Goal: Information Seeking & Learning: Learn about a topic

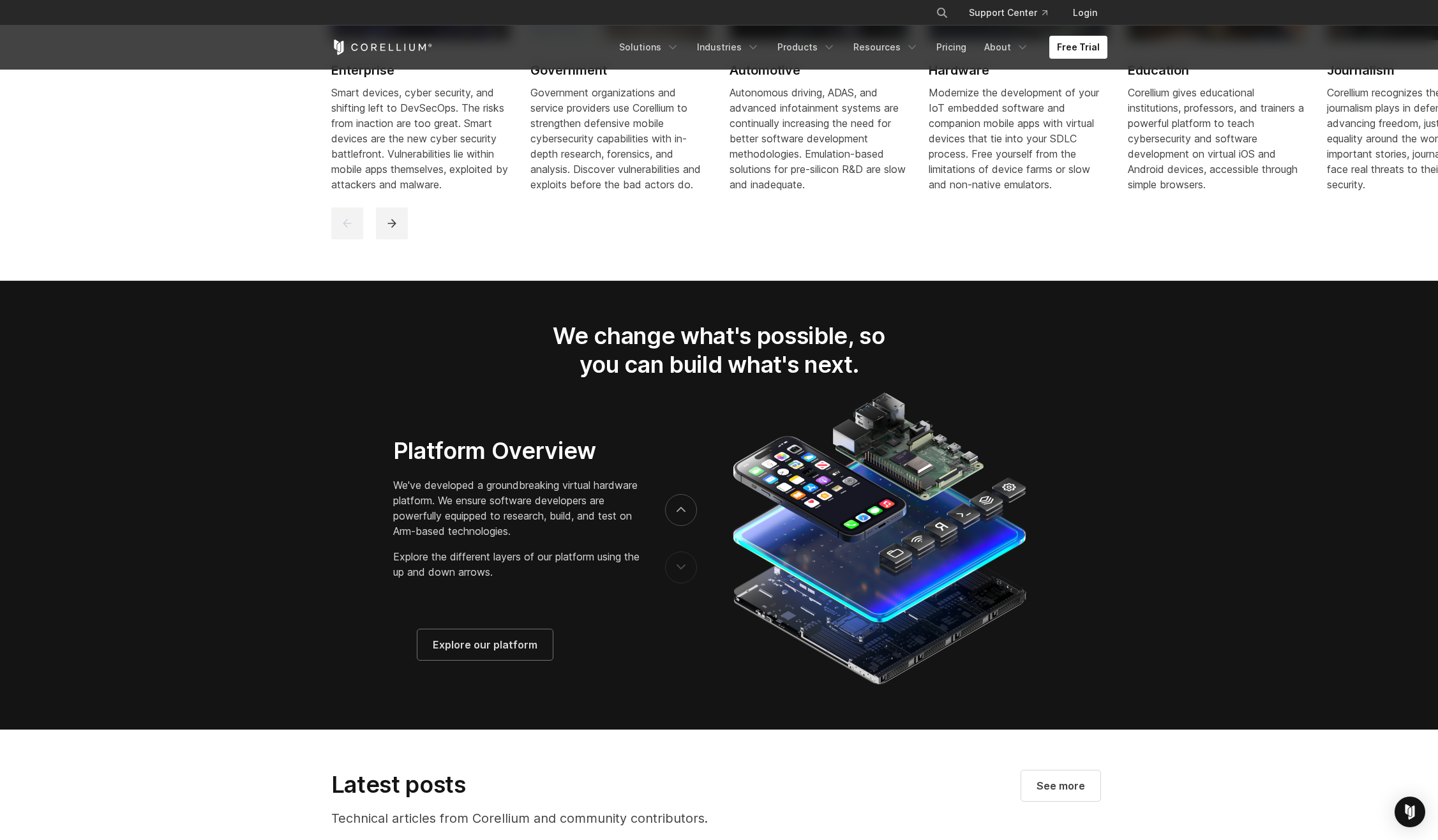
scroll to position [2043, 0]
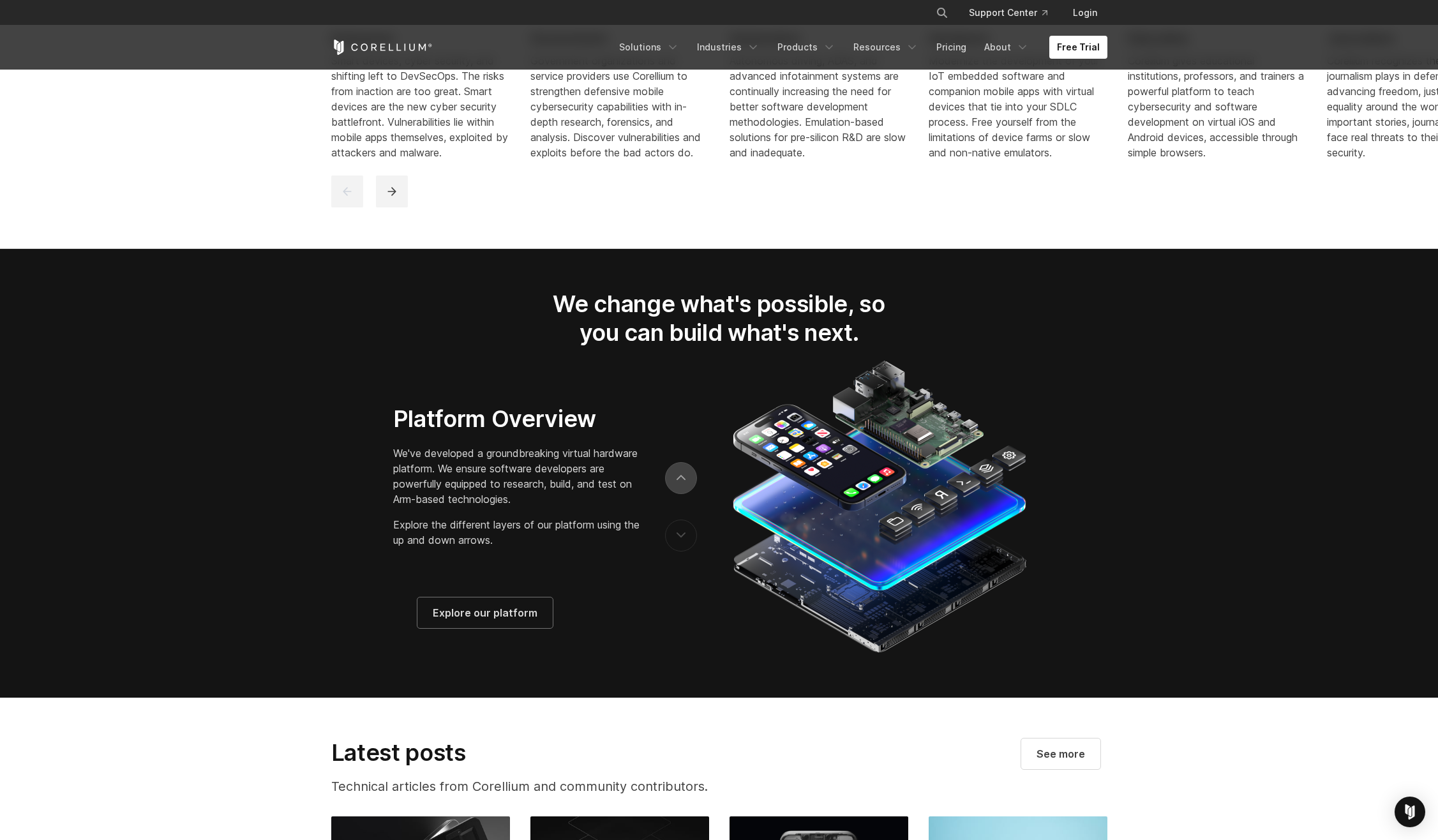
click at [683, 482] on button "next" at bounding box center [681, 478] width 32 height 32
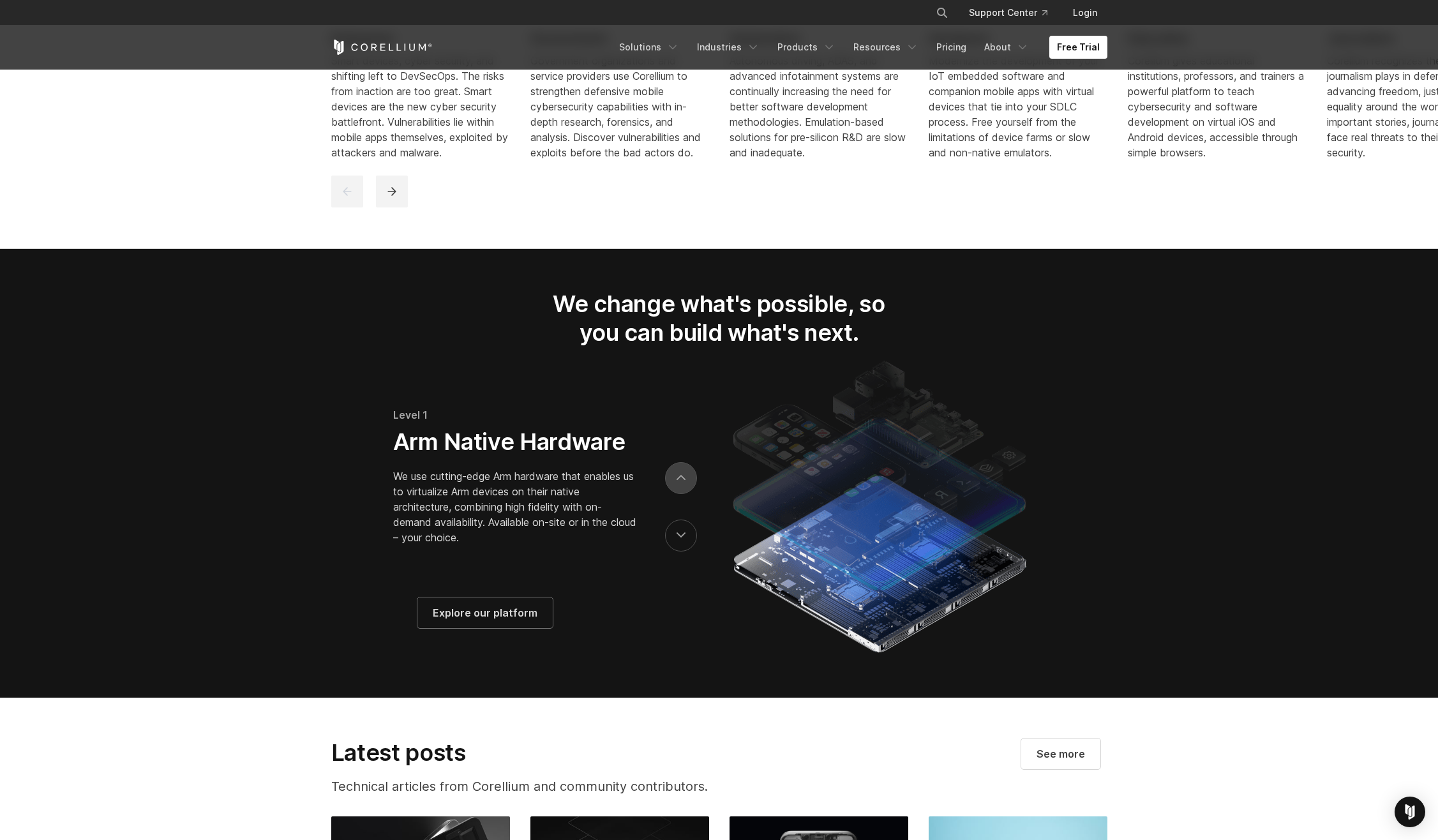
click at [684, 486] on button "next" at bounding box center [681, 478] width 32 height 32
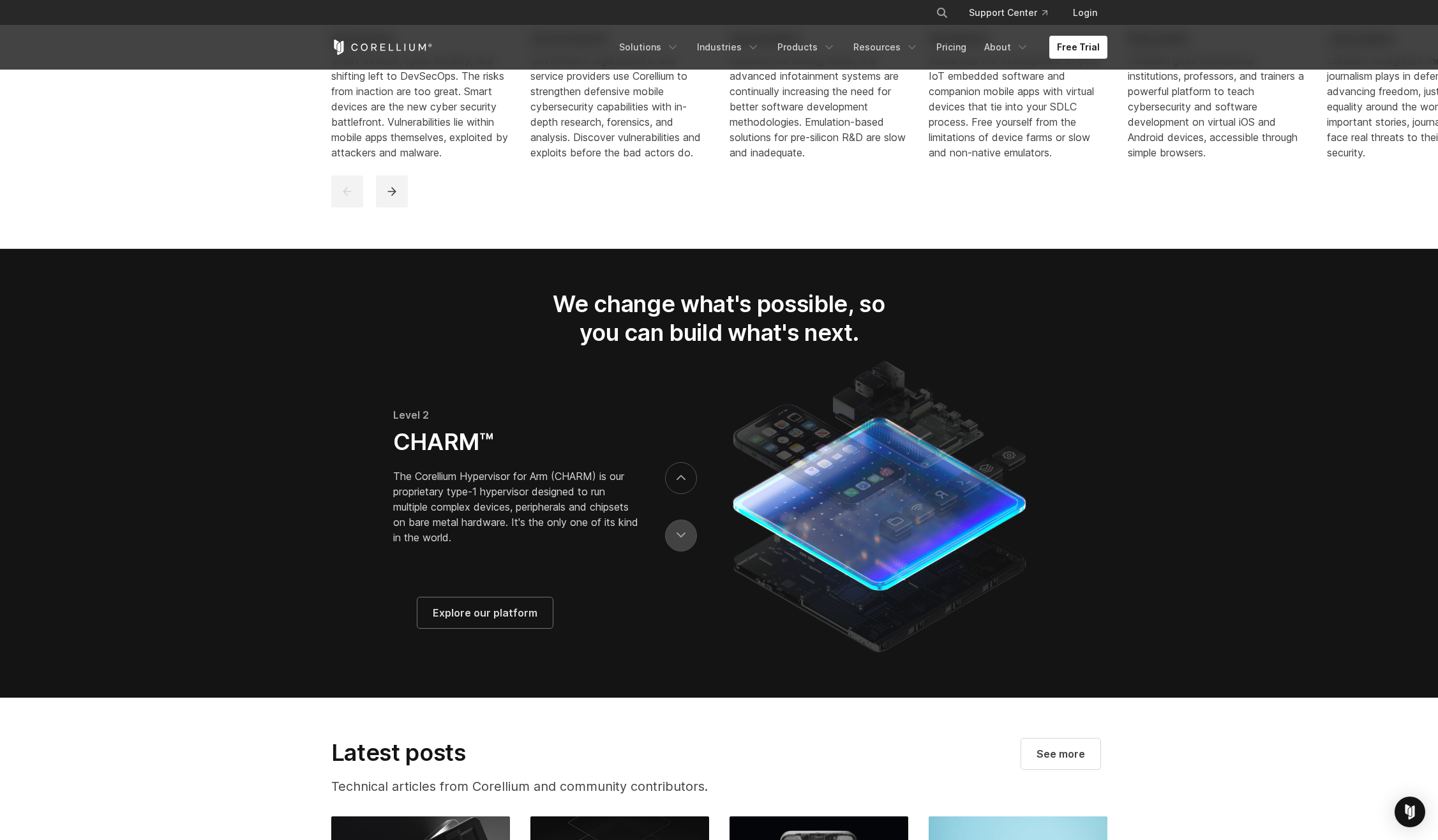
click at [676, 541] on button "previous" at bounding box center [681, 535] width 32 height 32
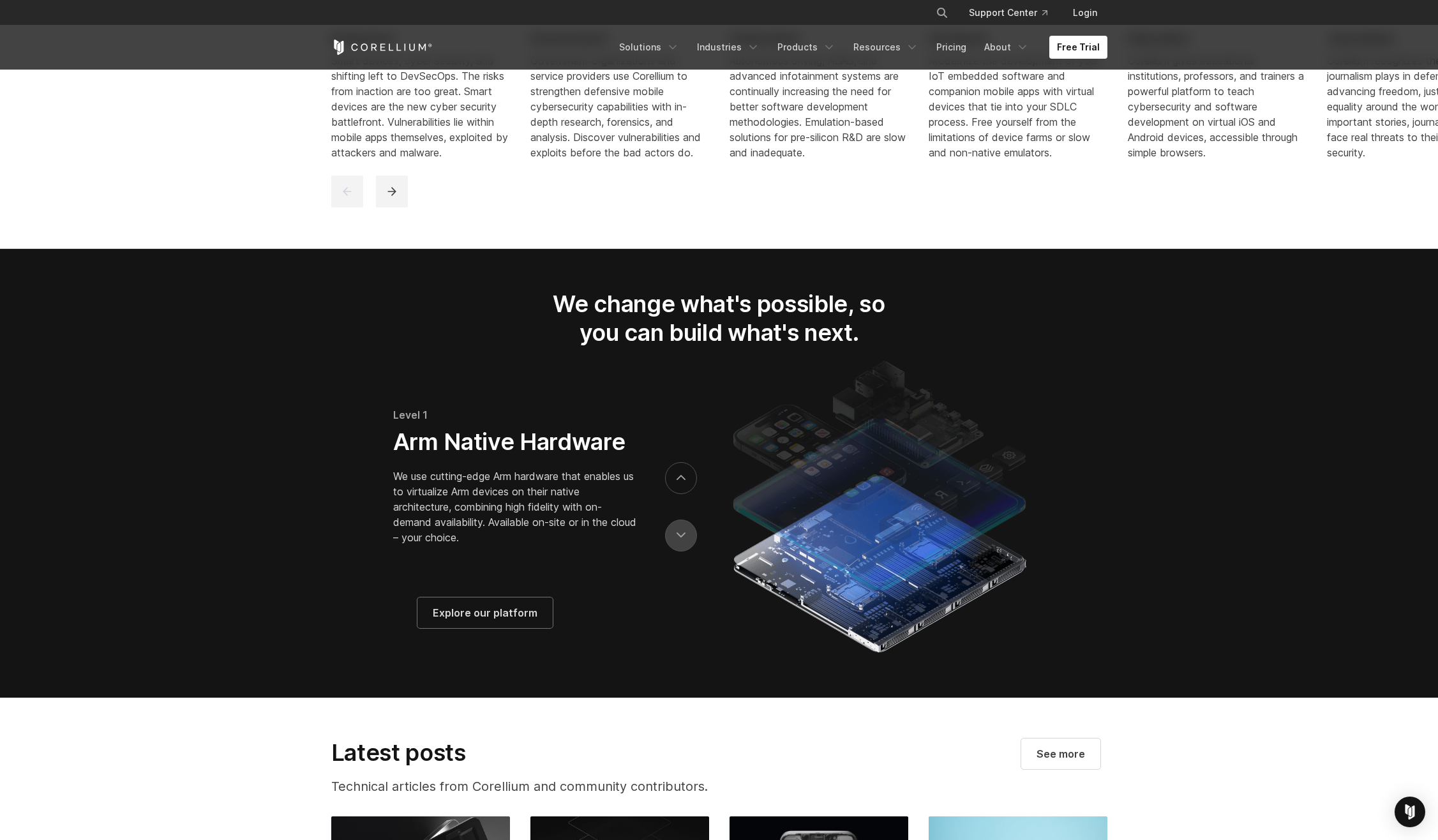
click at [677, 543] on button "previous" at bounding box center [681, 535] width 32 height 32
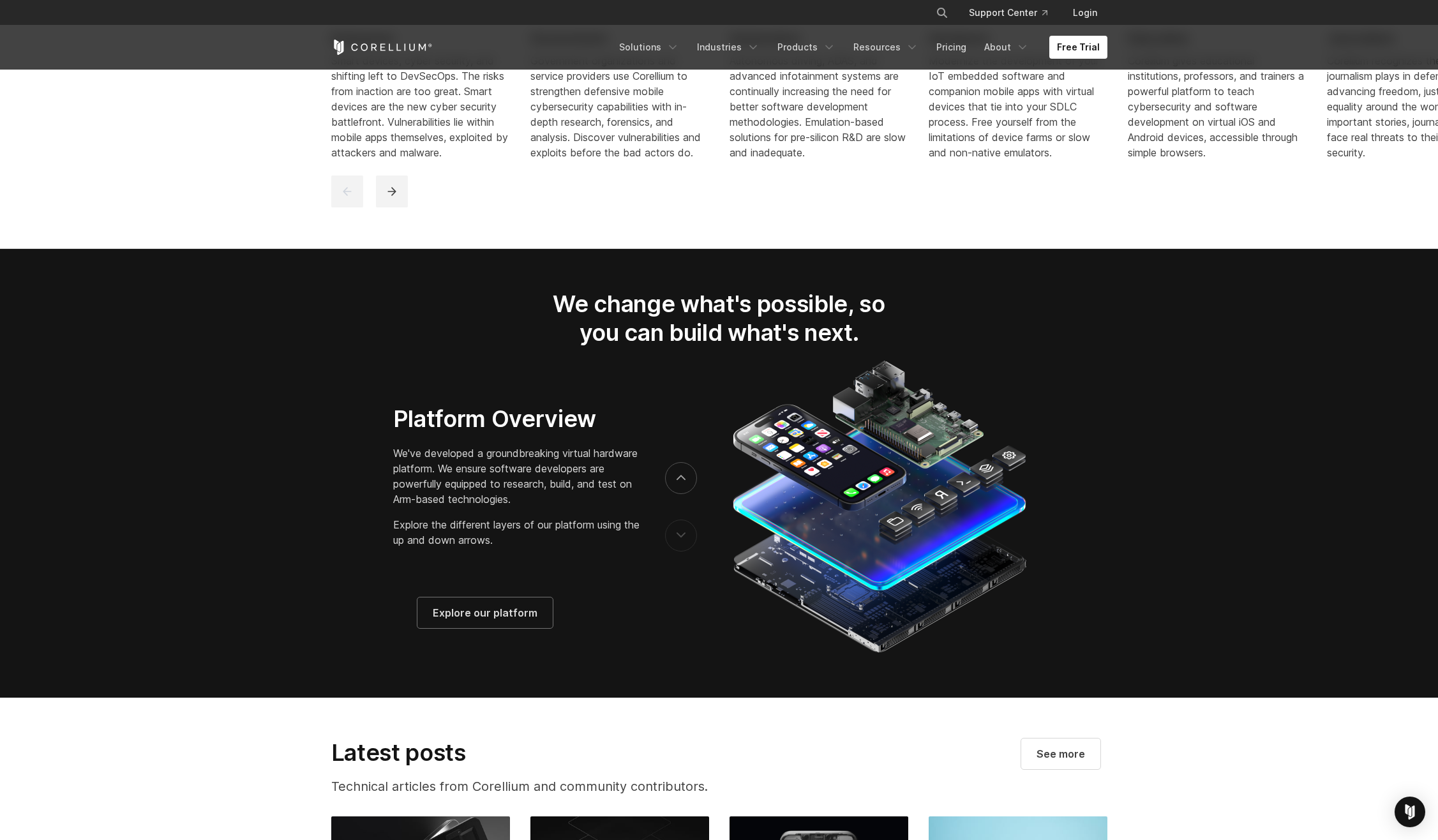
click at [675, 543] on button "previous" at bounding box center [681, 535] width 32 height 32
click at [667, 490] on button "next" at bounding box center [681, 478] width 32 height 32
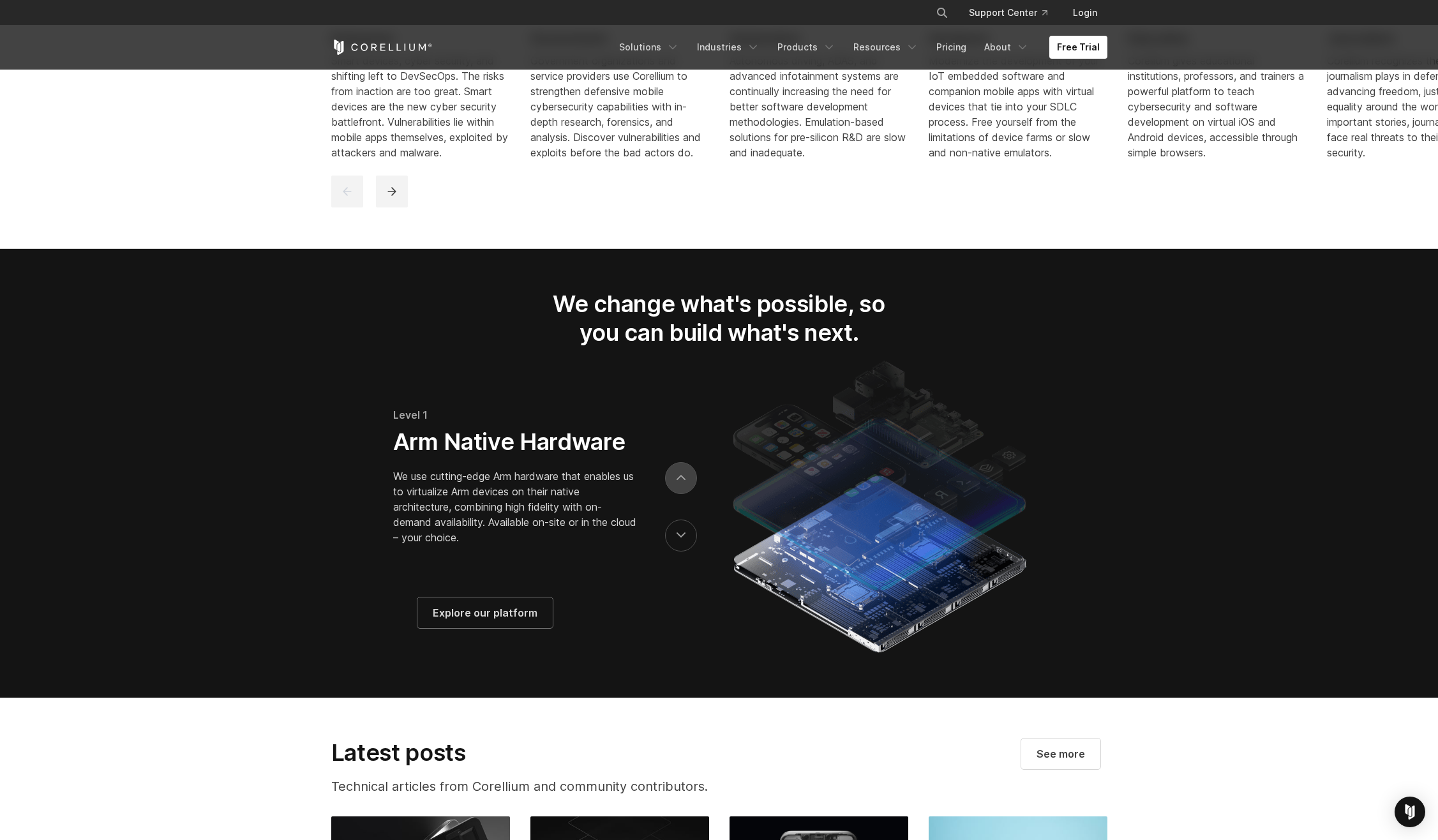
click at [672, 487] on button "next" at bounding box center [681, 478] width 32 height 32
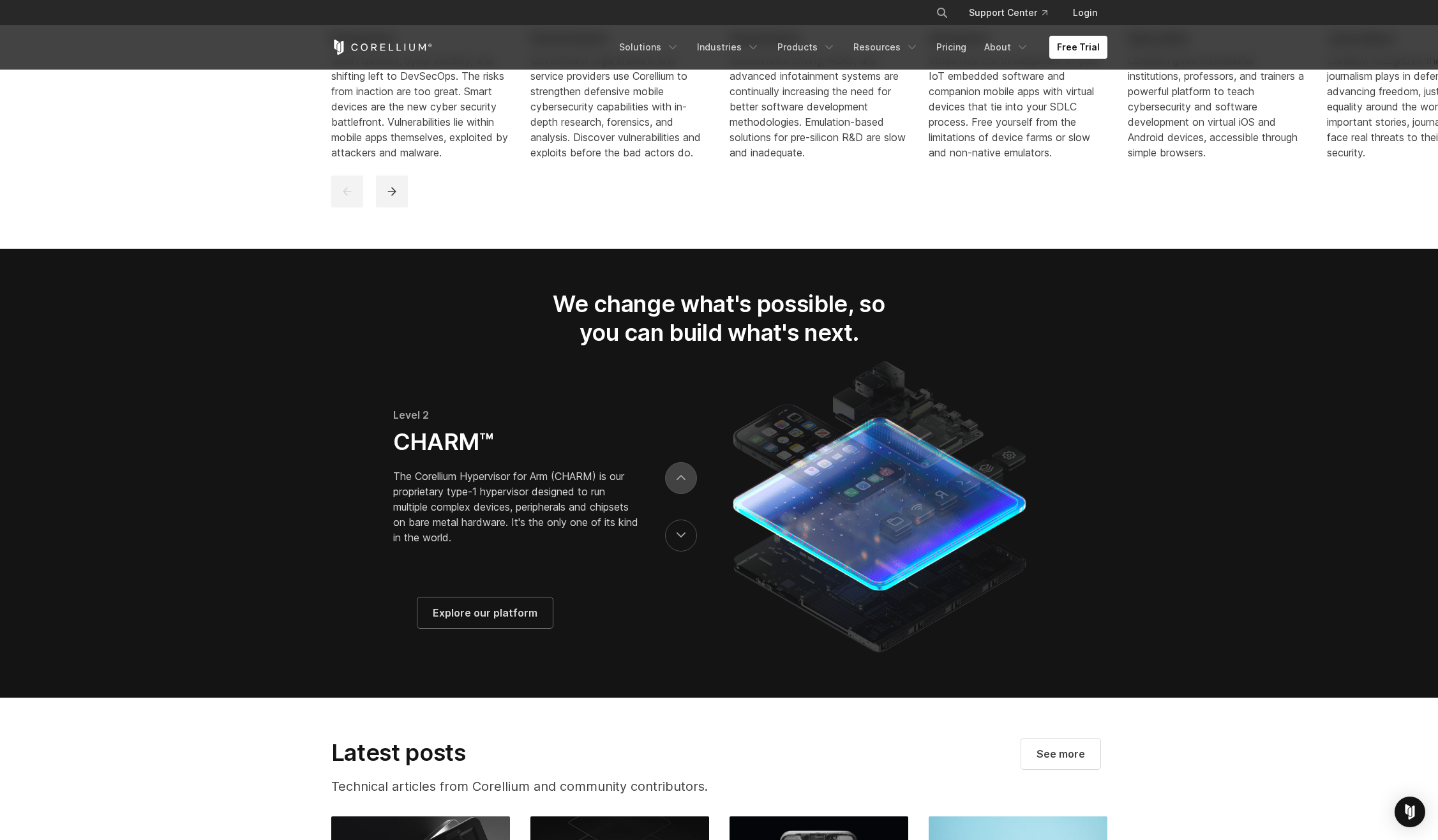
click at [679, 494] on button "next" at bounding box center [681, 478] width 32 height 32
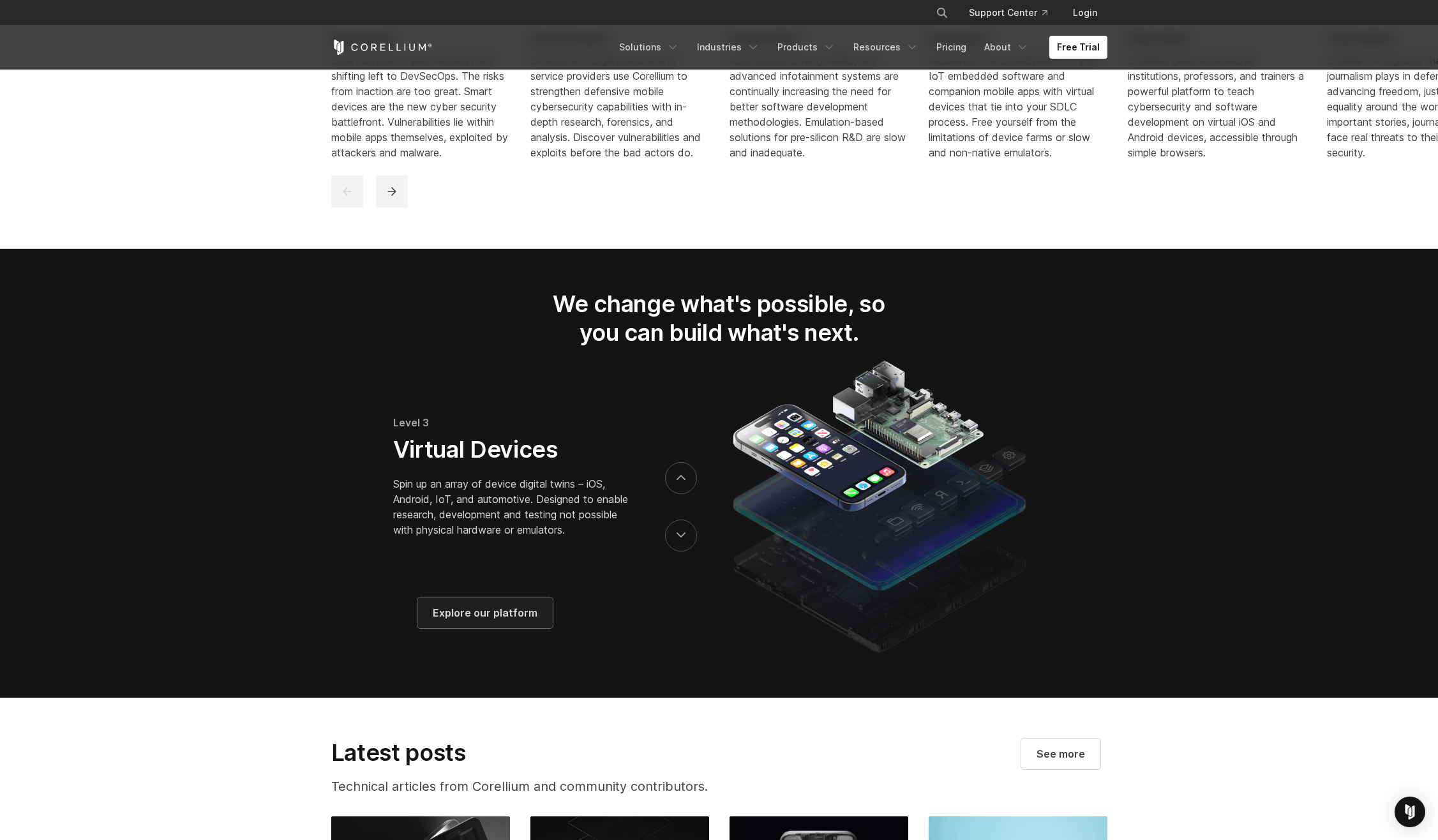
click at [508, 617] on span "Explore our platform" at bounding box center [485, 612] width 105 height 15
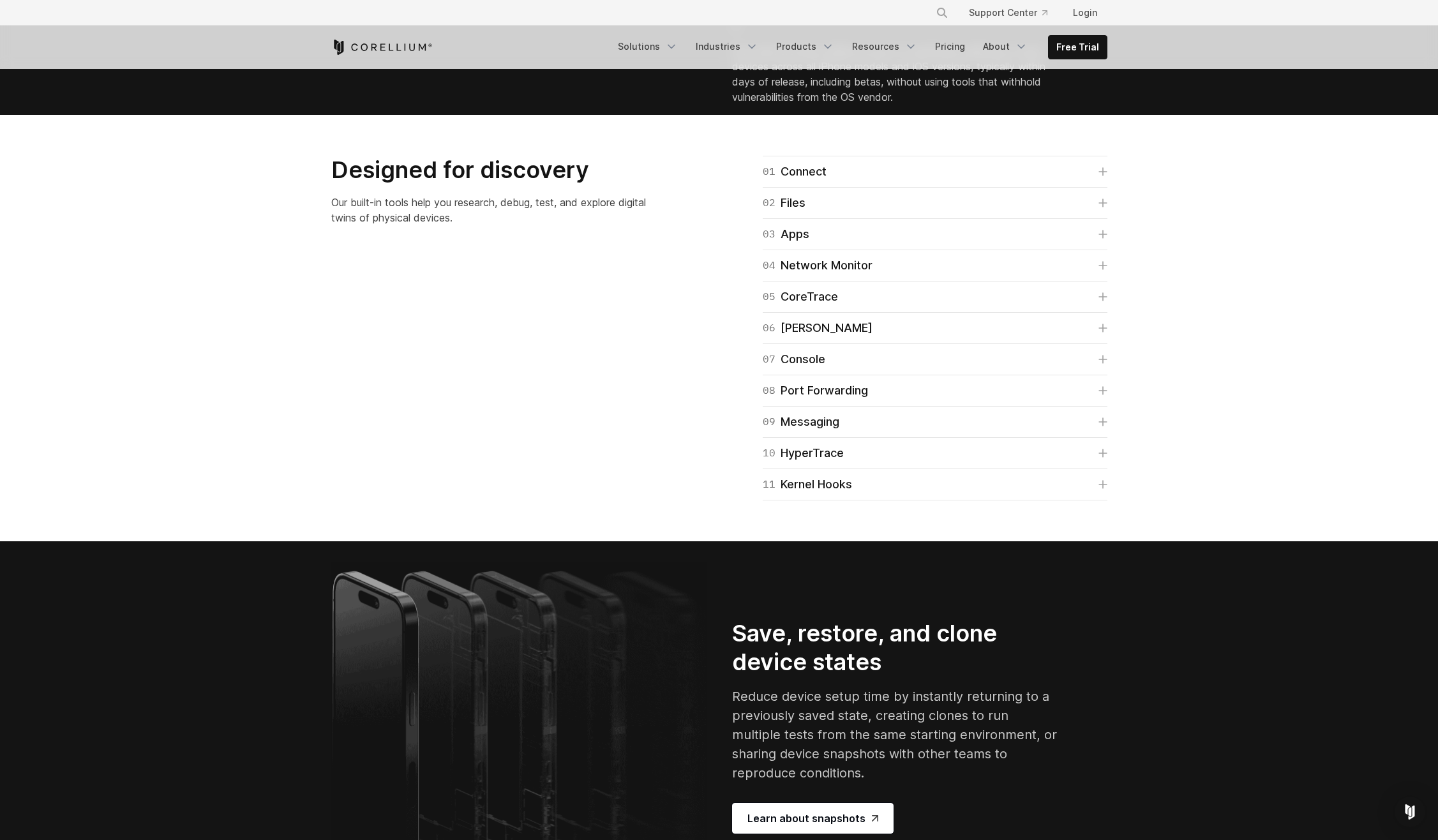
scroll to position [1915, 0]
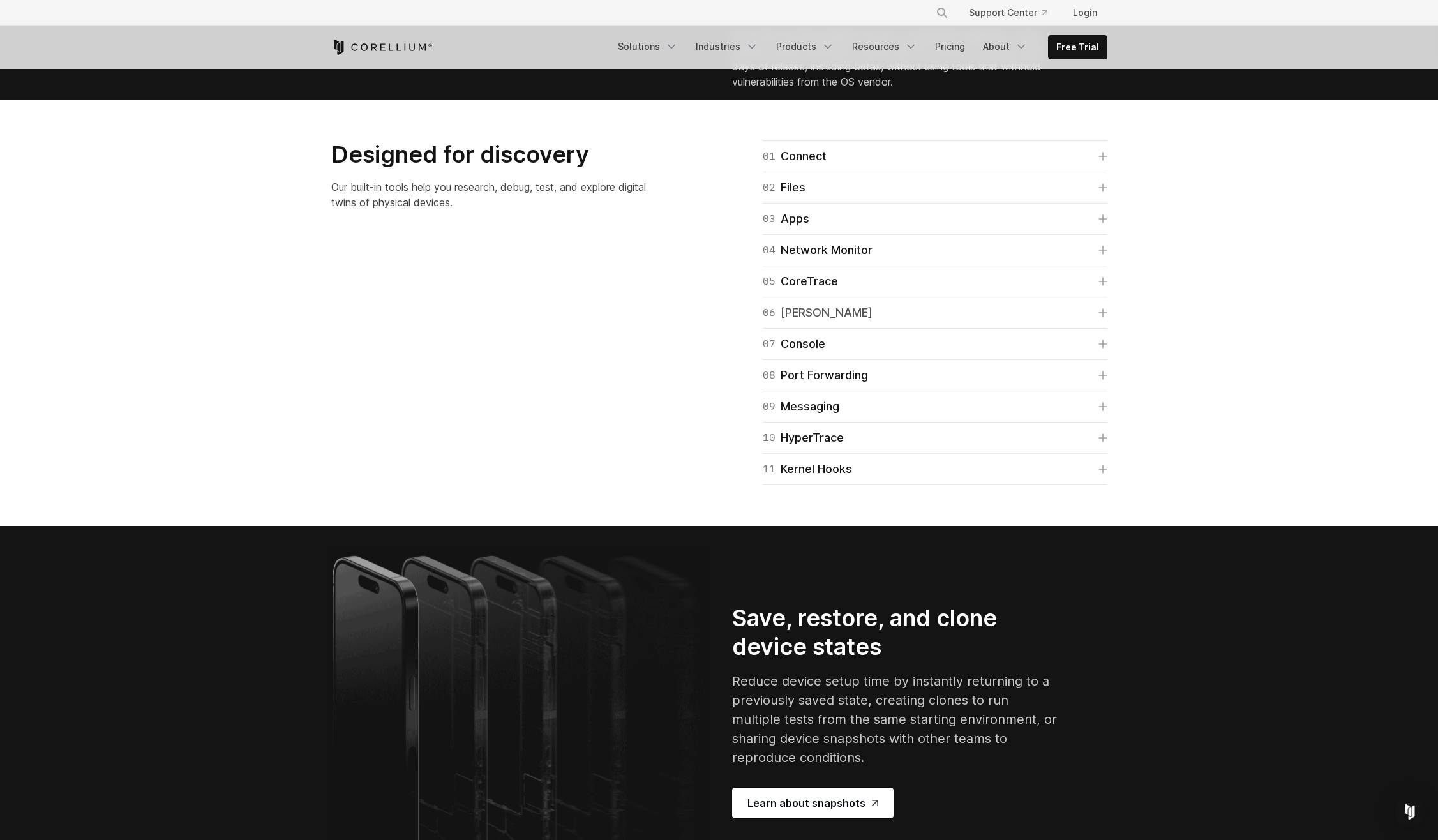
click at [793, 321] on div "06 Frida" at bounding box center [818, 313] width 110 height 18
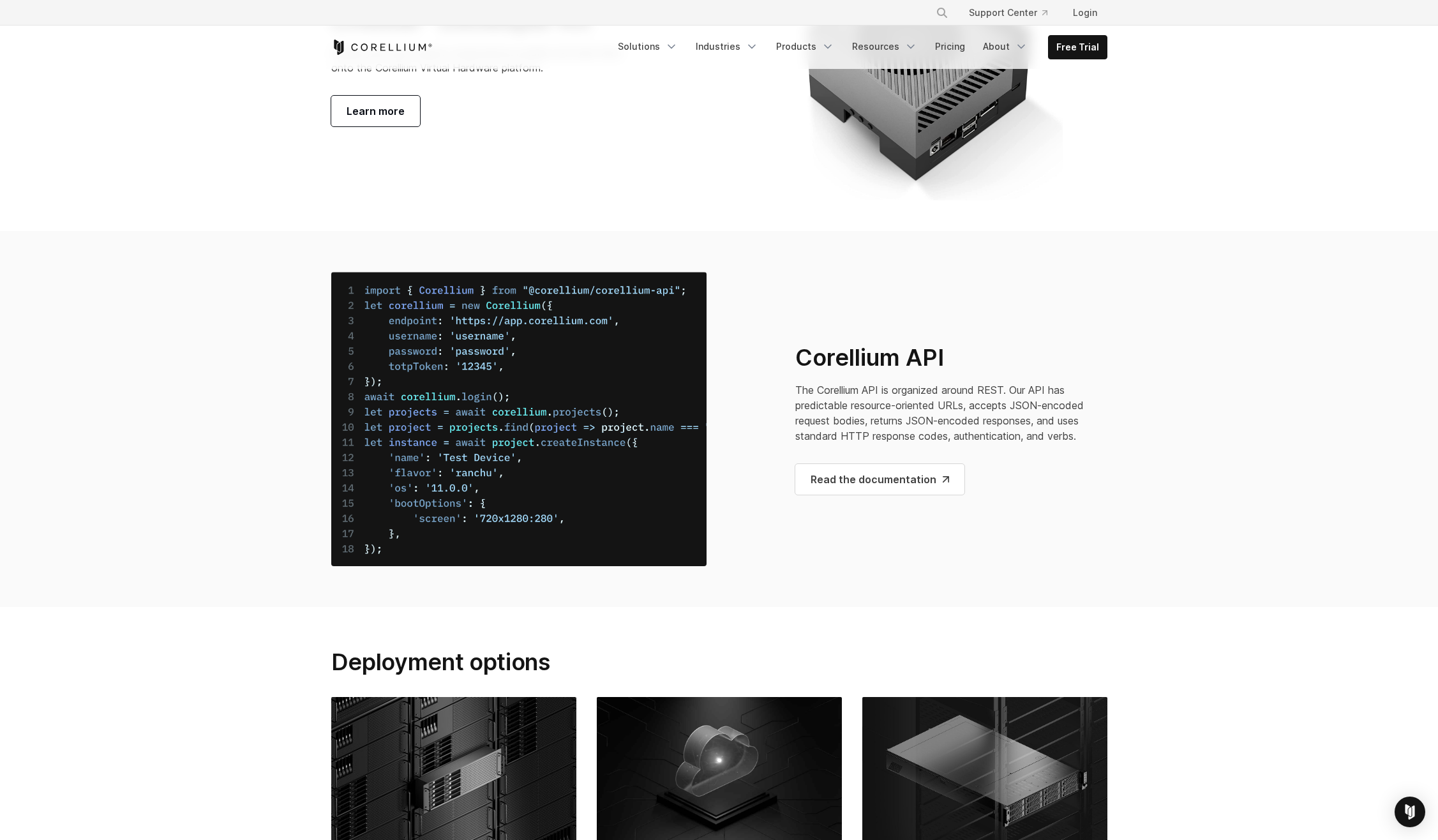
scroll to position [4724, 0]
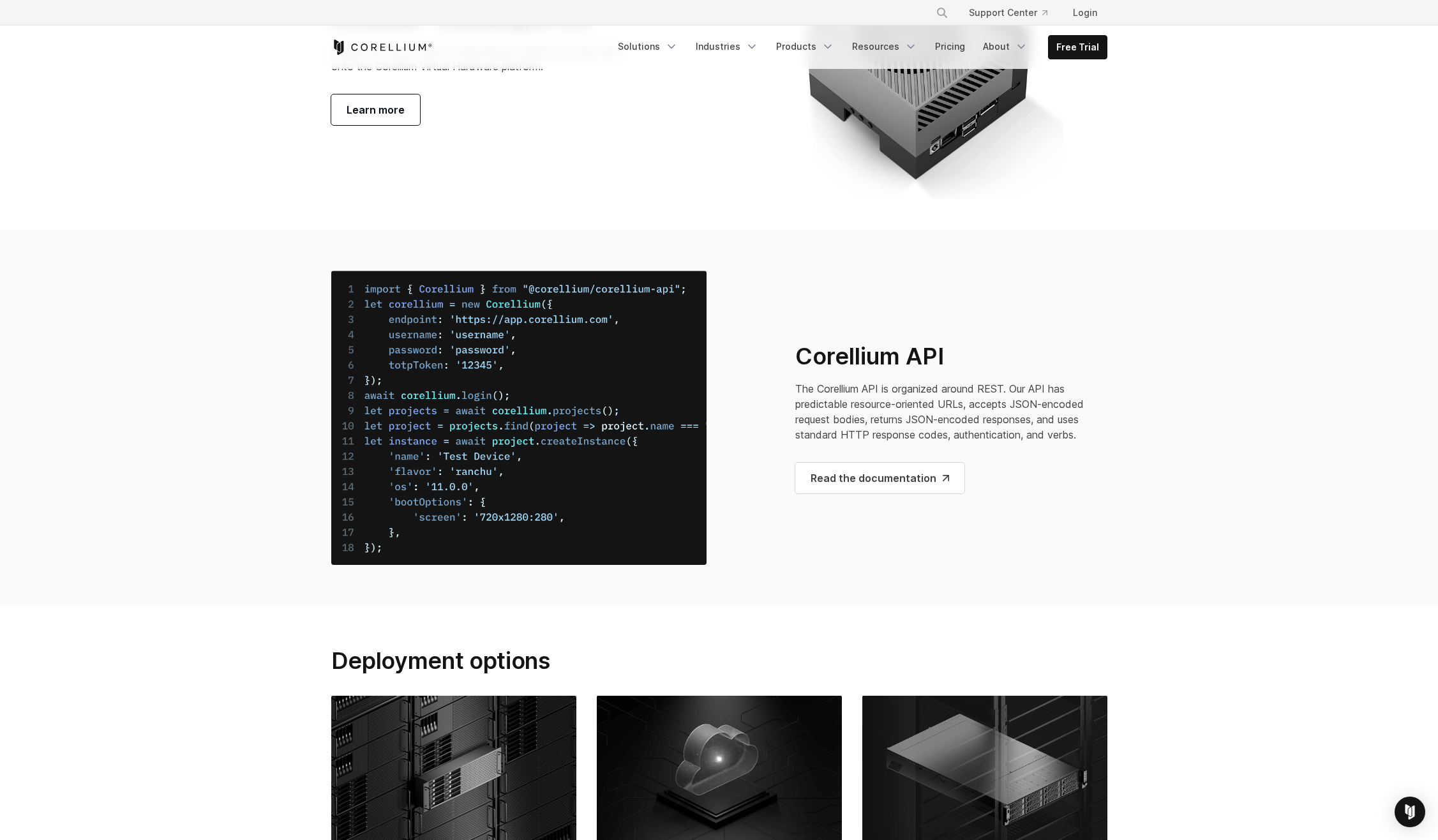
click at [454, 33] on h2 "CHARM™ Developer Kit" at bounding box center [488, 19] width 312 height 29
drag, startPoint x: 454, startPoint y: 423, endPoint x: 384, endPoint y: 509, distance: 110.9
click at [384, 118] on span "Learn more" at bounding box center [376, 109] width 58 height 15
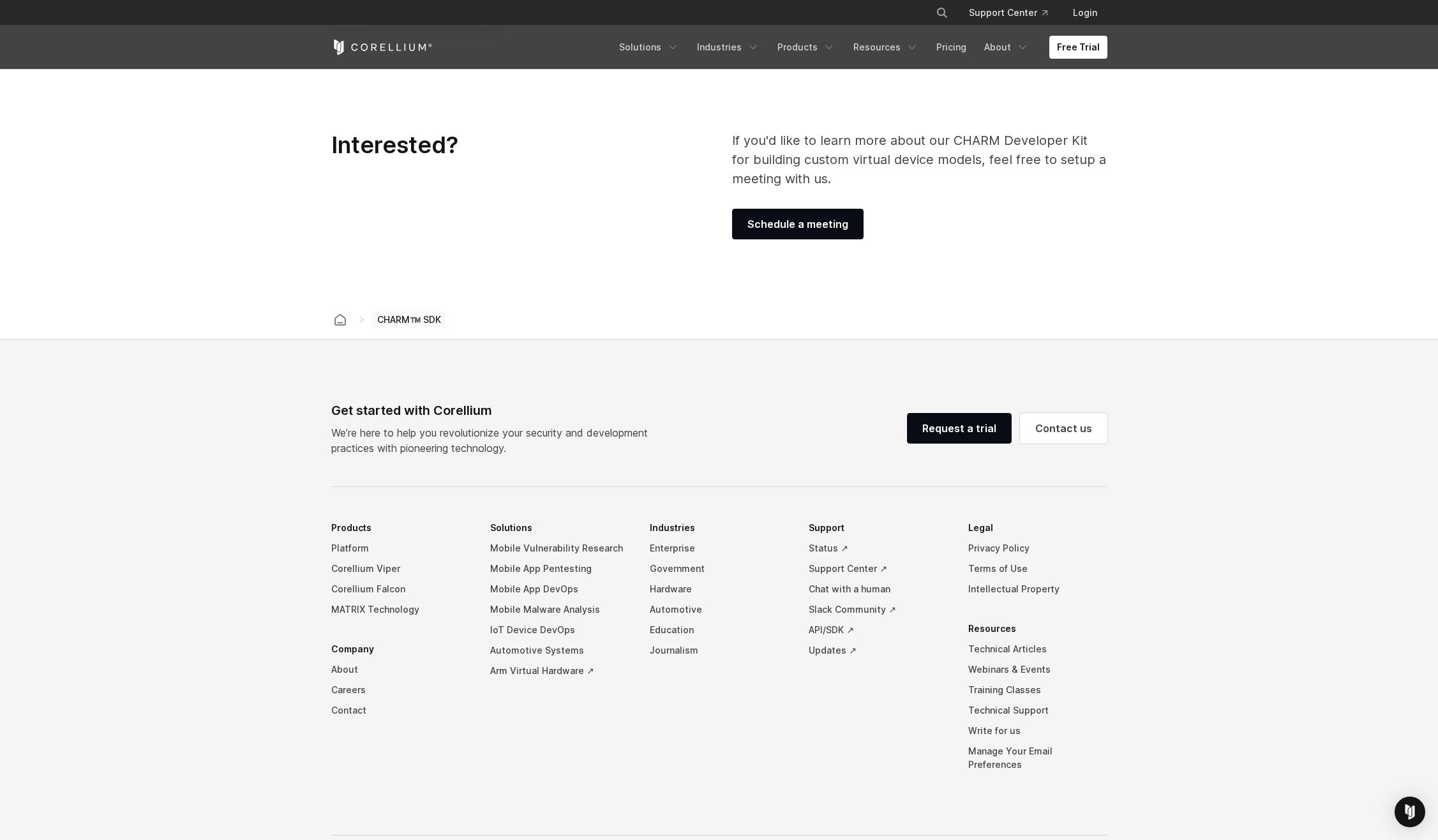
scroll to position [1915, 0]
click at [381, 571] on link "Corellium Viper" at bounding box center [401, 567] width 139 height 20
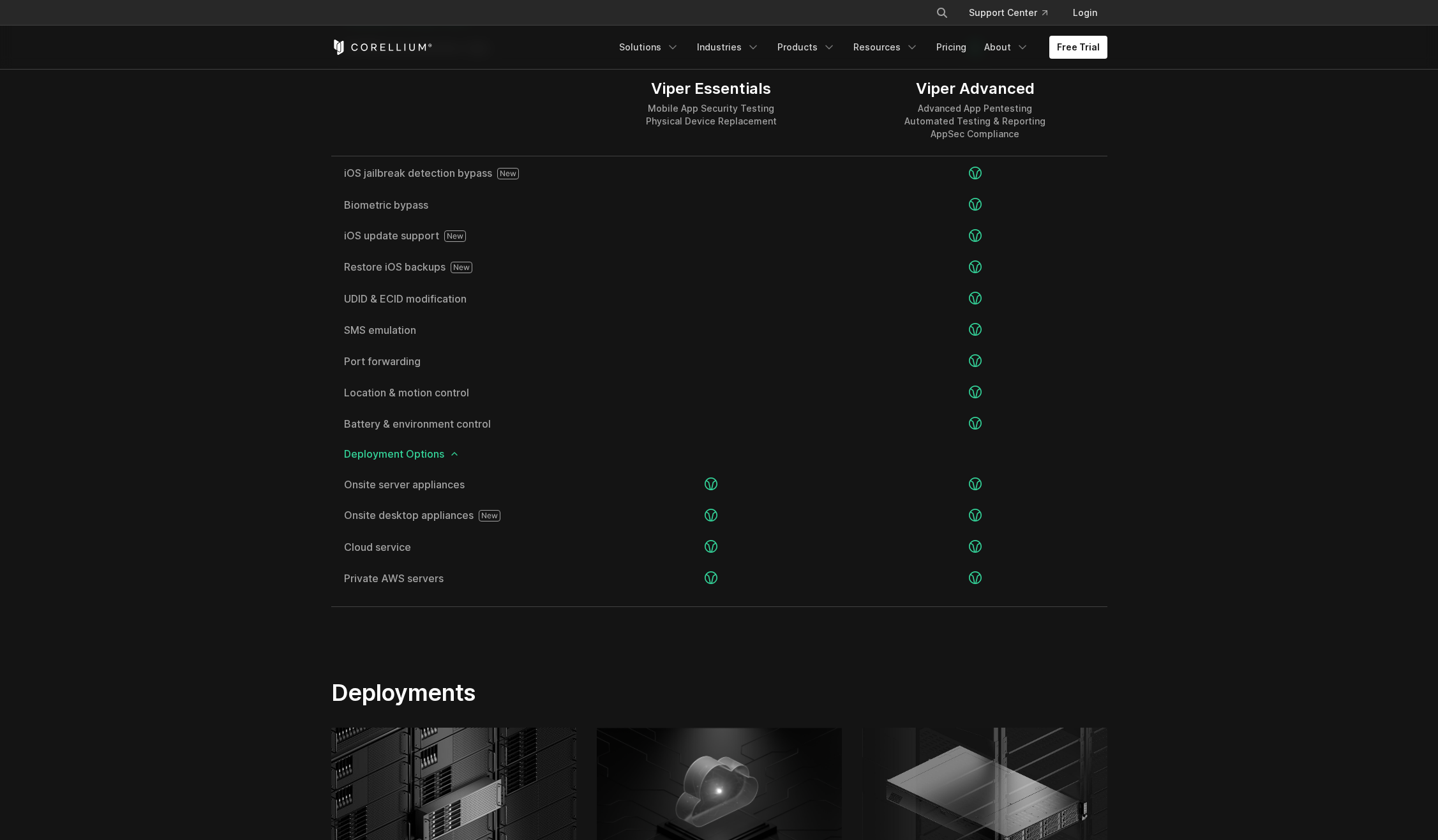
scroll to position [3521, 0]
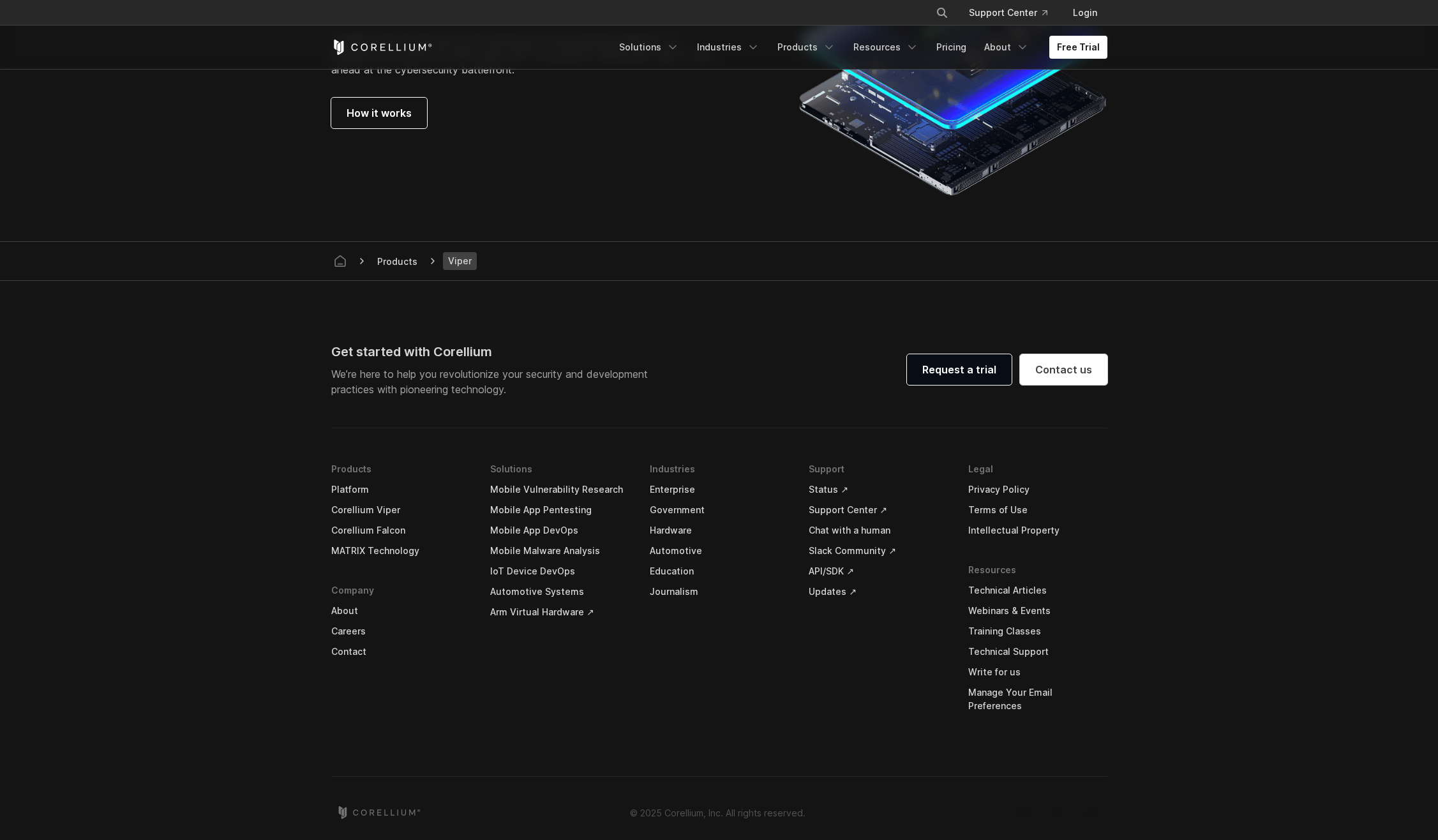
drag, startPoint x: 297, startPoint y: 690, endPoint x: 321, endPoint y: 680, distance: 26.0
click at [385, 527] on link "Corellium Falcon" at bounding box center [401, 530] width 139 height 20
click at [688, 675] on li "Industries Enterprise Government Hardware Automotive Education Journalism" at bounding box center [719, 597] width 139 height 277
click at [546, 584] on link "Automotive Systems" at bounding box center [560, 592] width 139 height 20
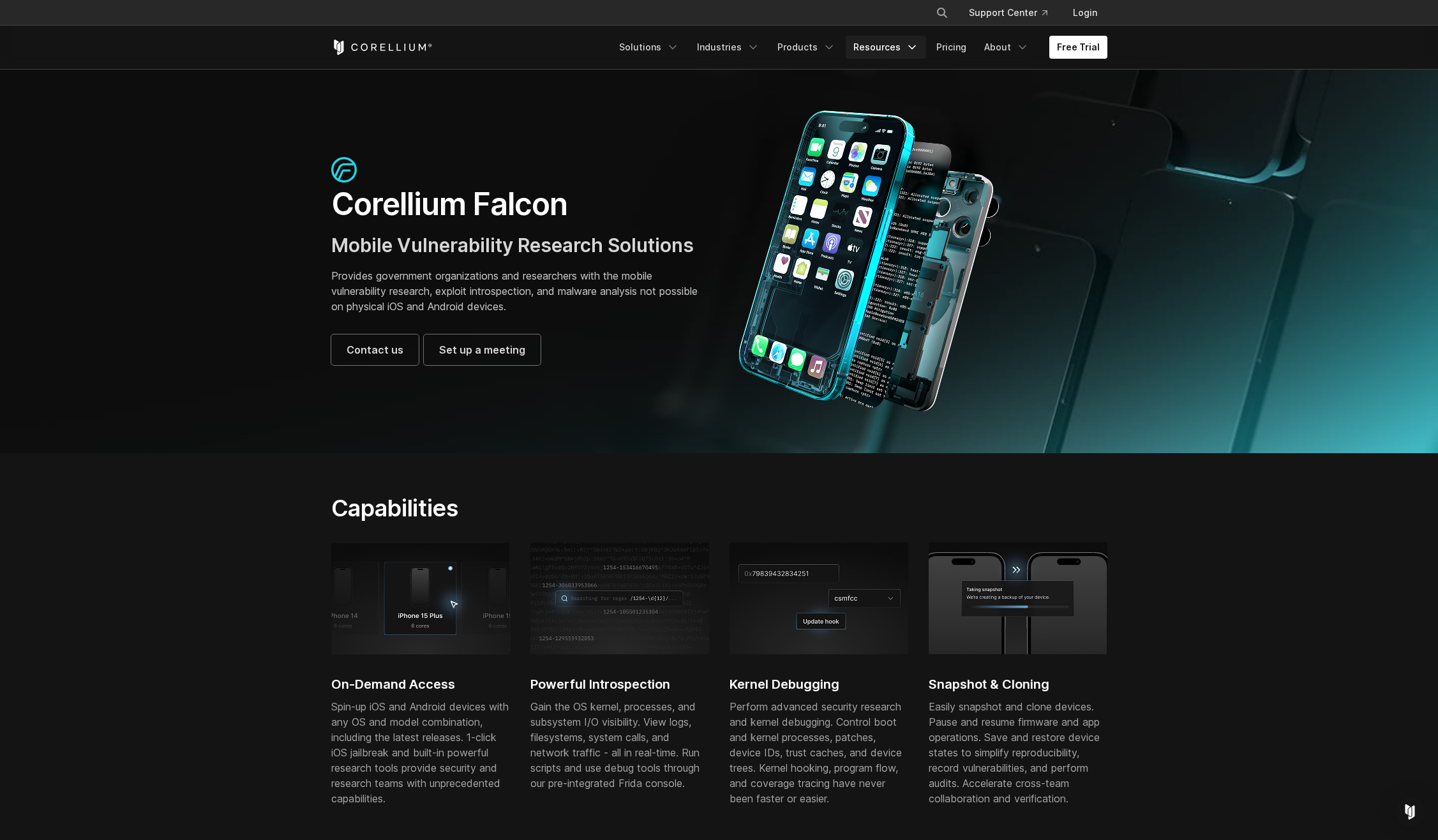
click at [889, 47] on link "Resources" at bounding box center [885, 47] width 80 height 23
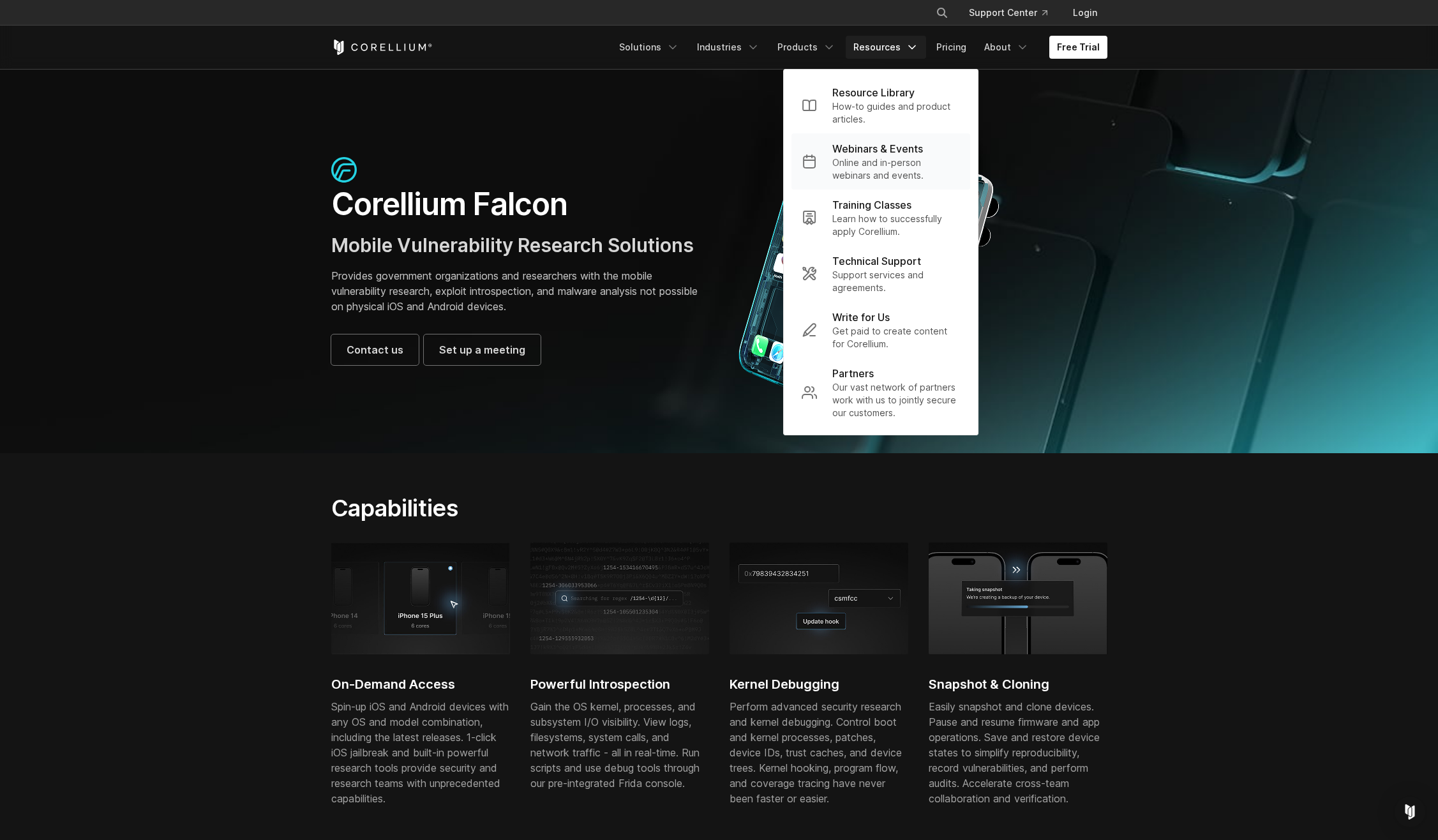
click at [896, 162] on p "Online and in-person webinars and events." at bounding box center [896, 169] width 128 height 25
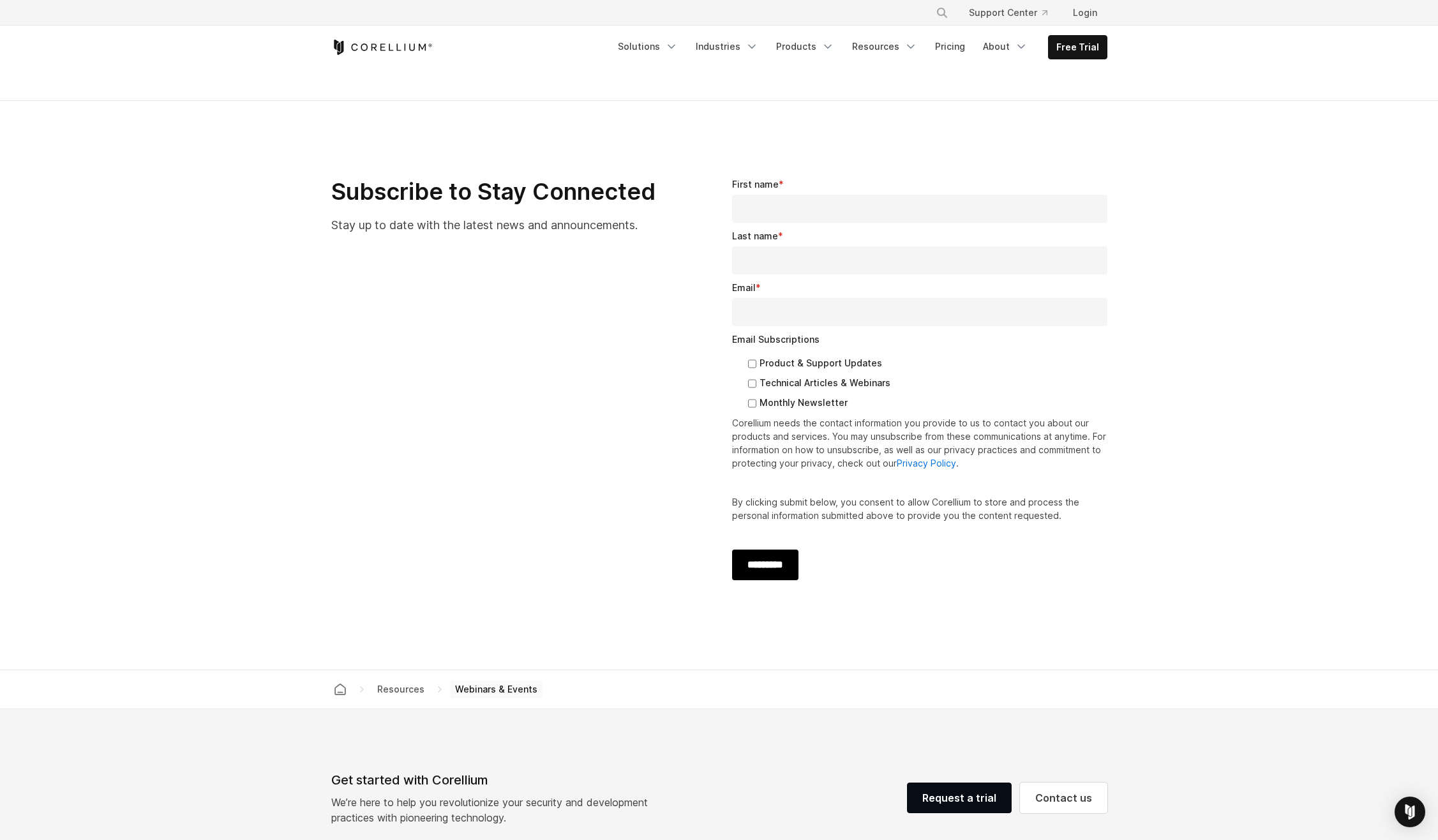
scroll to position [1595, 0]
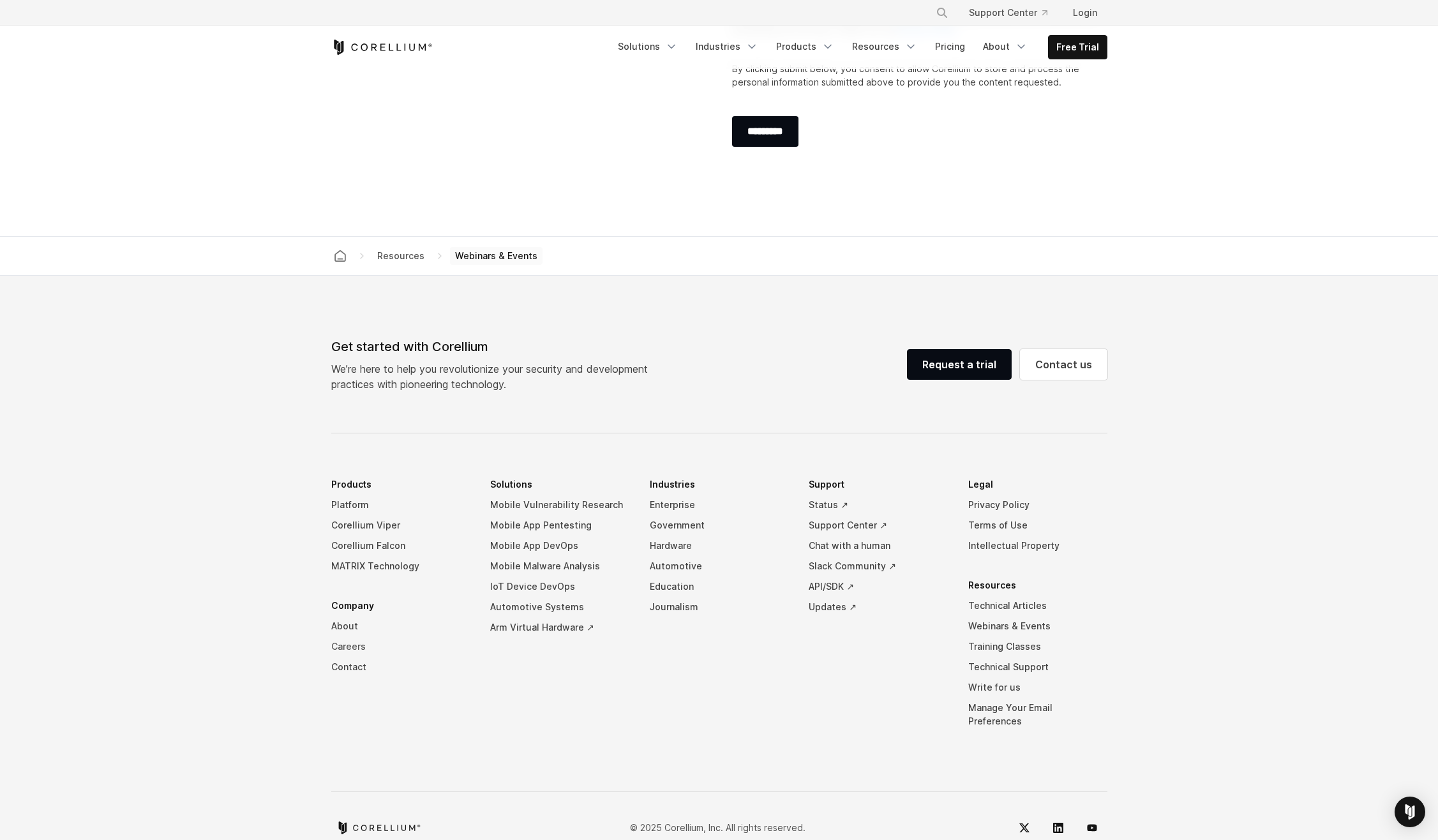
click at [343, 636] on link "Careers" at bounding box center [401, 646] width 139 height 20
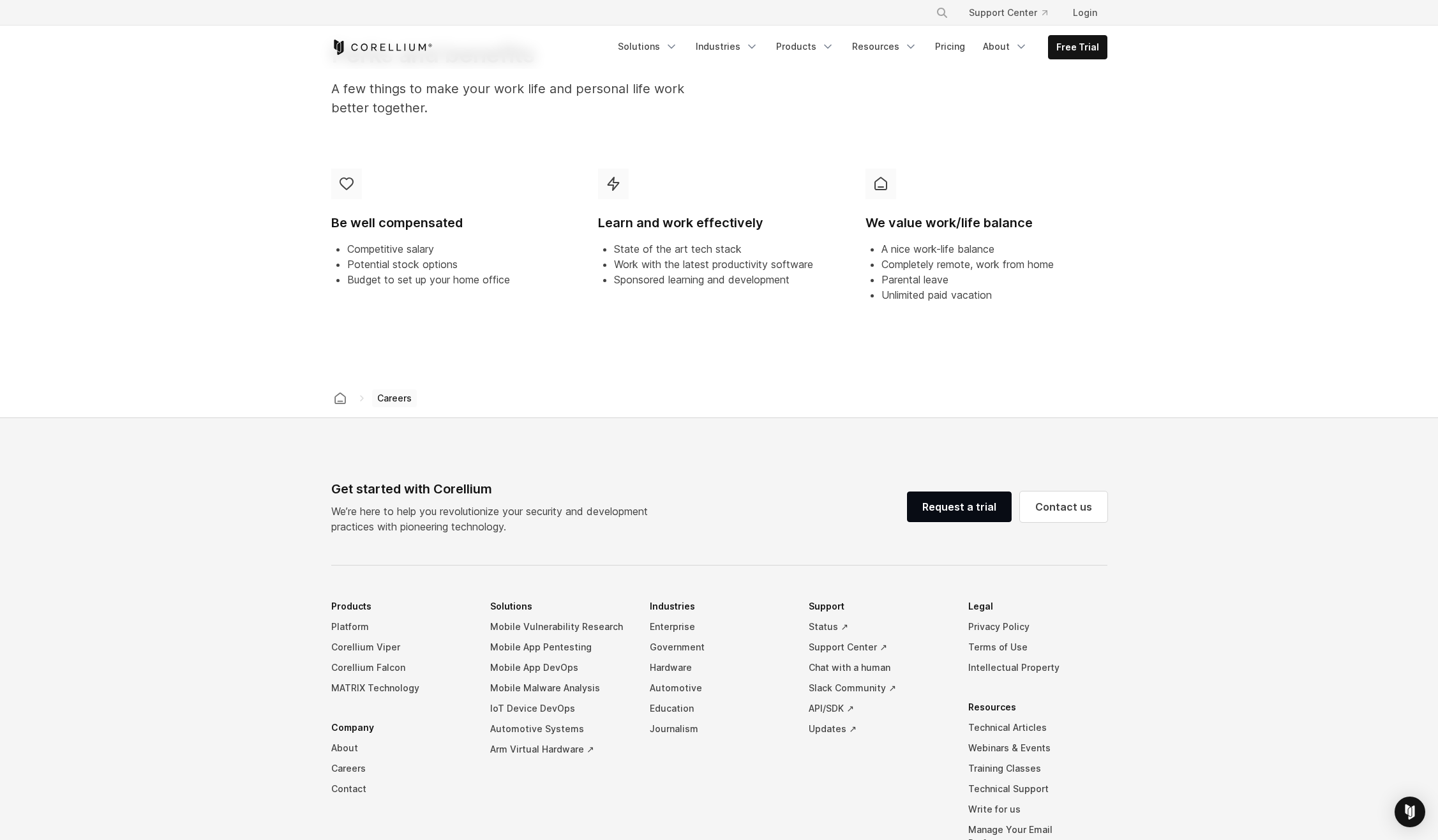
scroll to position [916, 0]
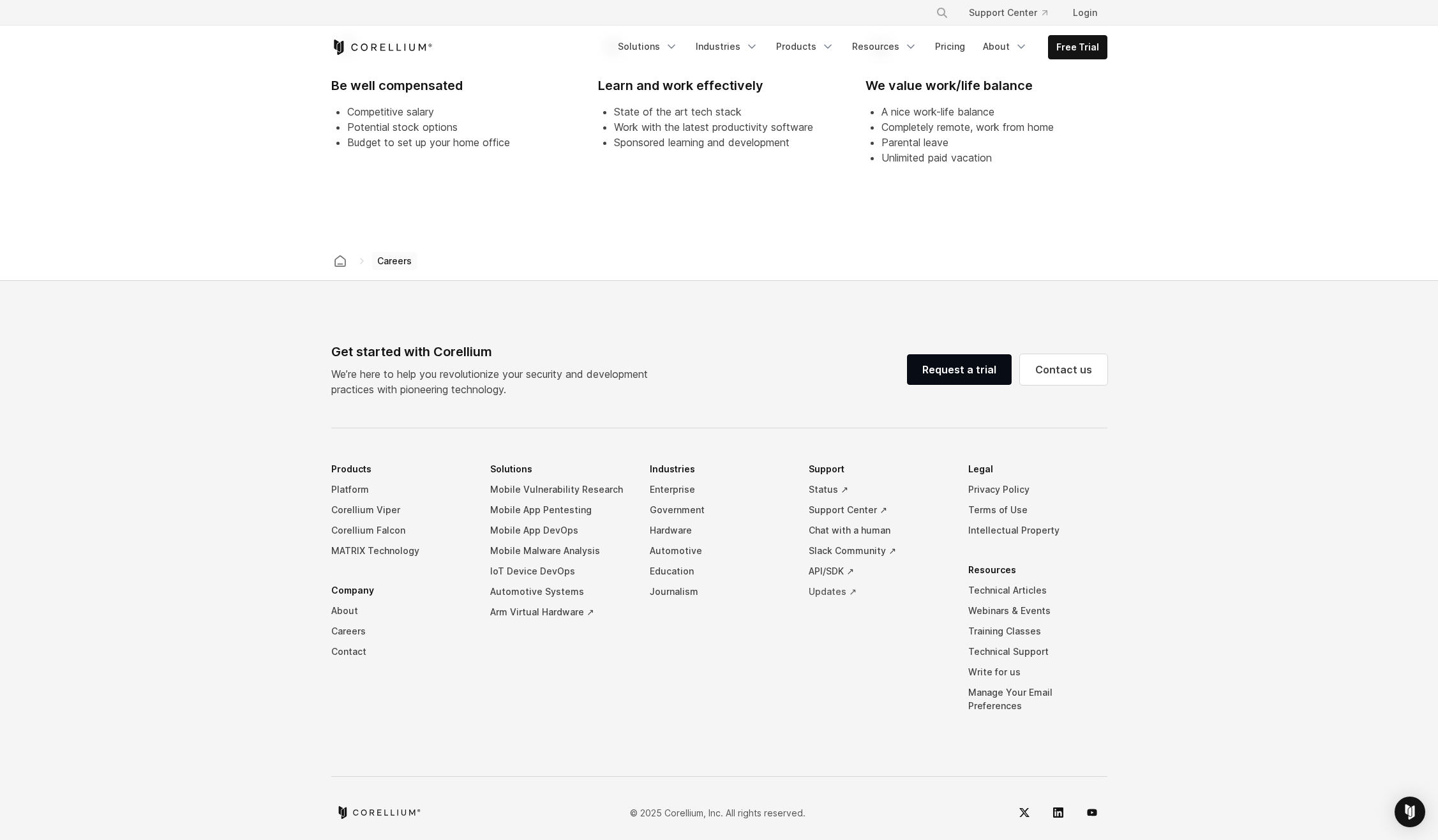
click at [836, 592] on link "Updates ↗" at bounding box center [878, 592] width 139 height 20
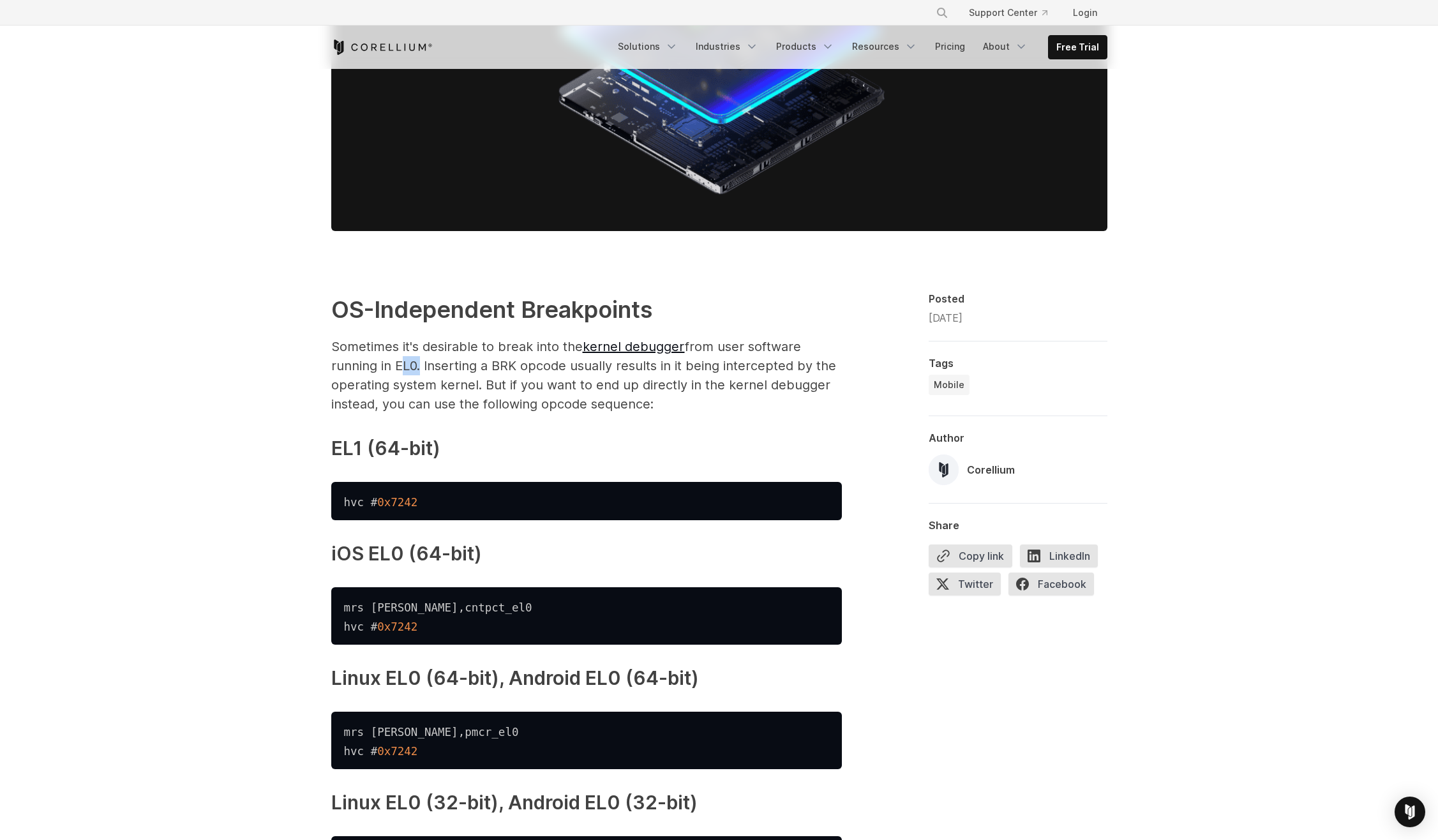
drag, startPoint x: 394, startPoint y: 366, endPoint x: 416, endPoint y: 366, distance: 22.0
click at [416, 366] on p "Sometimes it's desirable to break into the kernel debugger from user software r…" at bounding box center [586, 376] width 511 height 77
drag, startPoint x: 416, startPoint y: 366, endPoint x: 472, endPoint y: 371, distance: 56.2
click at [472, 371] on p "Sometimes it's desirable to break into the kernel debugger from user software r…" at bounding box center [586, 376] width 511 height 77
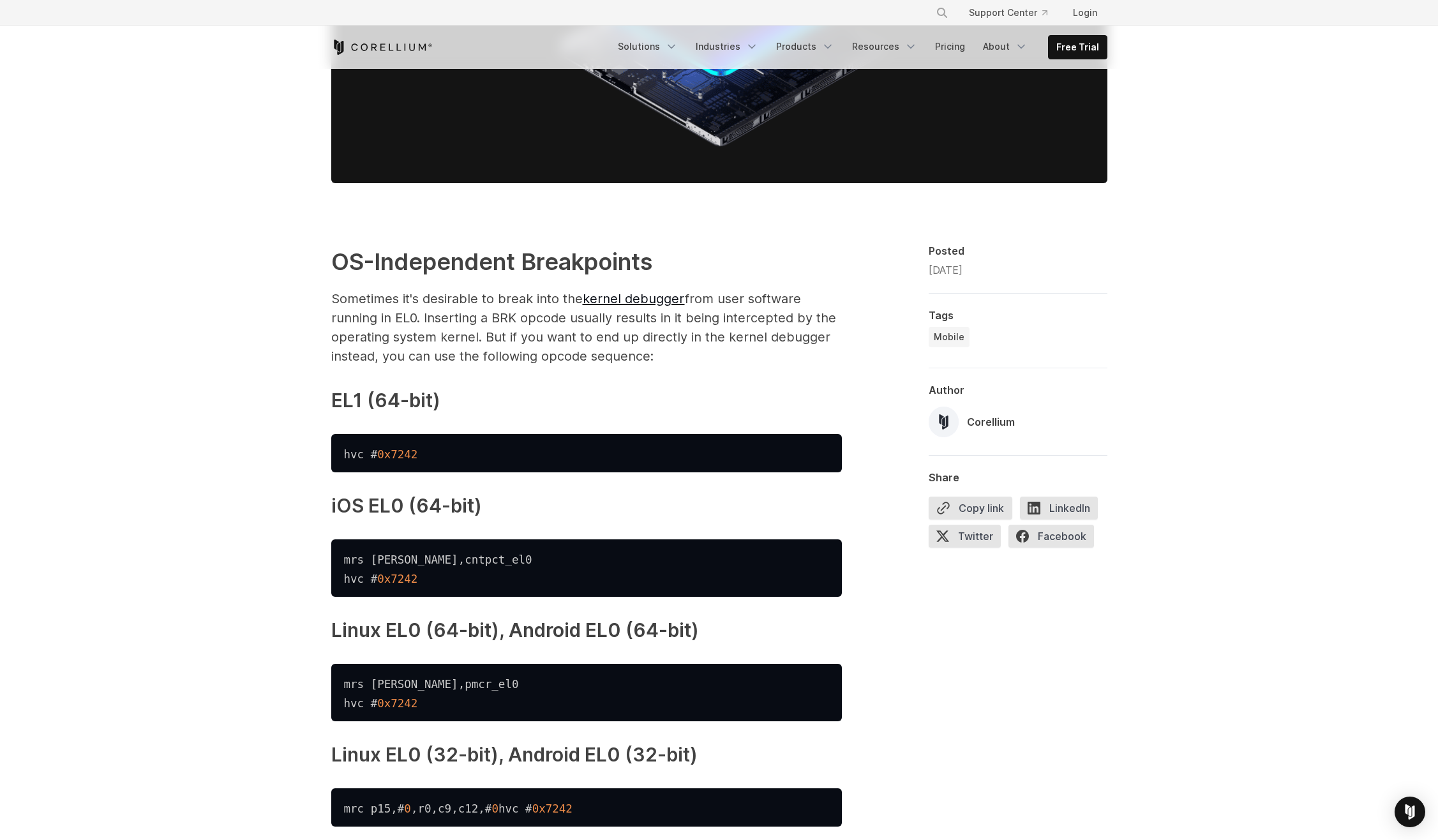
scroll to position [638, 0]
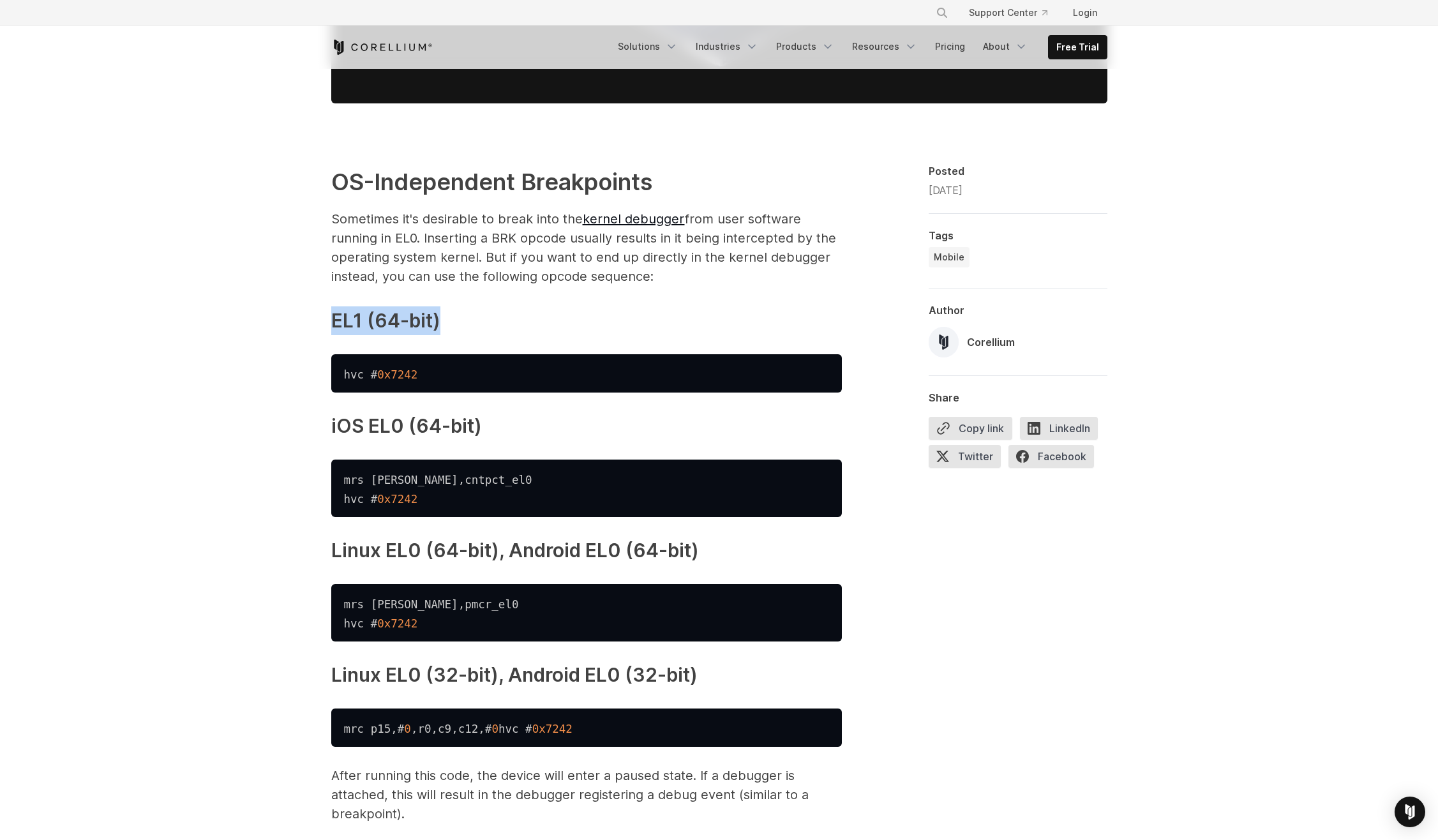
drag, startPoint x: 332, startPoint y: 320, endPoint x: 463, endPoint y: 316, distance: 131.1
click at [463, 316] on h3 "EL1 (64-bit)" at bounding box center [586, 321] width 511 height 29
drag, startPoint x: 463, startPoint y: 316, endPoint x: 335, endPoint y: 375, distance: 140.9
click at [335, 375] on pre "hvc # 0x7242" at bounding box center [586, 373] width 511 height 38
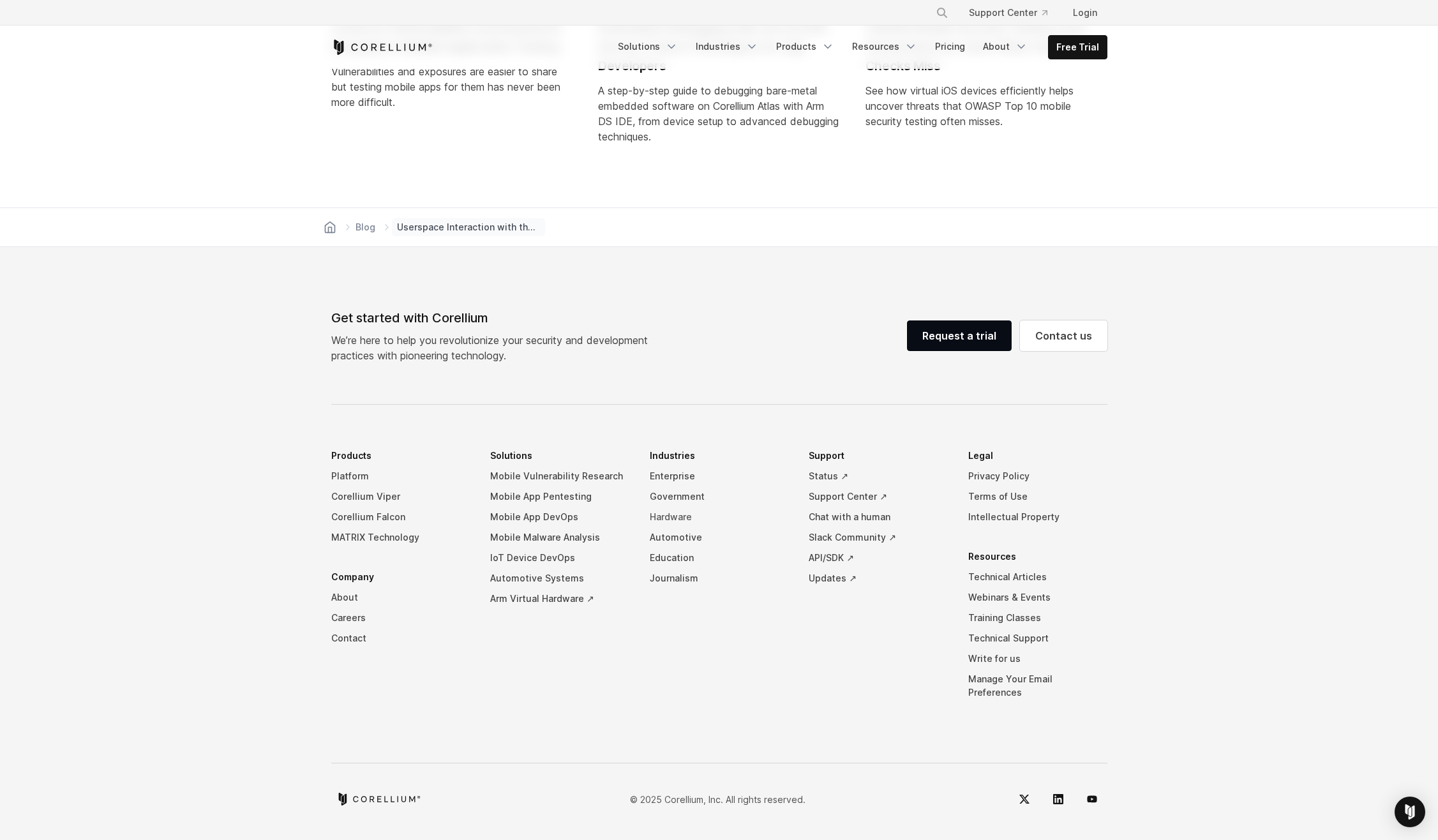
scroll to position [3585, 0]
click at [652, 638] on li "Industries Enterprise Government Hardware Automotive Education Journalism" at bounding box center [719, 584] width 139 height 277
click at [661, 675] on li "Industries Enterprise Government Hardware Automotive Education Journalism" at bounding box center [719, 584] width 139 height 277
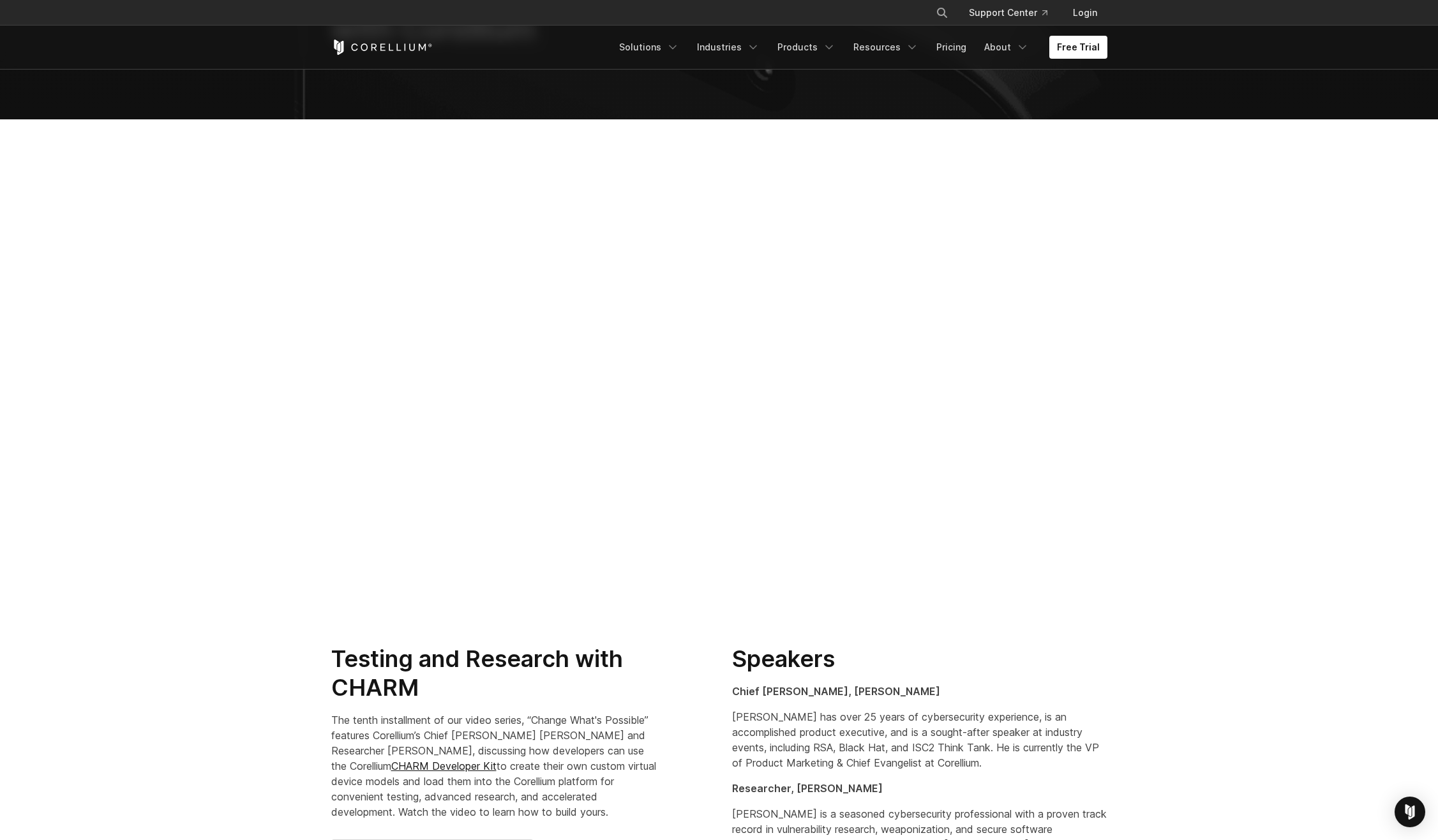
scroll to position [191, 0]
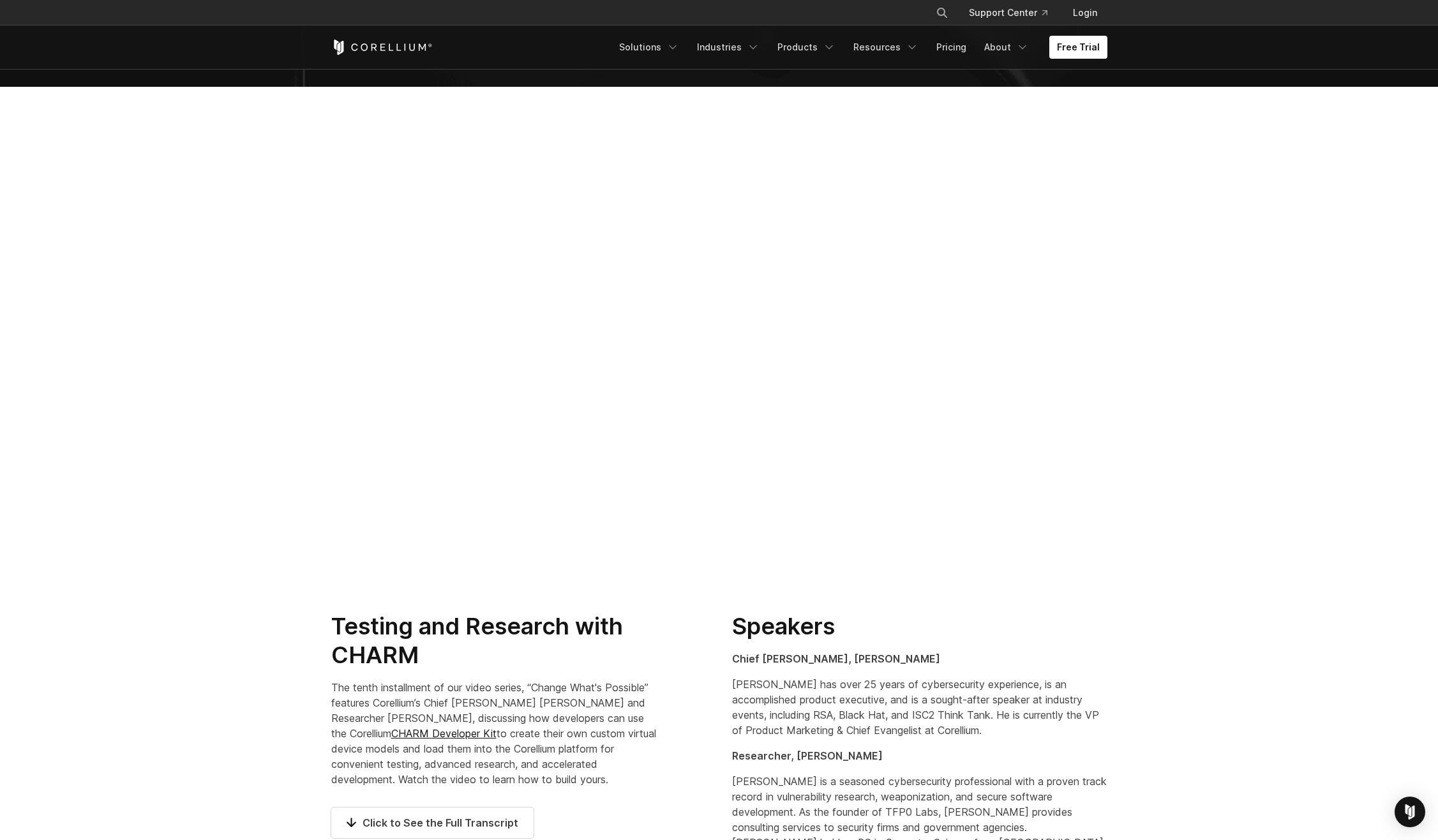
click at [1369, 568] on section at bounding box center [719, 339] width 1438 height 505
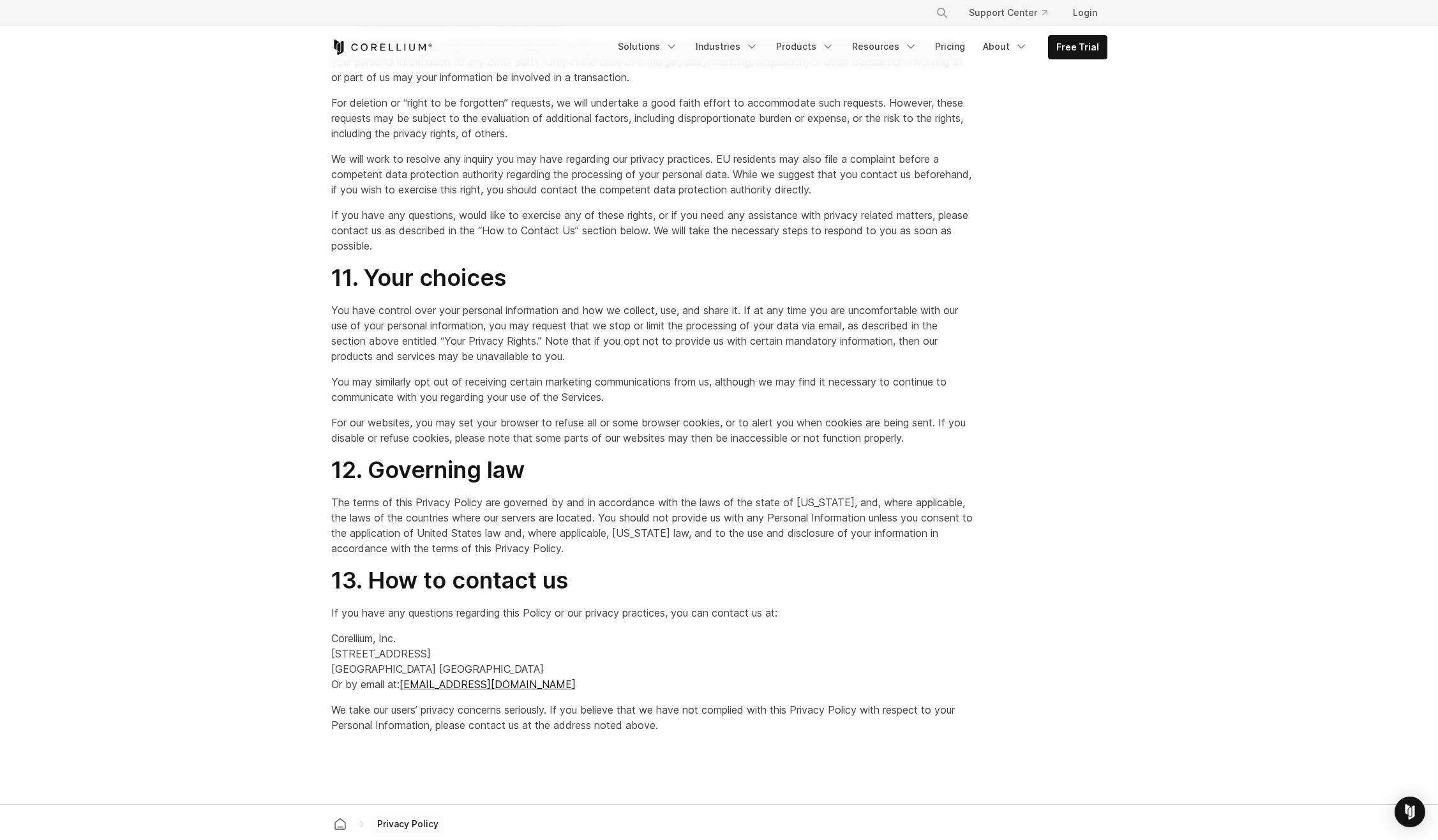
scroll to position [3192, 0]
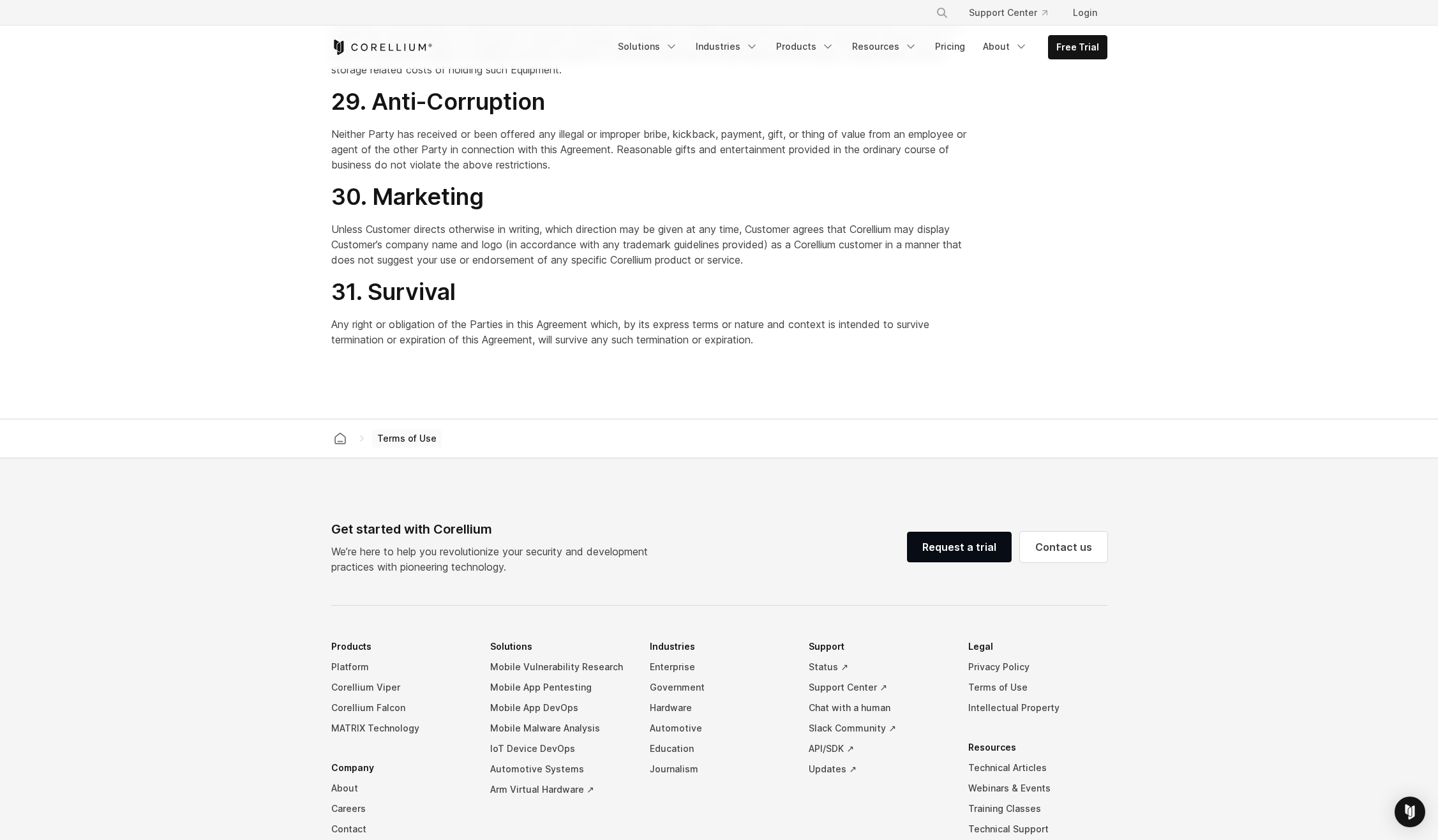
scroll to position [9957, 0]
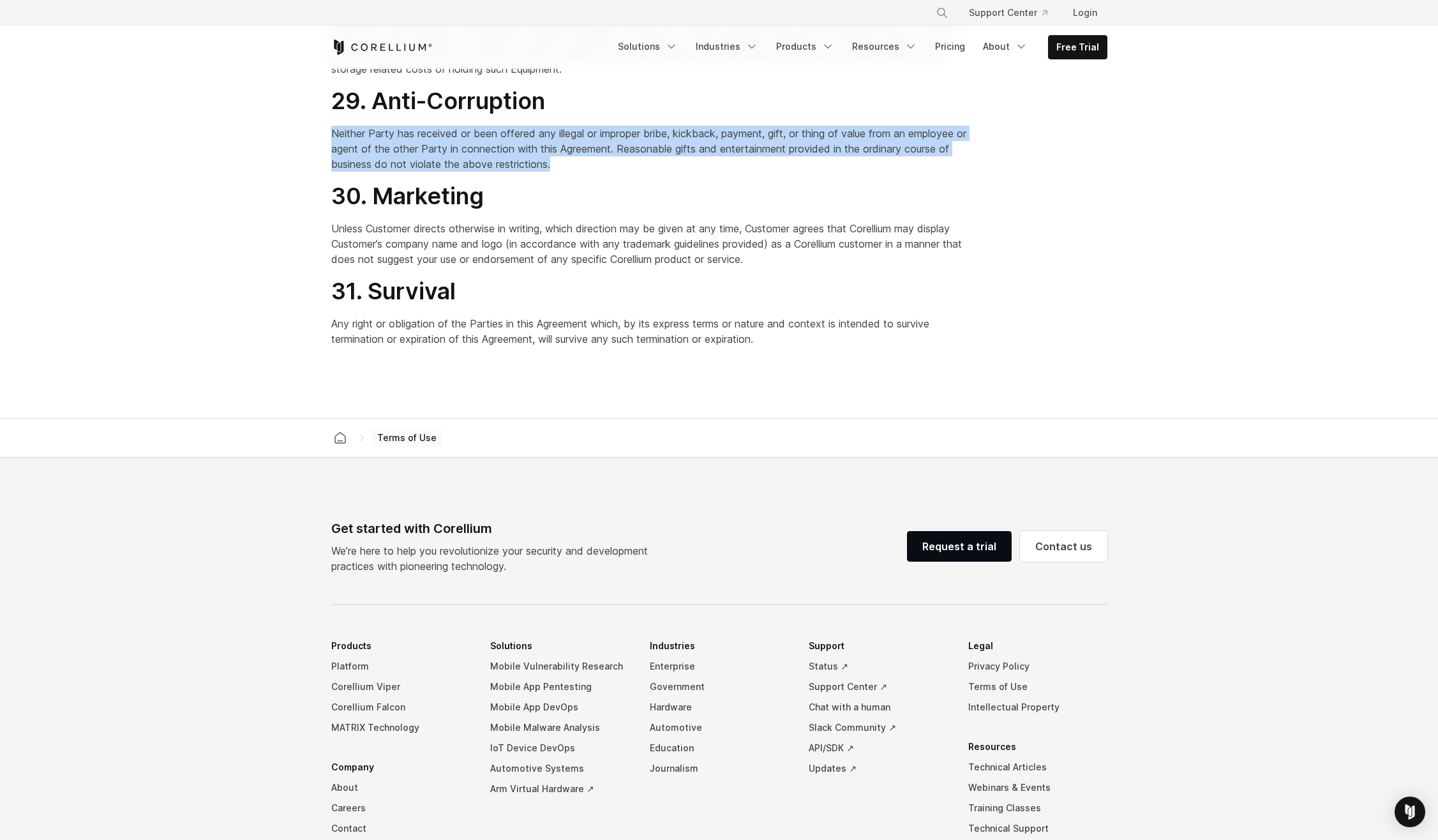
drag, startPoint x: 335, startPoint y: 287, endPoint x: 612, endPoint y: 318, distance: 278.7
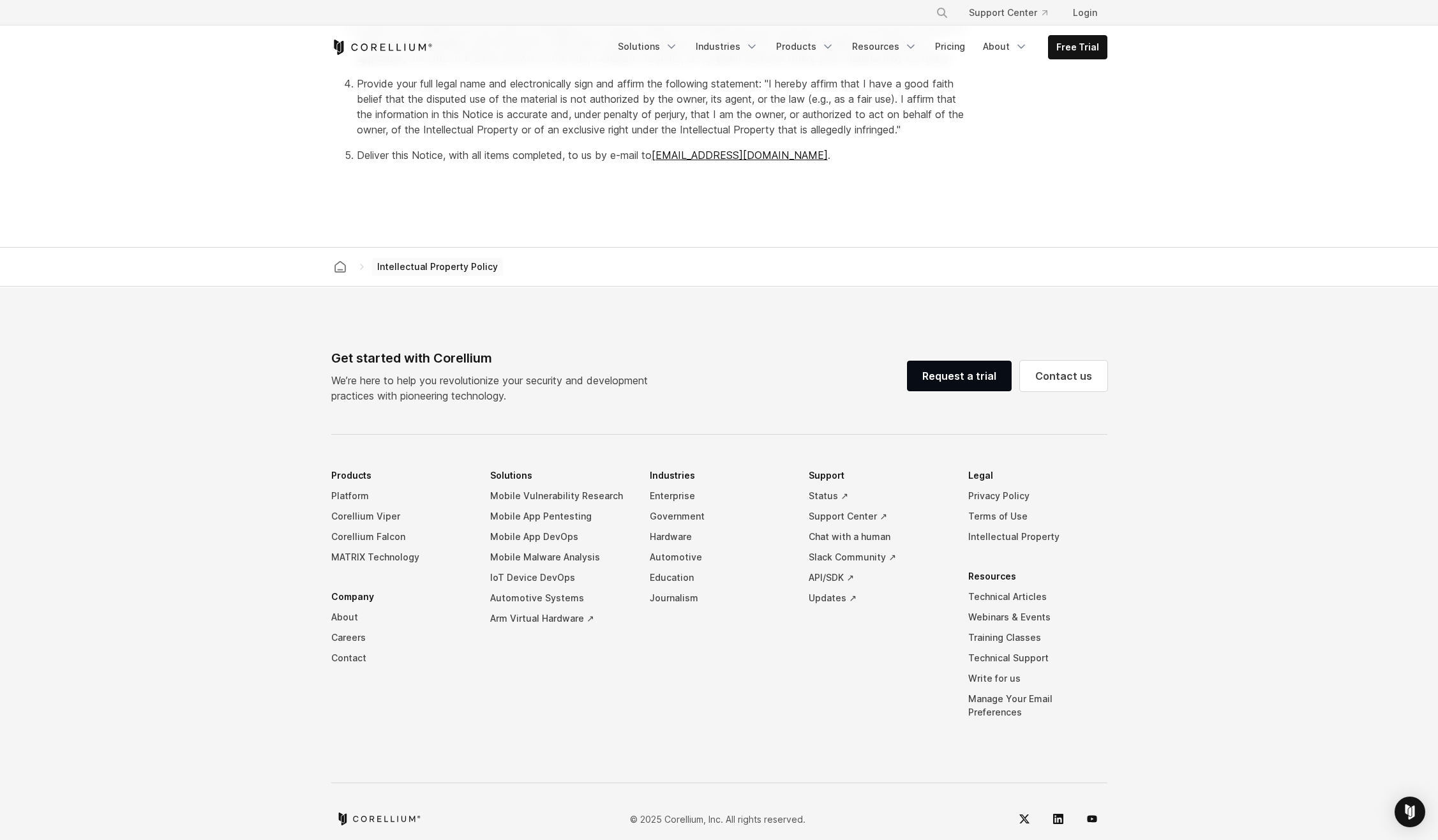
scroll to position [612, 0]
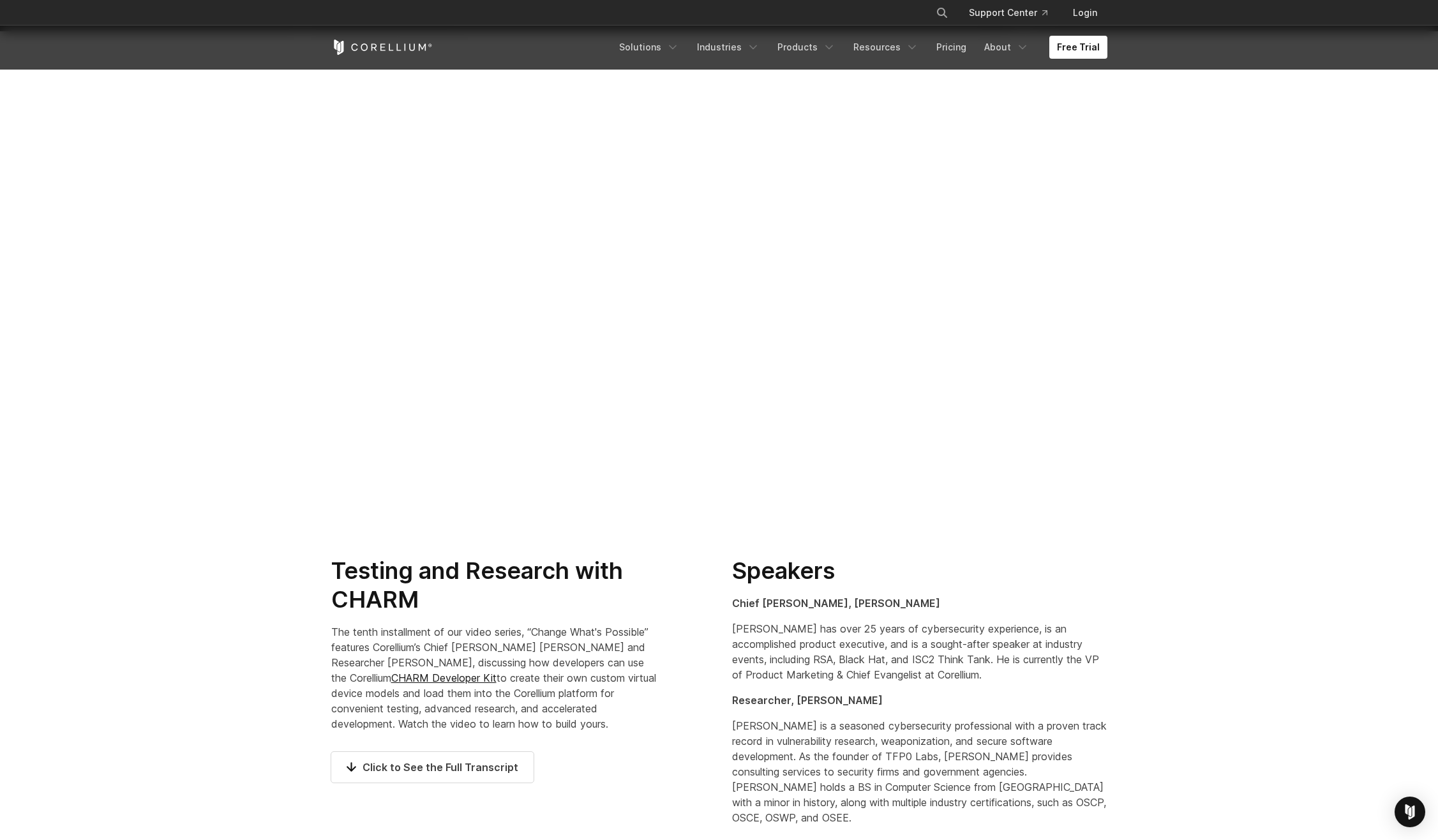
scroll to position [128, 0]
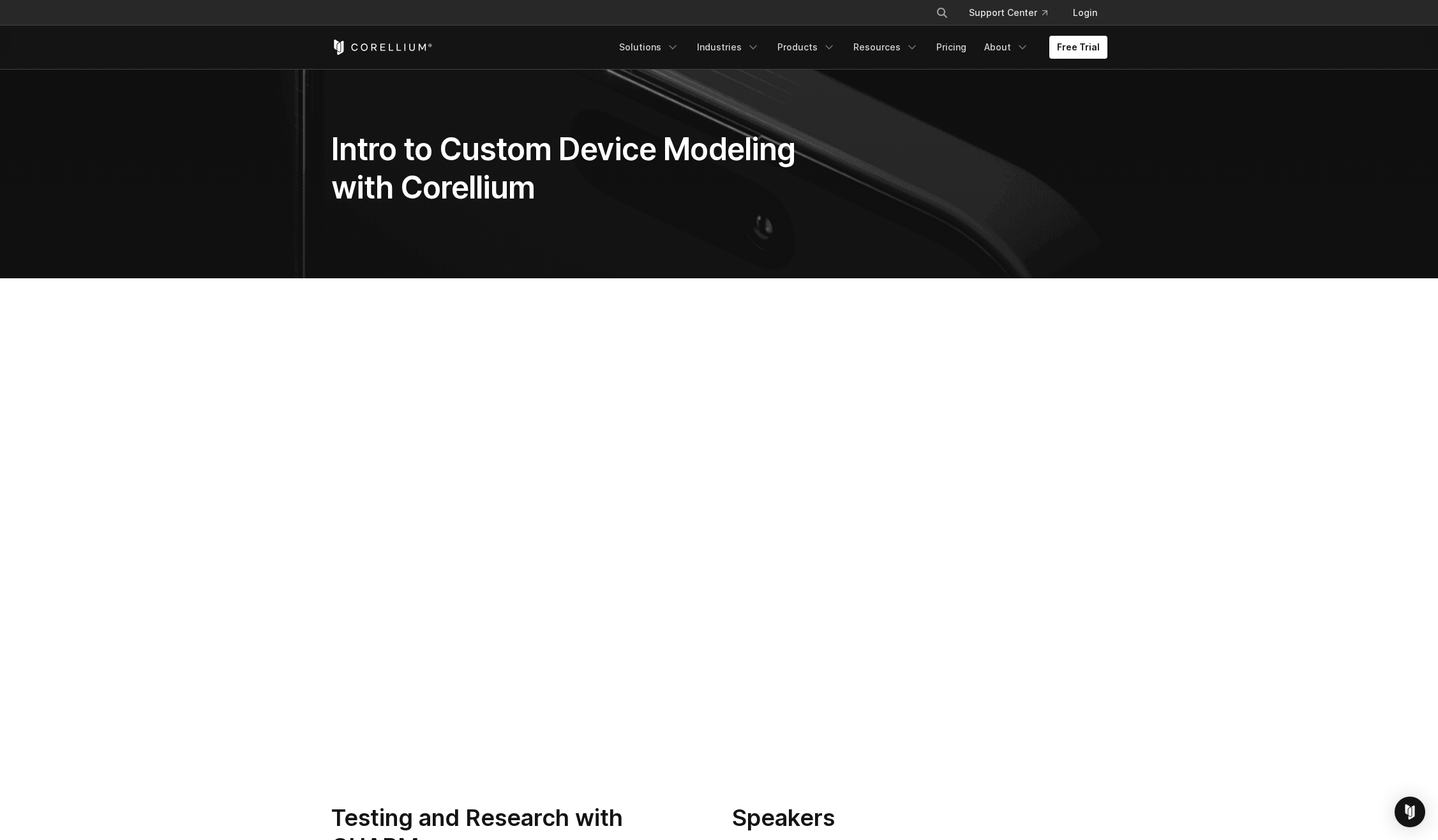
click at [196, 508] on section at bounding box center [719, 530] width 1438 height 505
click at [1163, 662] on section at bounding box center [719, 530] width 1438 height 505
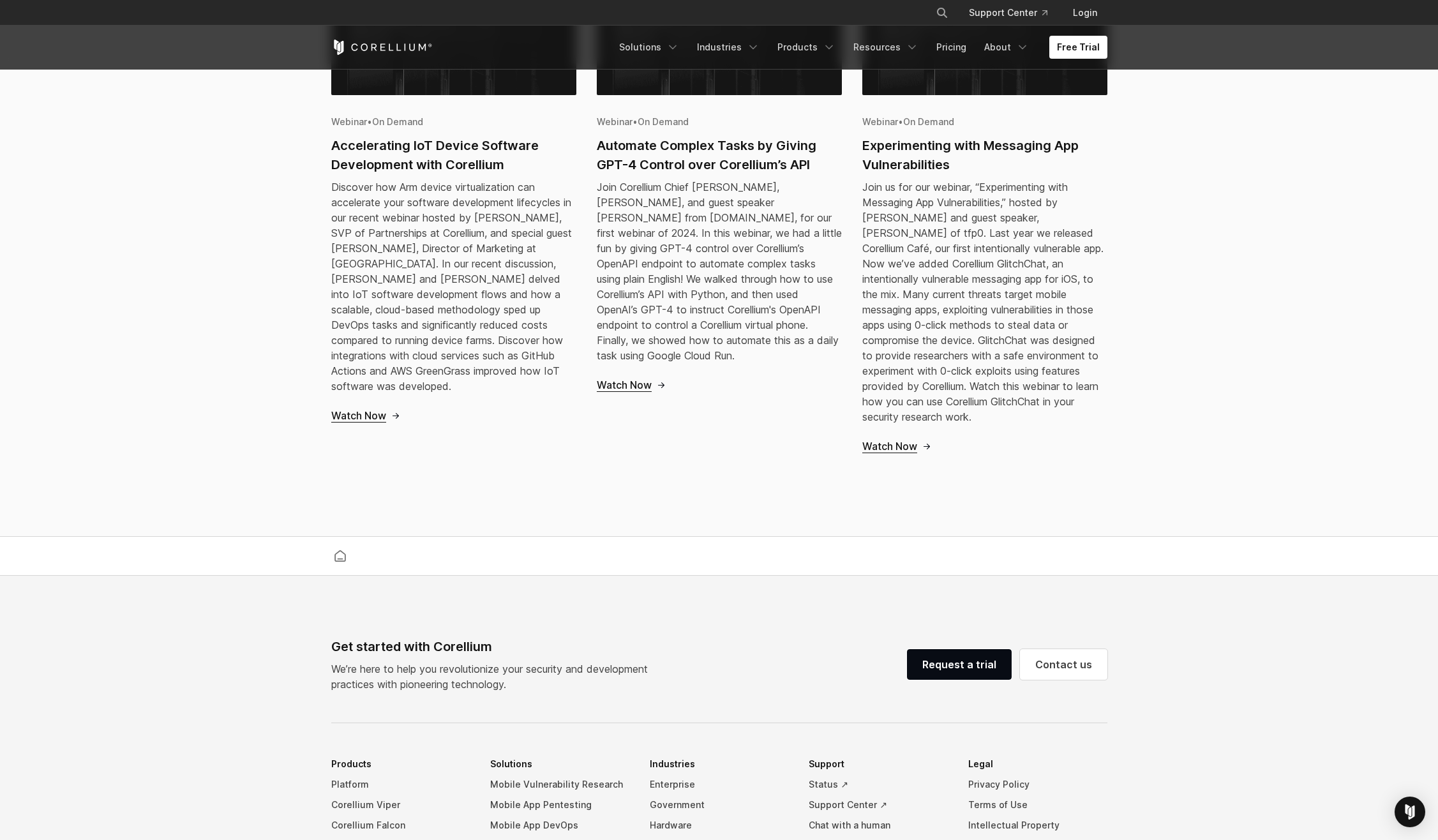
scroll to position [1570, 0]
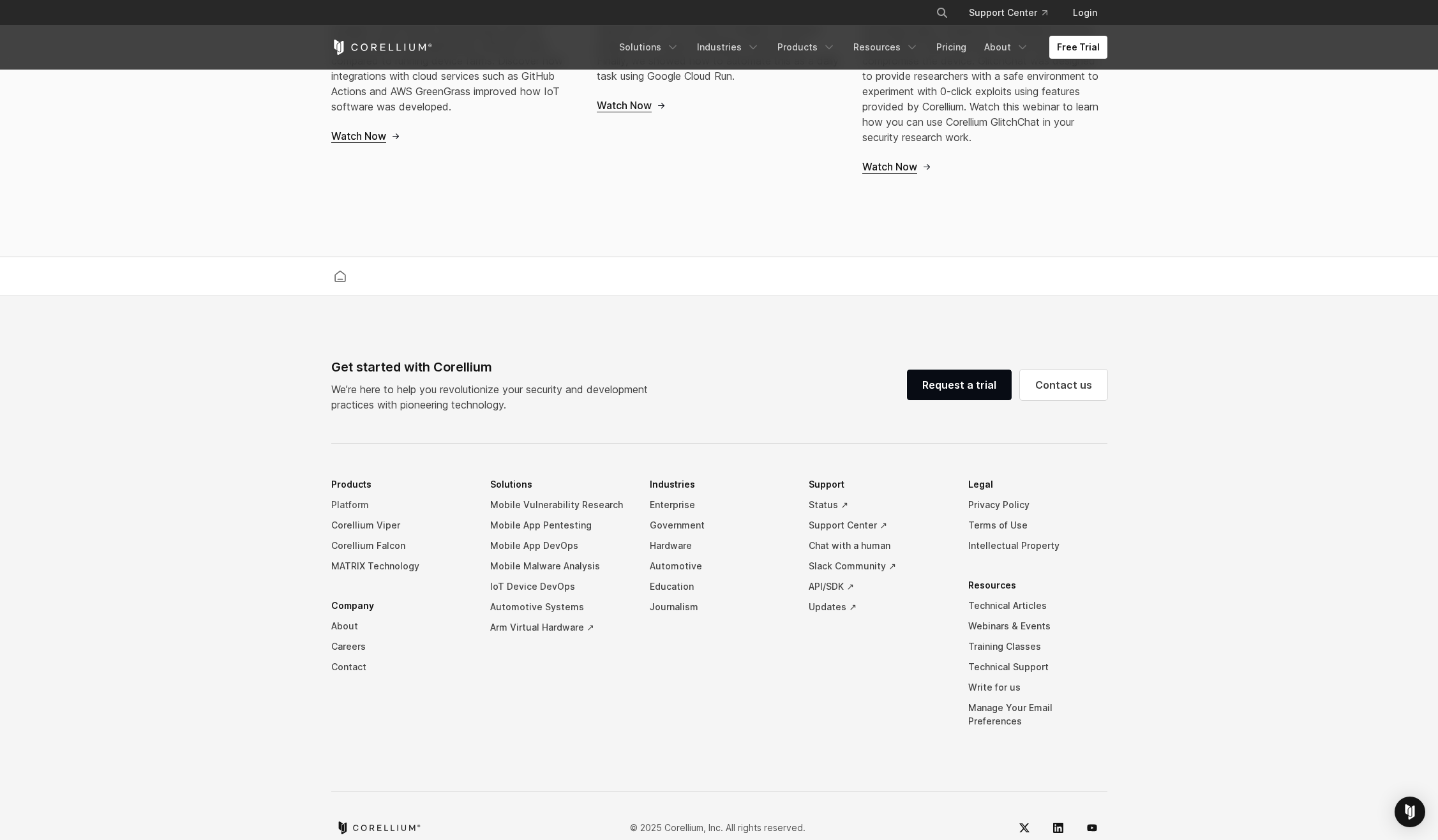
click at [354, 495] on link "Platform" at bounding box center [401, 505] width 139 height 20
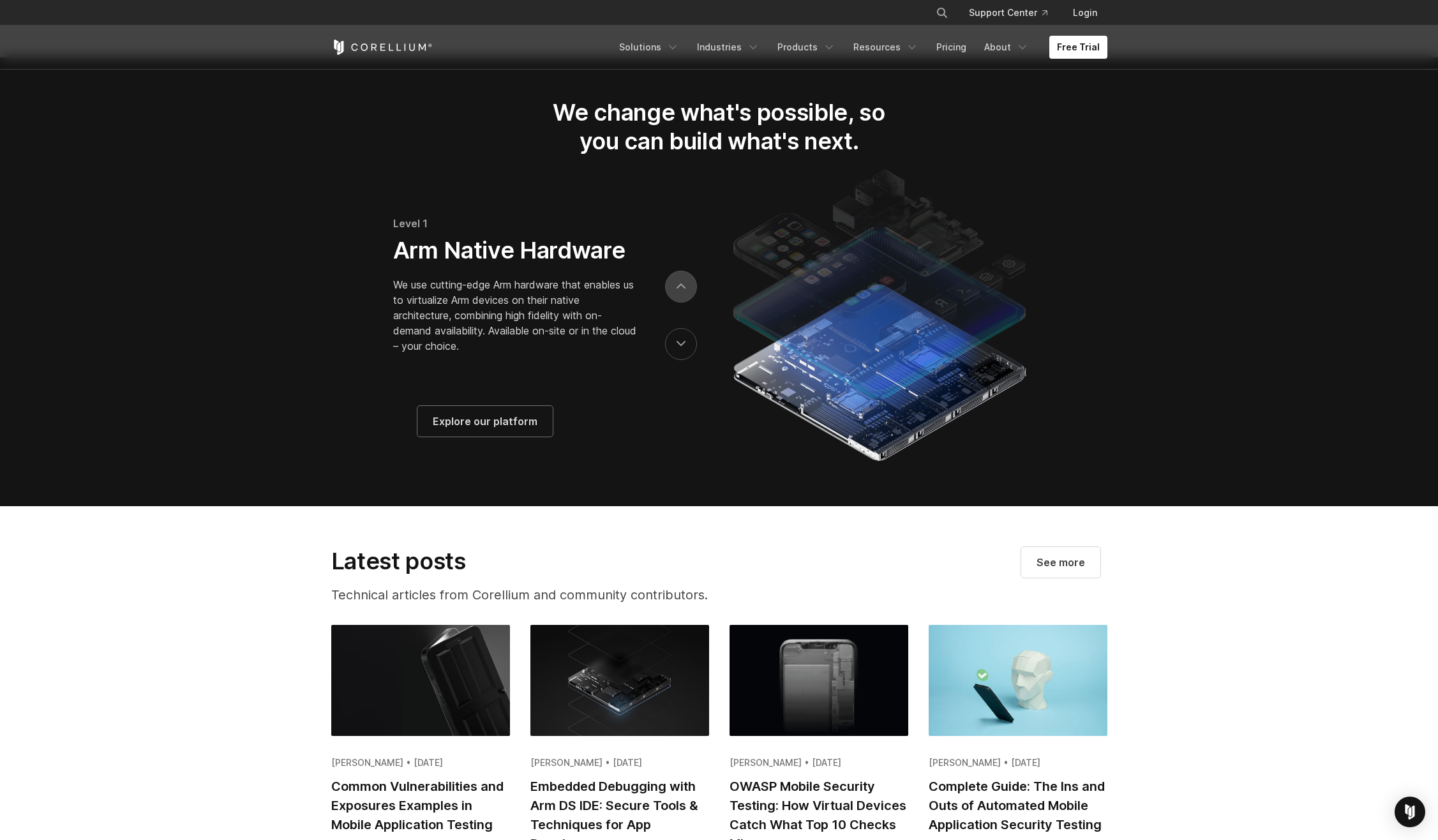
click at [672, 298] on button "next" at bounding box center [681, 287] width 32 height 32
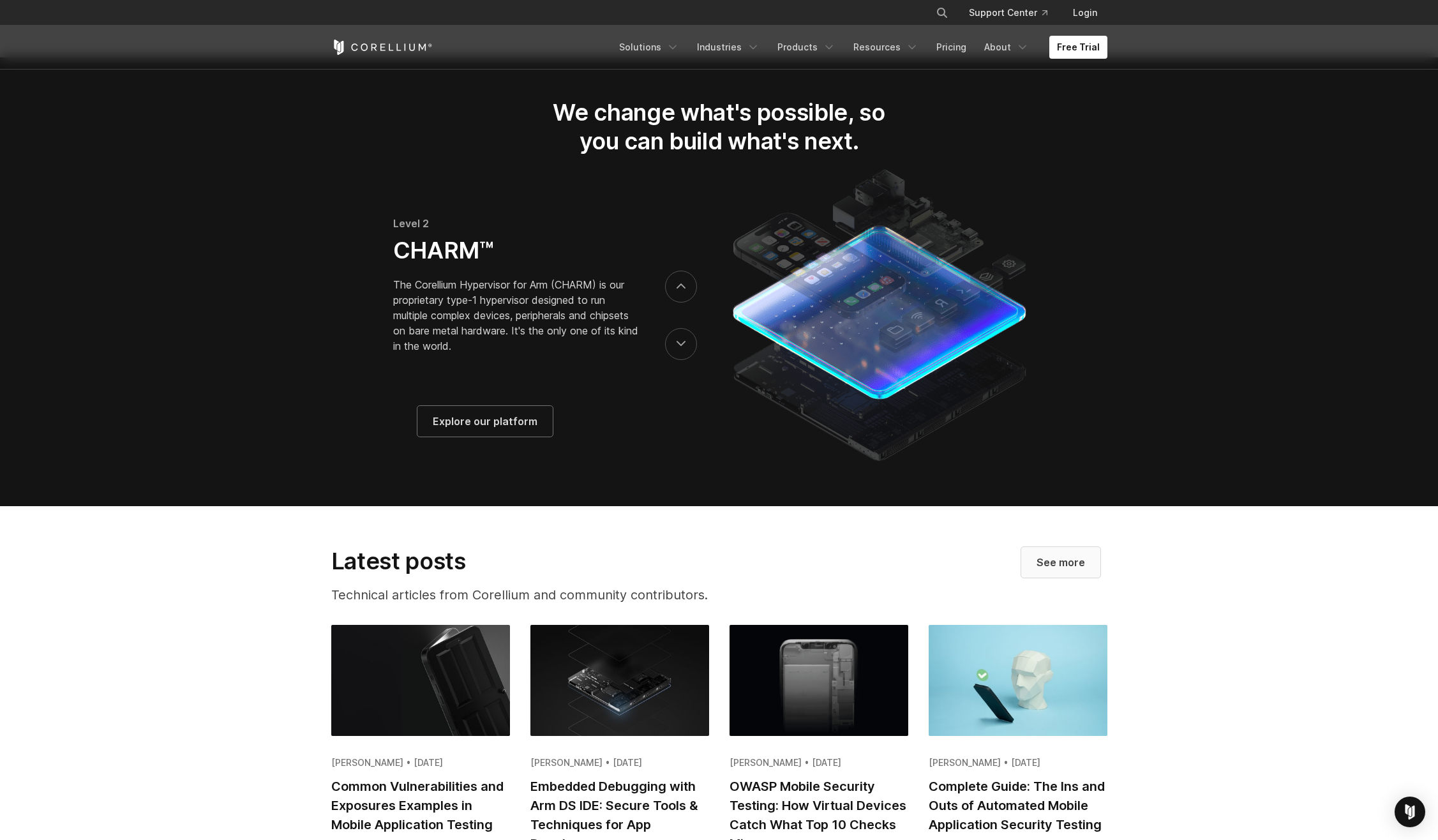
click at [1069, 570] on span "See more" at bounding box center [1060, 562] width 48 height 15
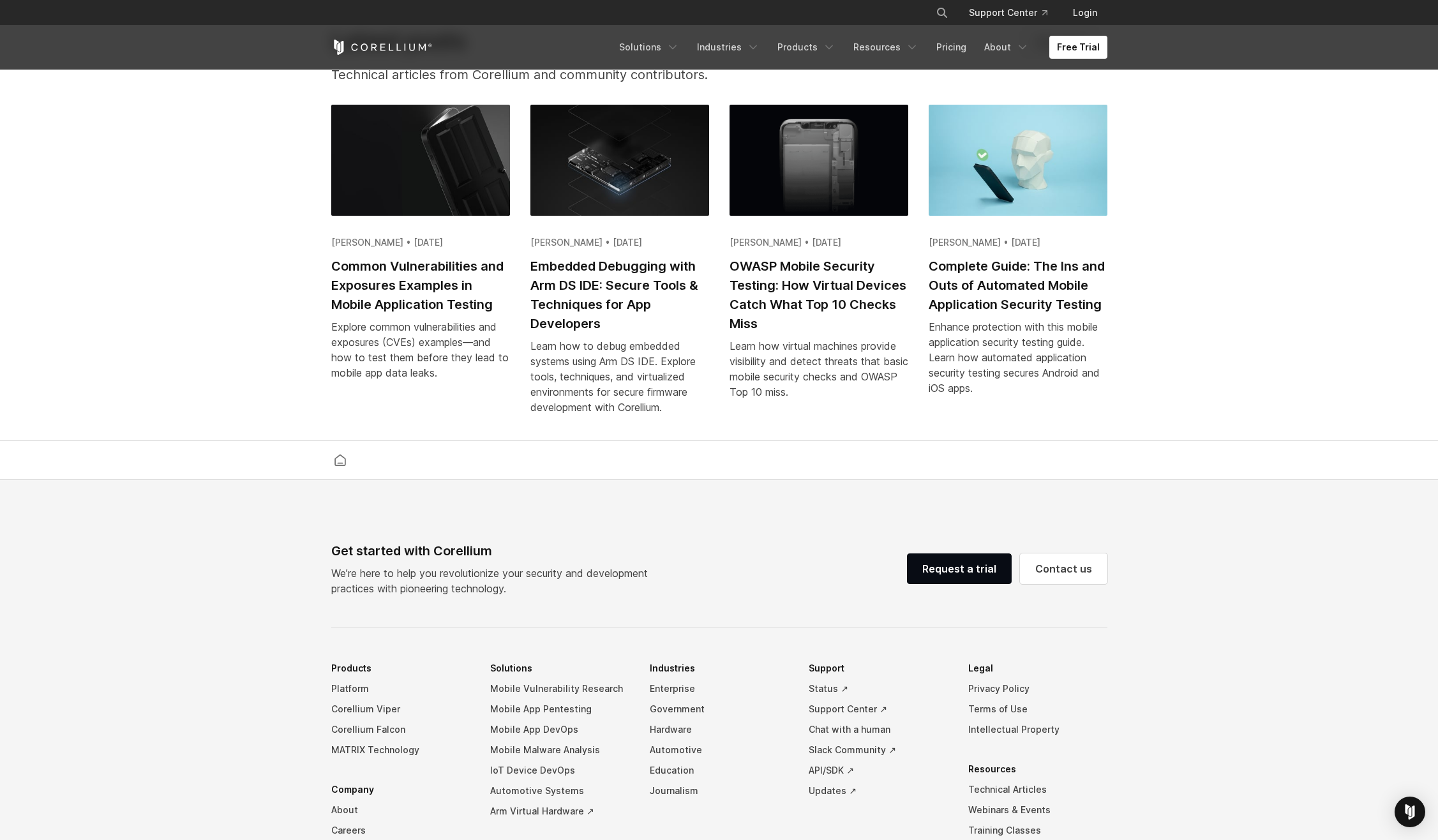
scroll to position [2553, 0]
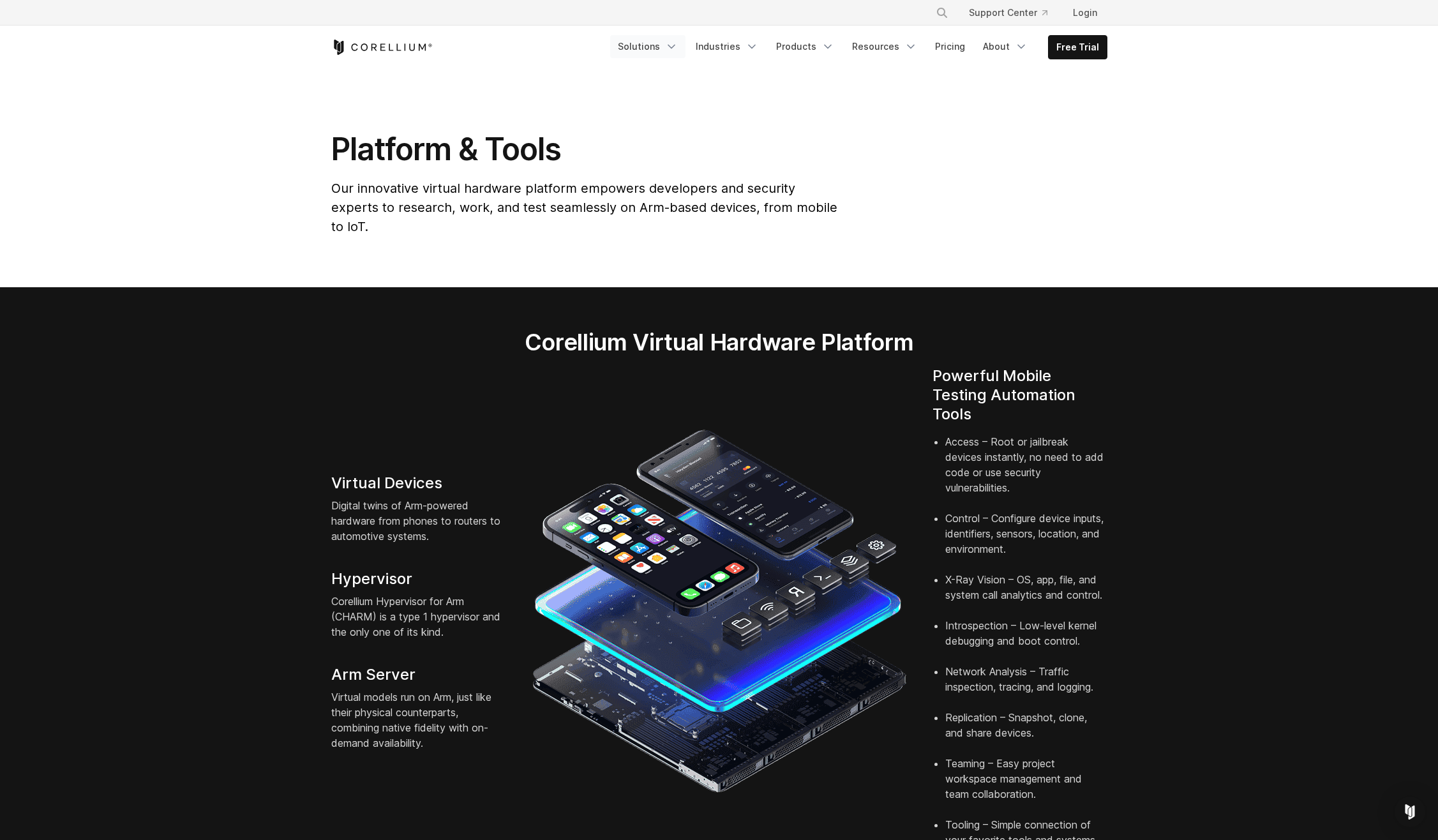
click at [678, 44] on icon "Navigation Menu" at bounding box center [672, 47] width 13 height 13
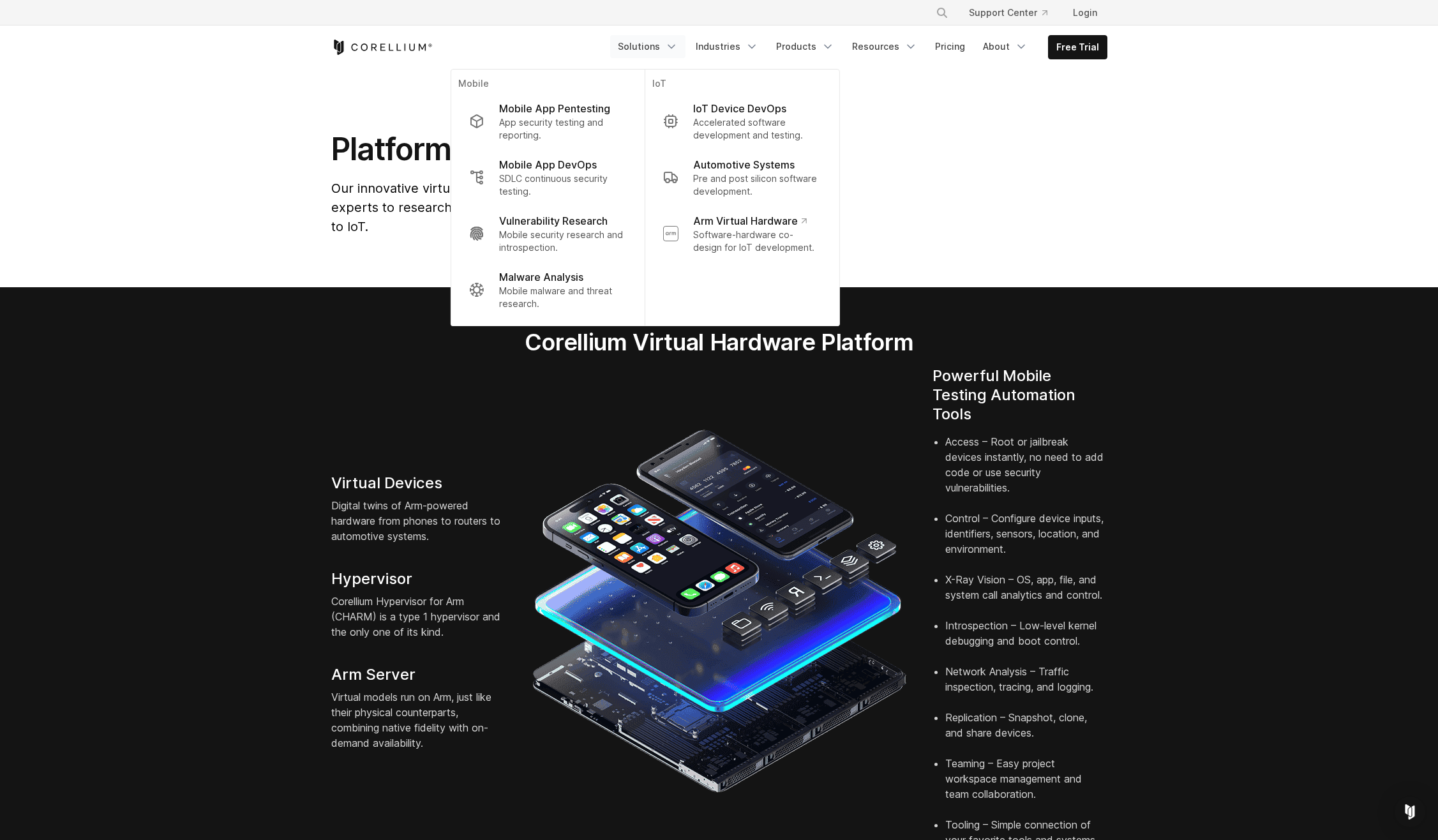
click at [406, 331] on div "Corellium Virtual Hardware Platform" at bounding box center [719, 347] width 802 height 38
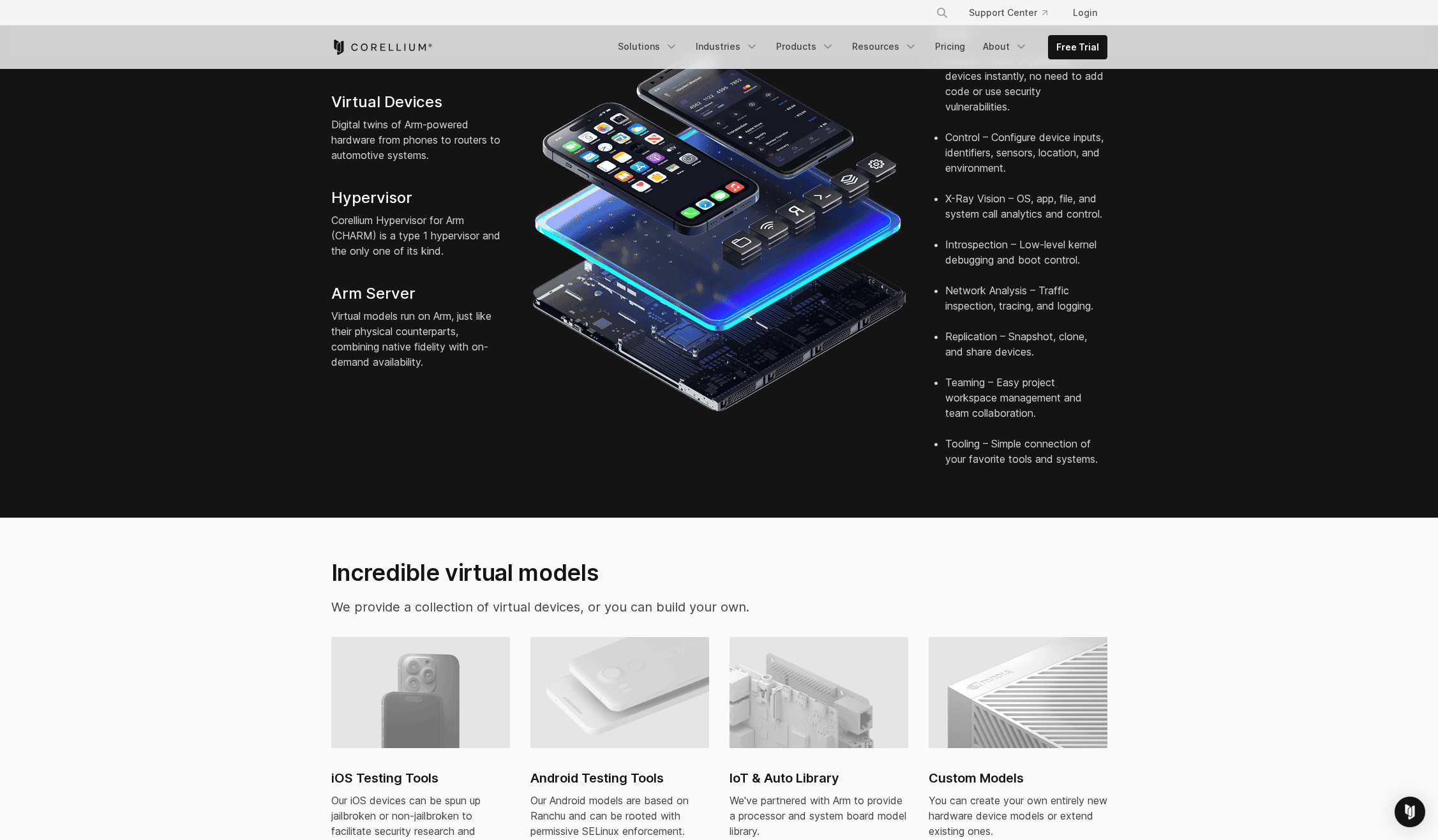
scroll to position [383, 0]
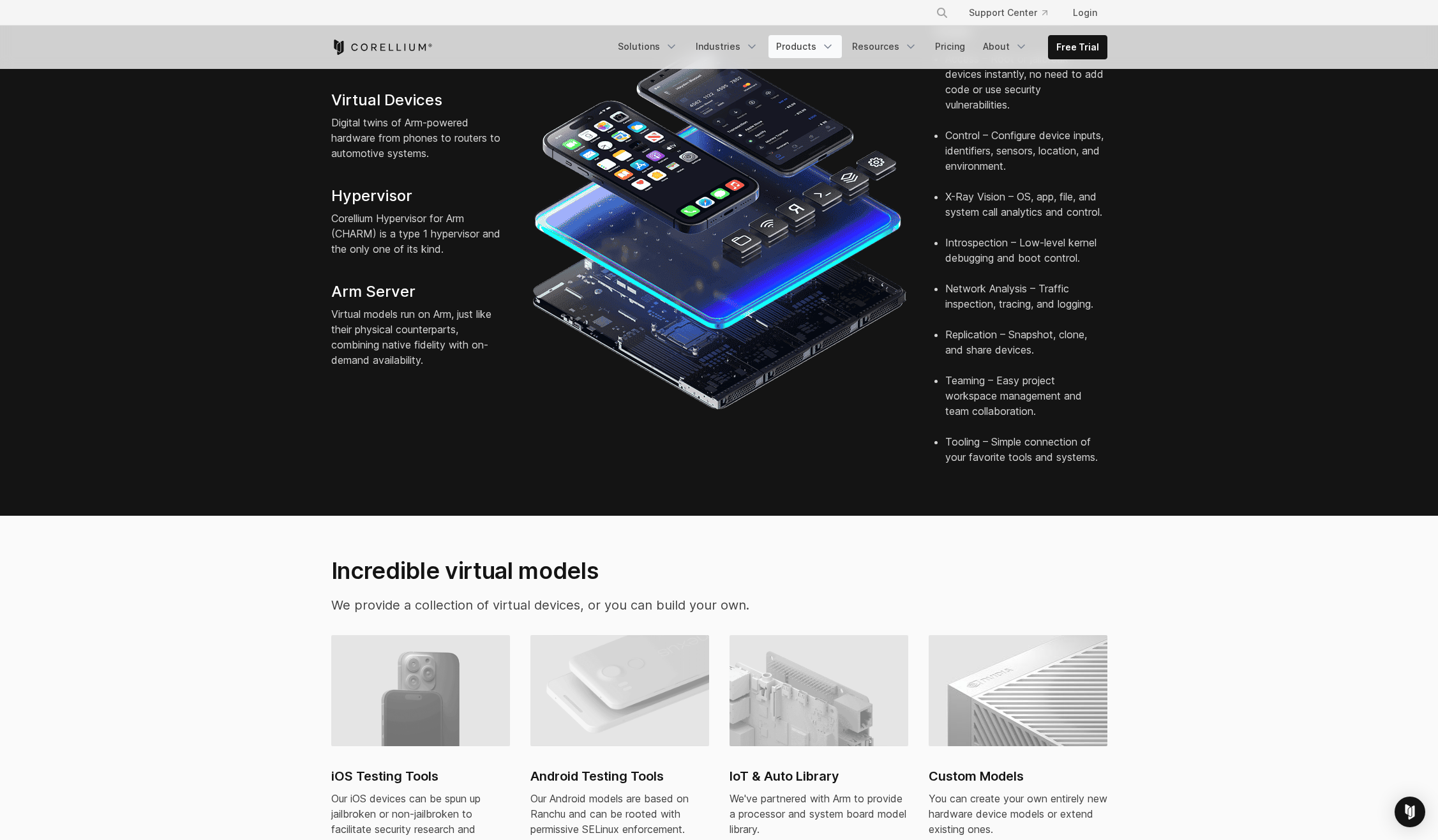
click at [781, 47] on link "Products" at bounding box center [805, 47] width 74 height 23
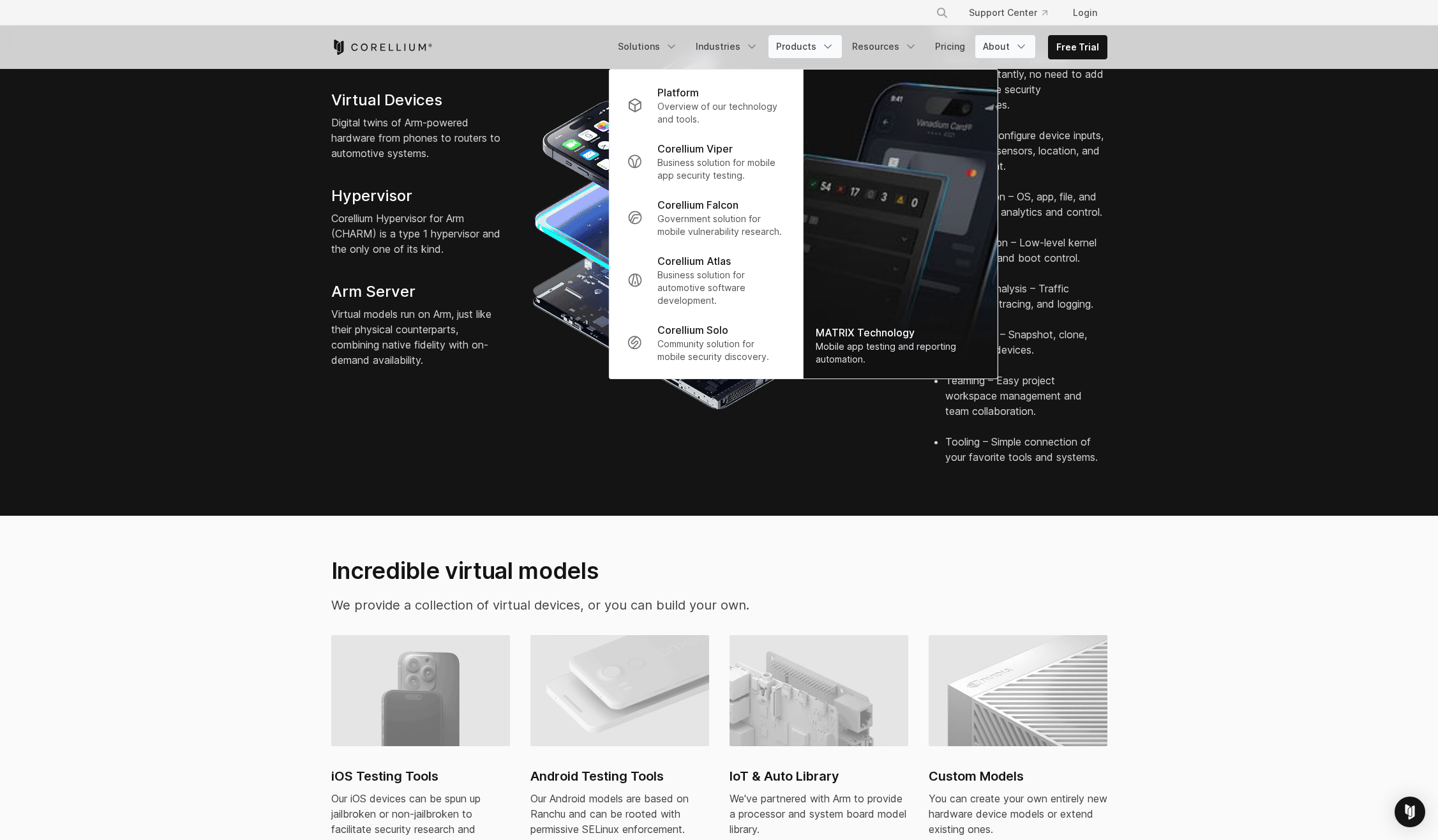
click at [1000, 53] on link "About" at bounding box center [1005, 47] width 60 height 23
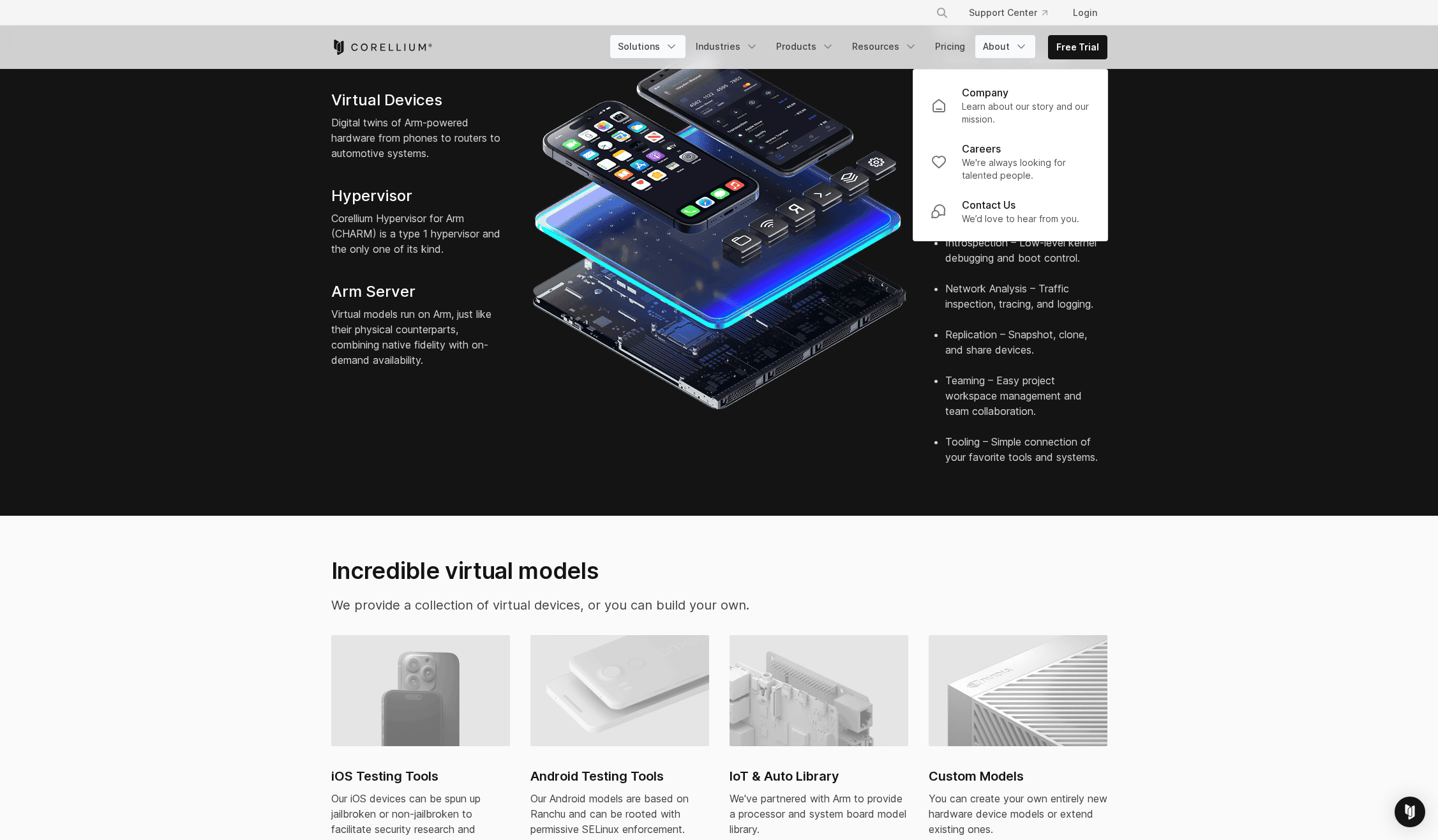
click at [657, 43] on link "Solutions" at bounding box center [648, 47] width 75 height 23
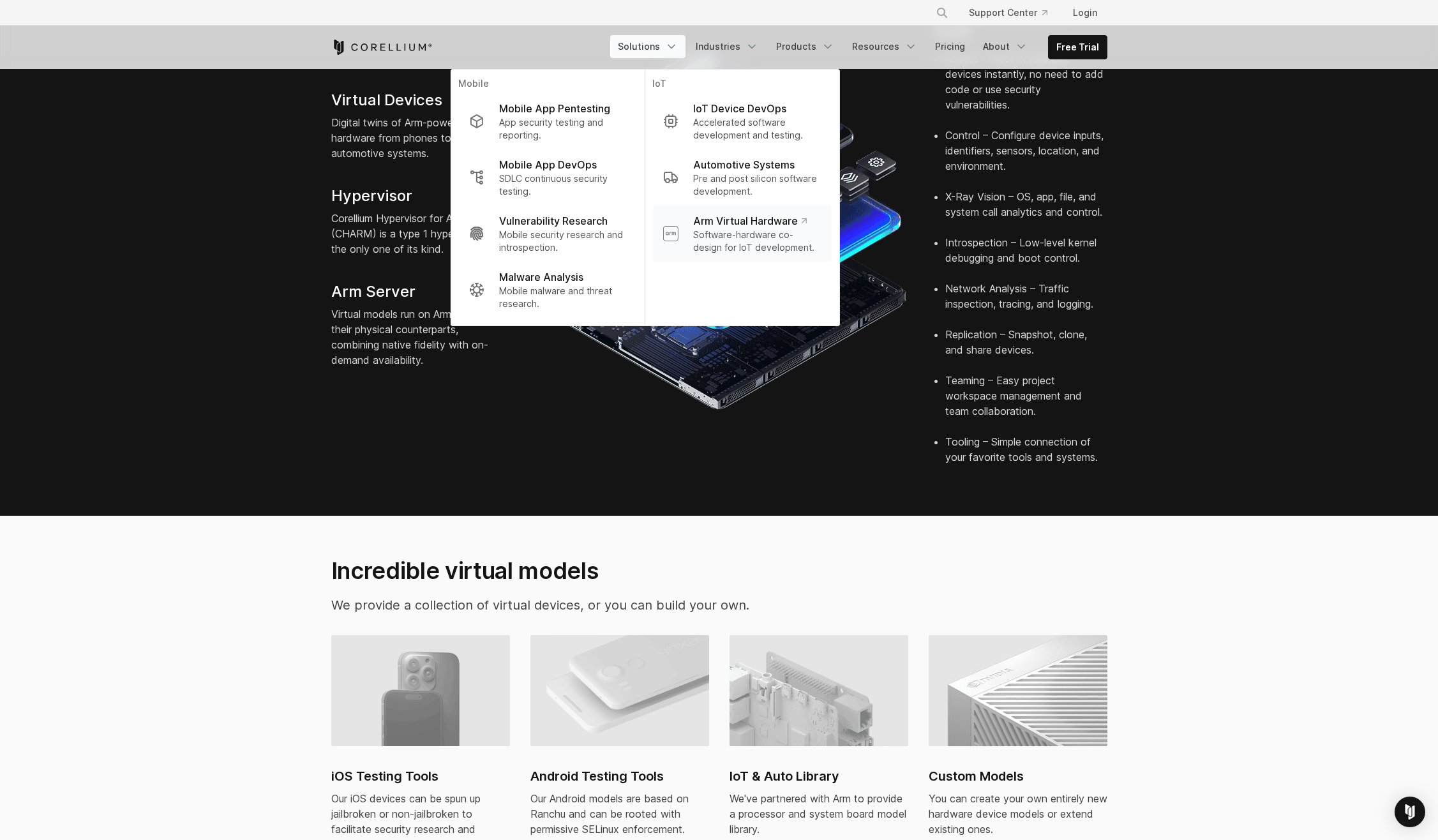
click at [783, 235] on p "Software-hardware co-design for IoT development." at bounding box center [757, 241] width 128 height 25
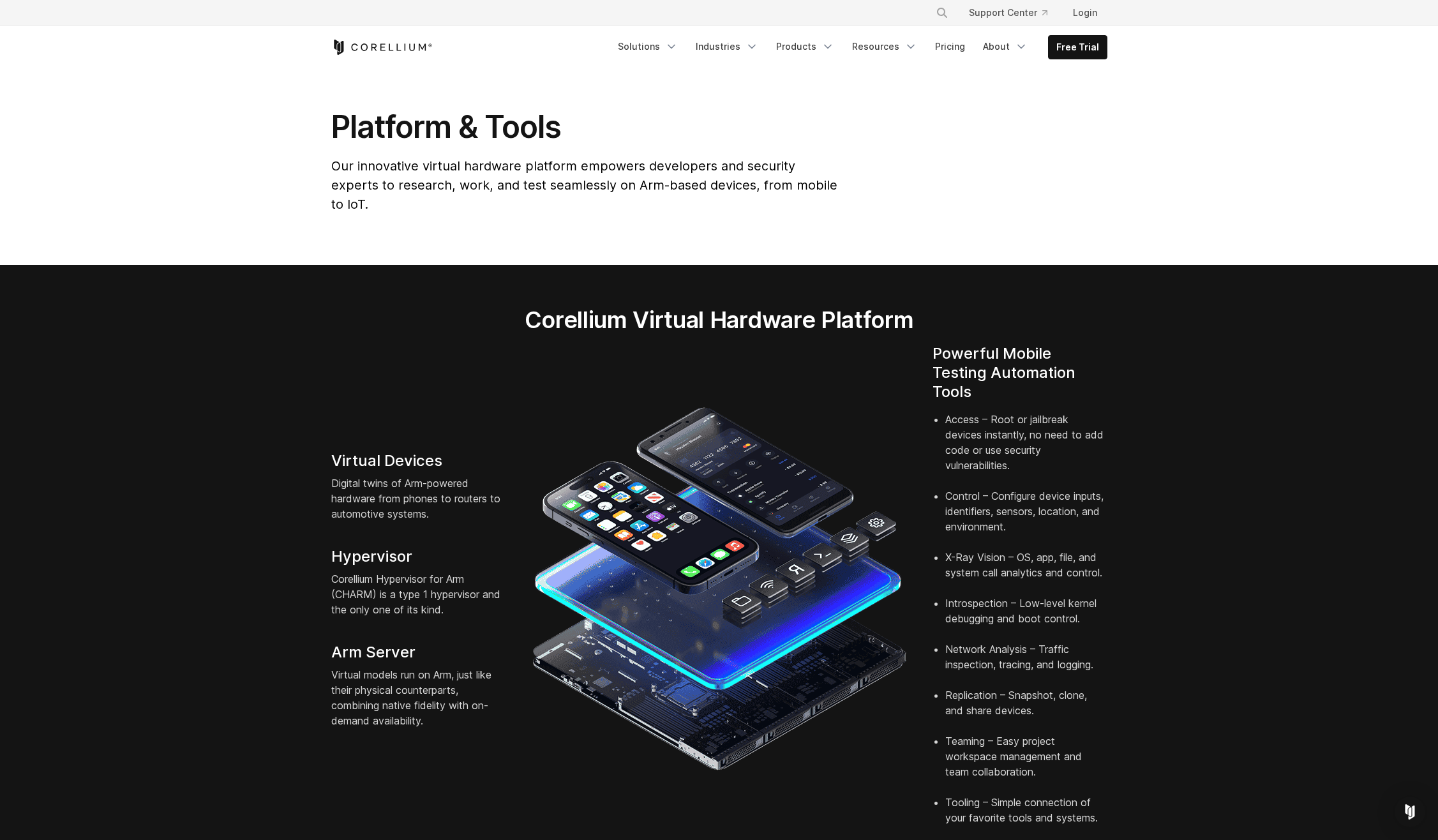
scroll to position [0, 0]
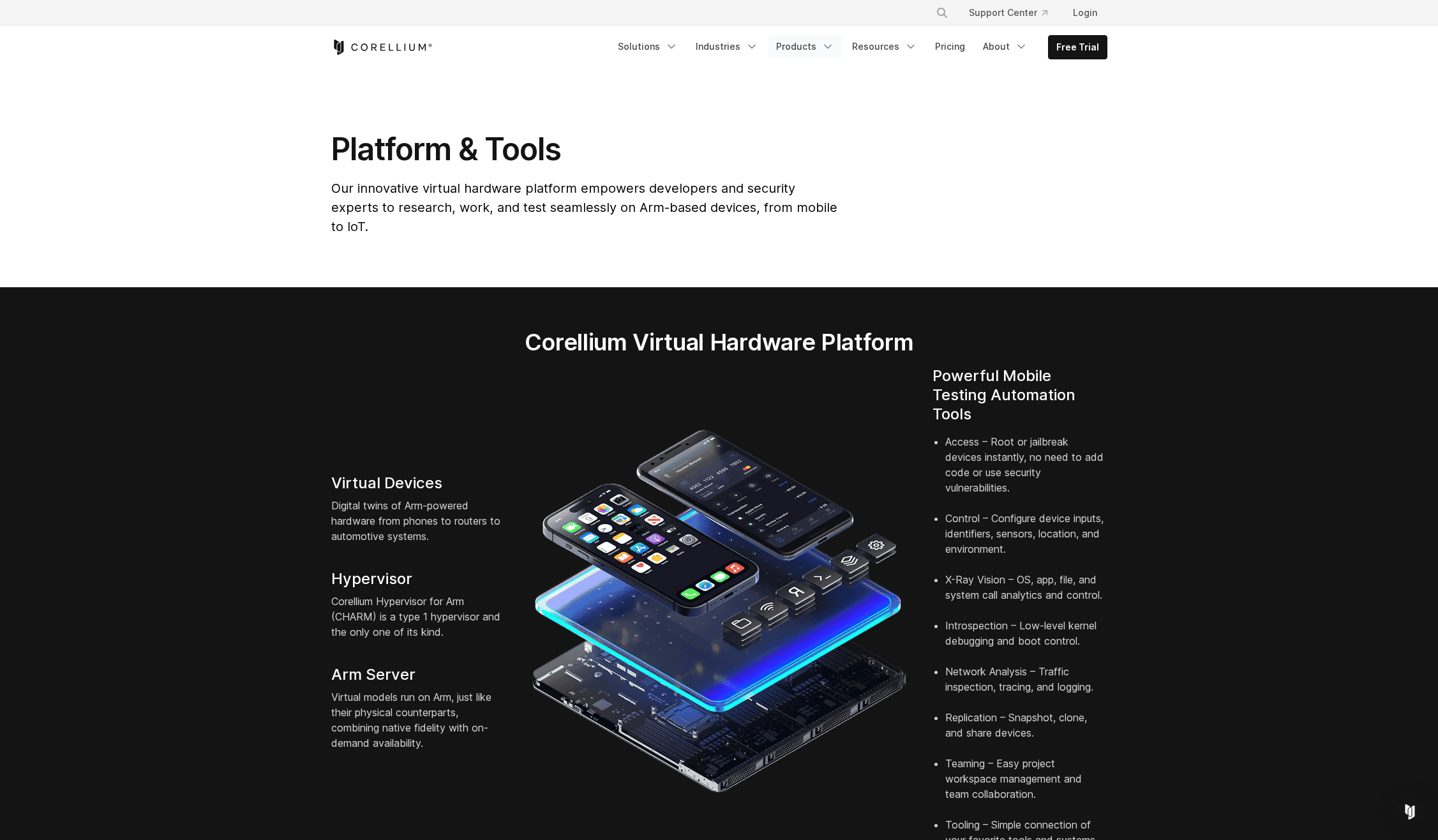
click at [805, 42] on link "Products" at bounding box center [805, 47] width 74 height 23
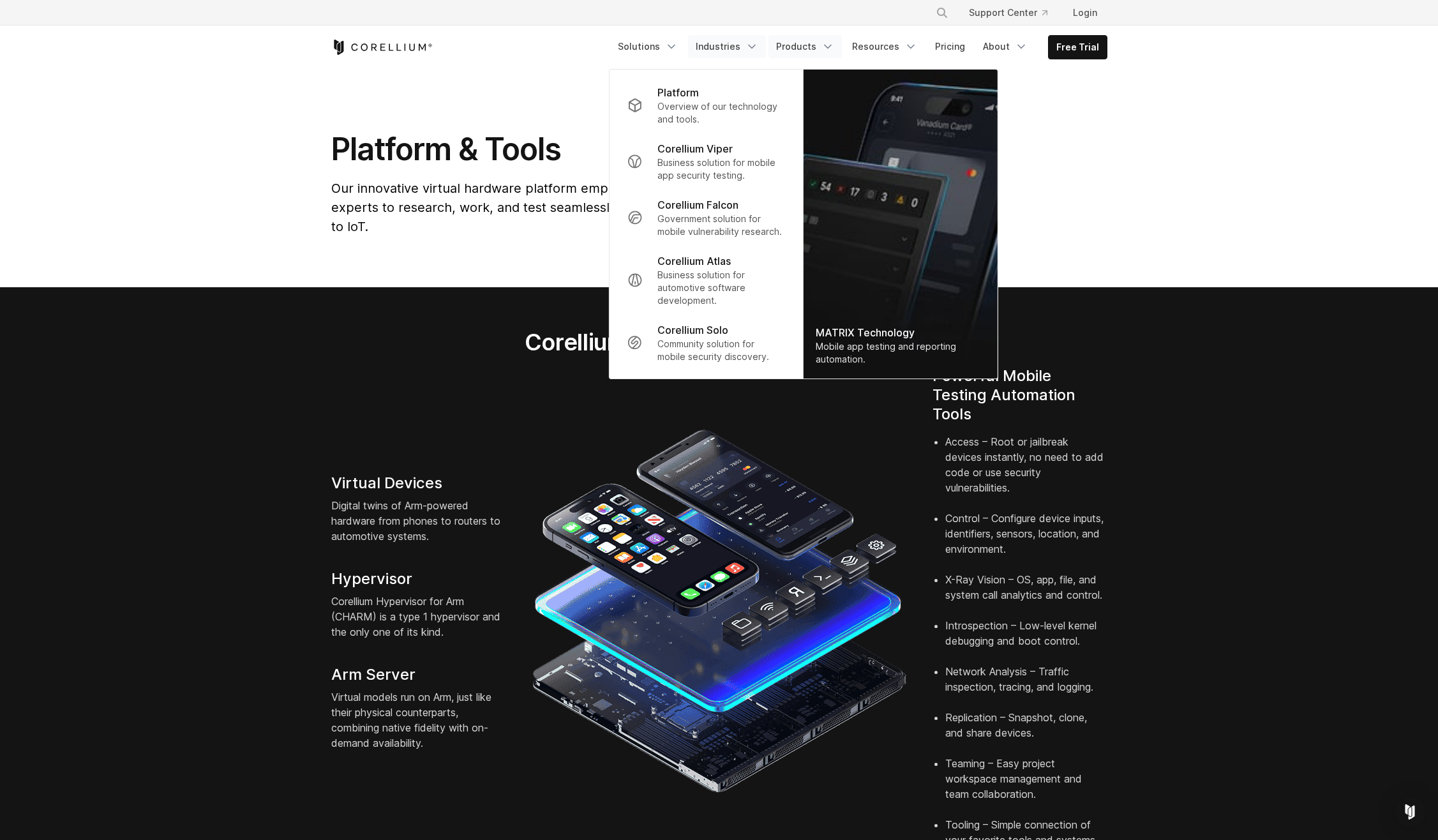
click at [737, 48] on link "Industries" at bounding box center [727, 47] width 78 height 23
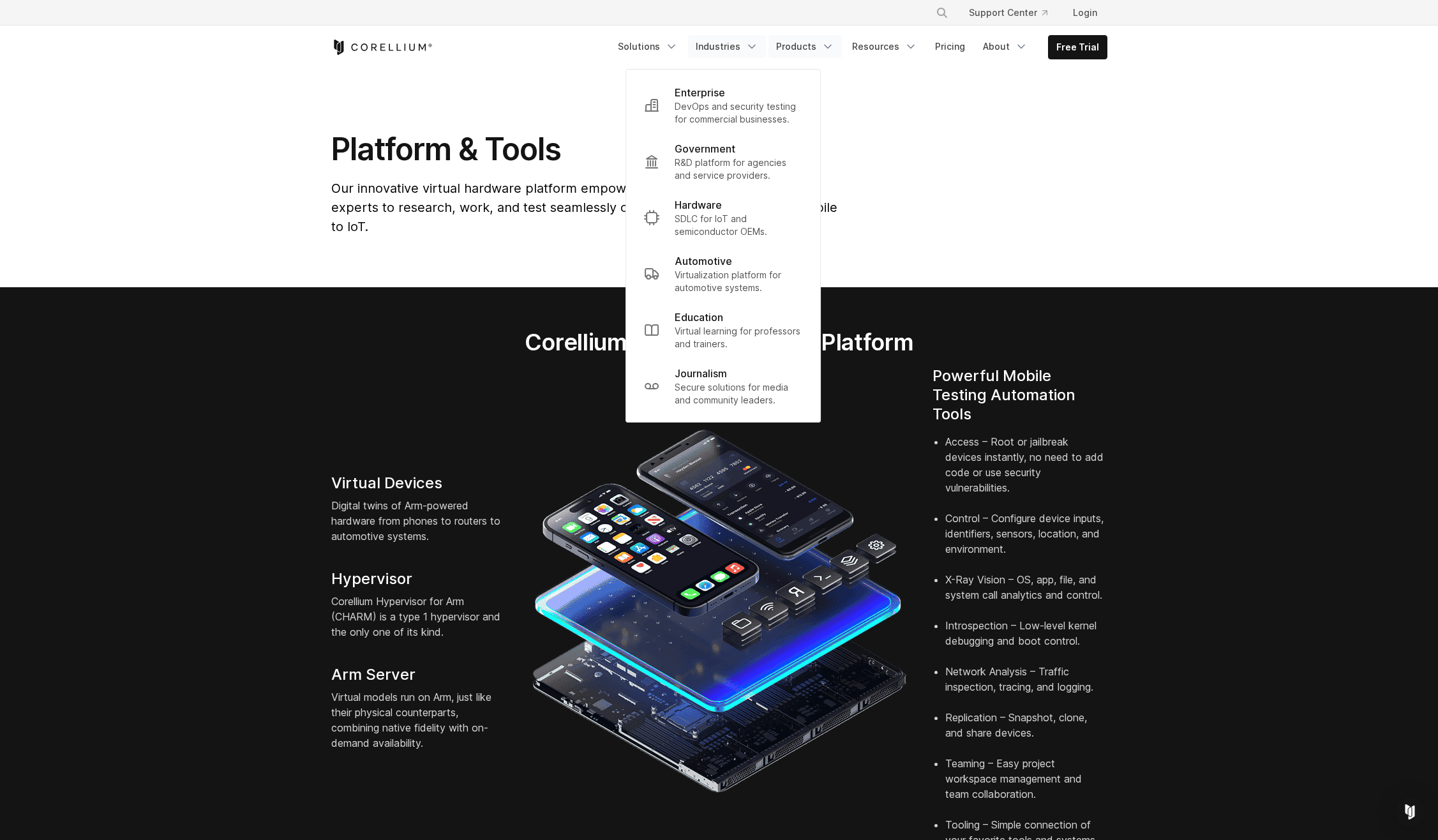
click at [786, 52] on link "Products" at bounding box center [805, 47] width 74 height 23
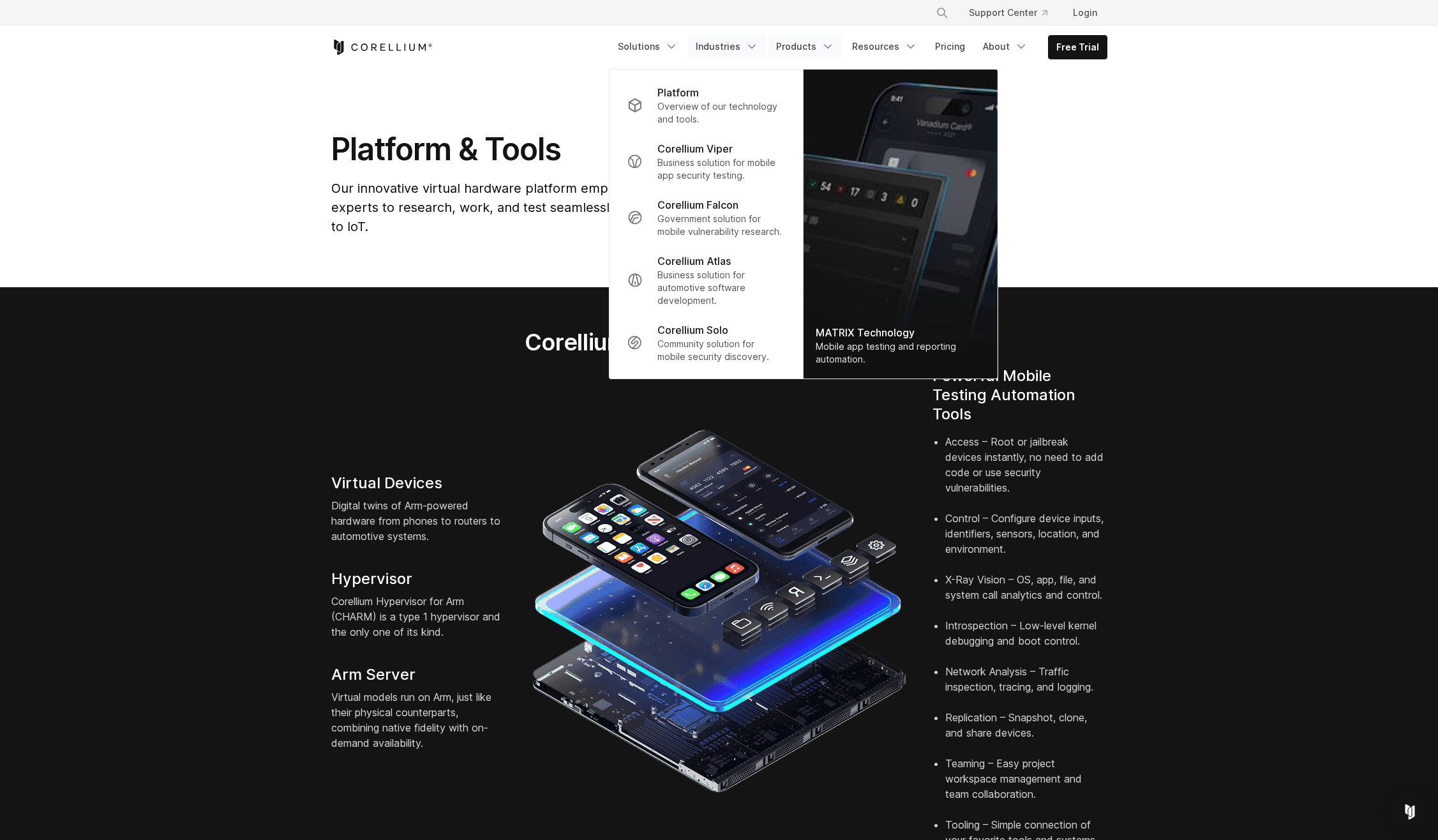
click at [743, 45] on link "Industries" at bounding box center [727, 47] width 78 height 23
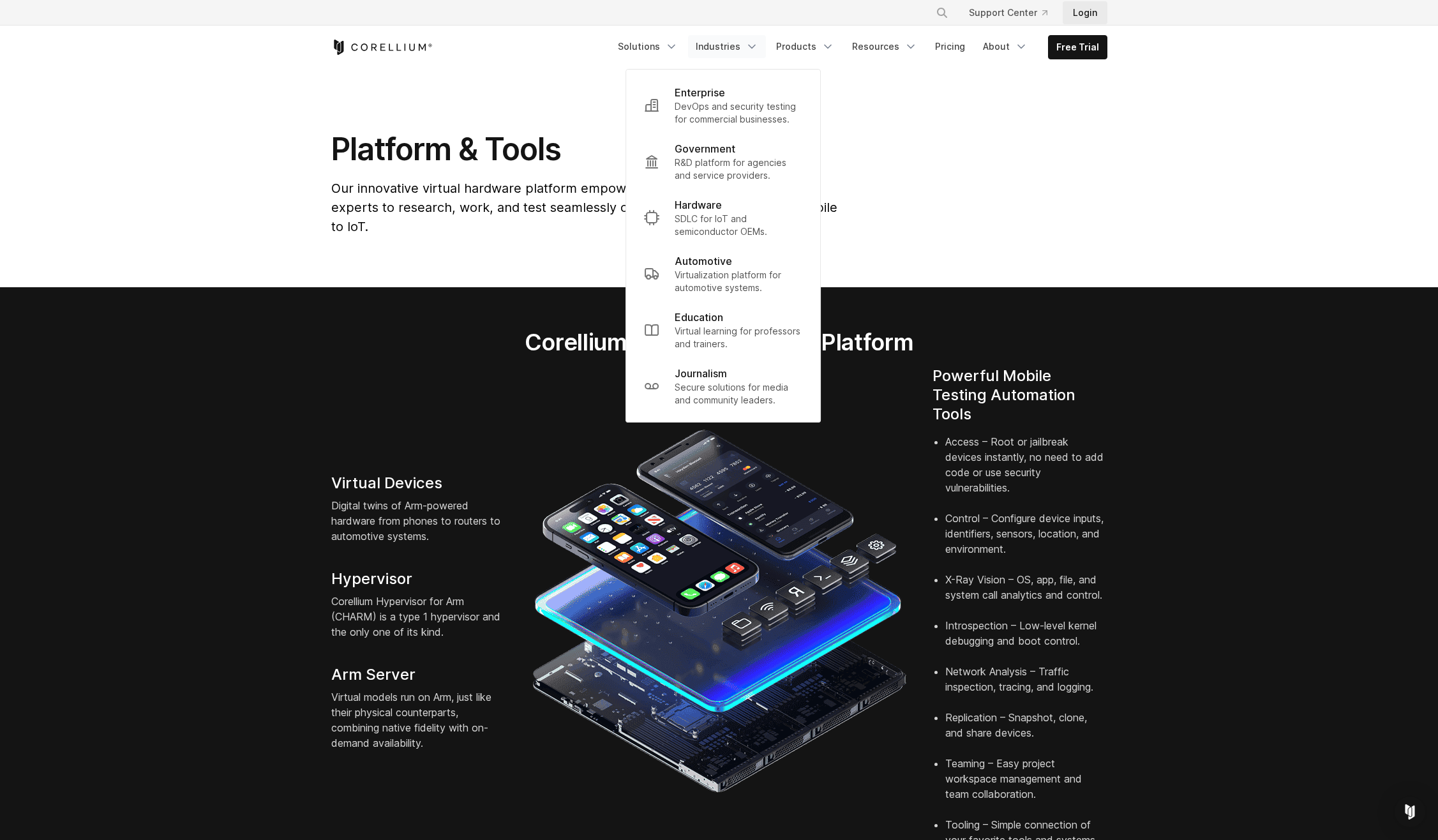
click at [1088, 12] on link "Login" at bounding box center [1085, 13] width 45 height 23
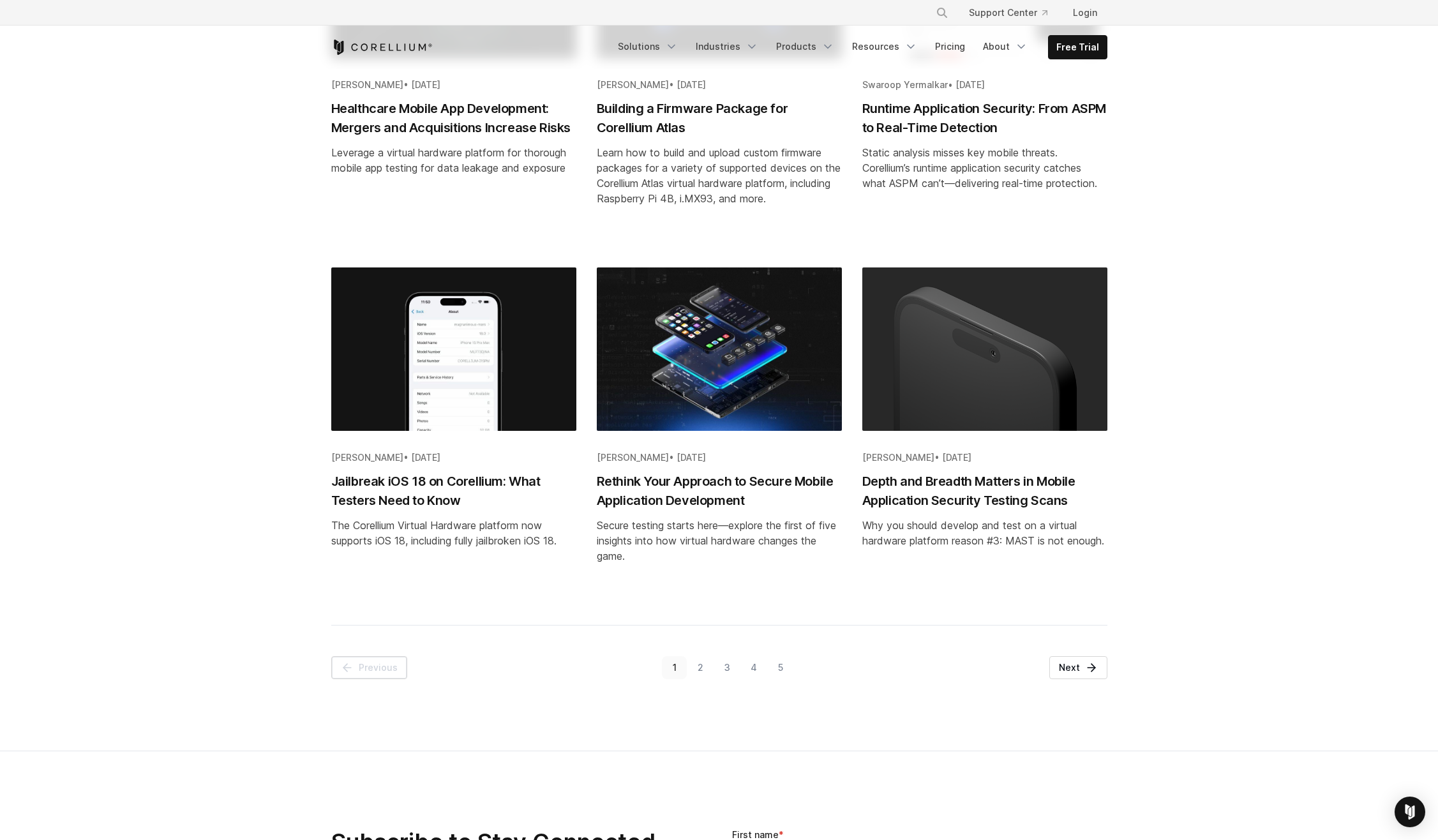
scroll to position [1341, 0]
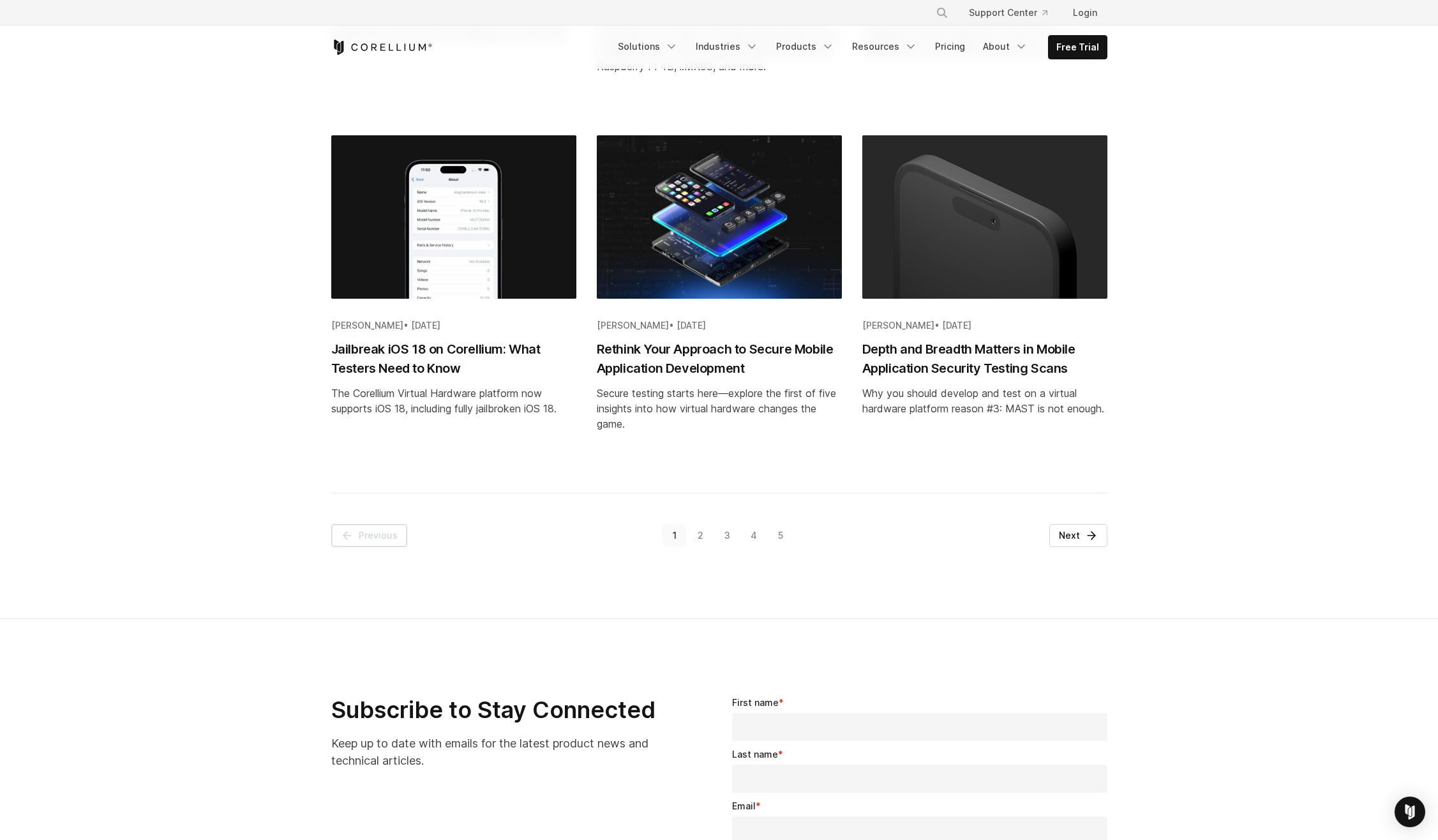
click at [700, 537] on link "2" at bounding box center [700, 536] width 27 height 23
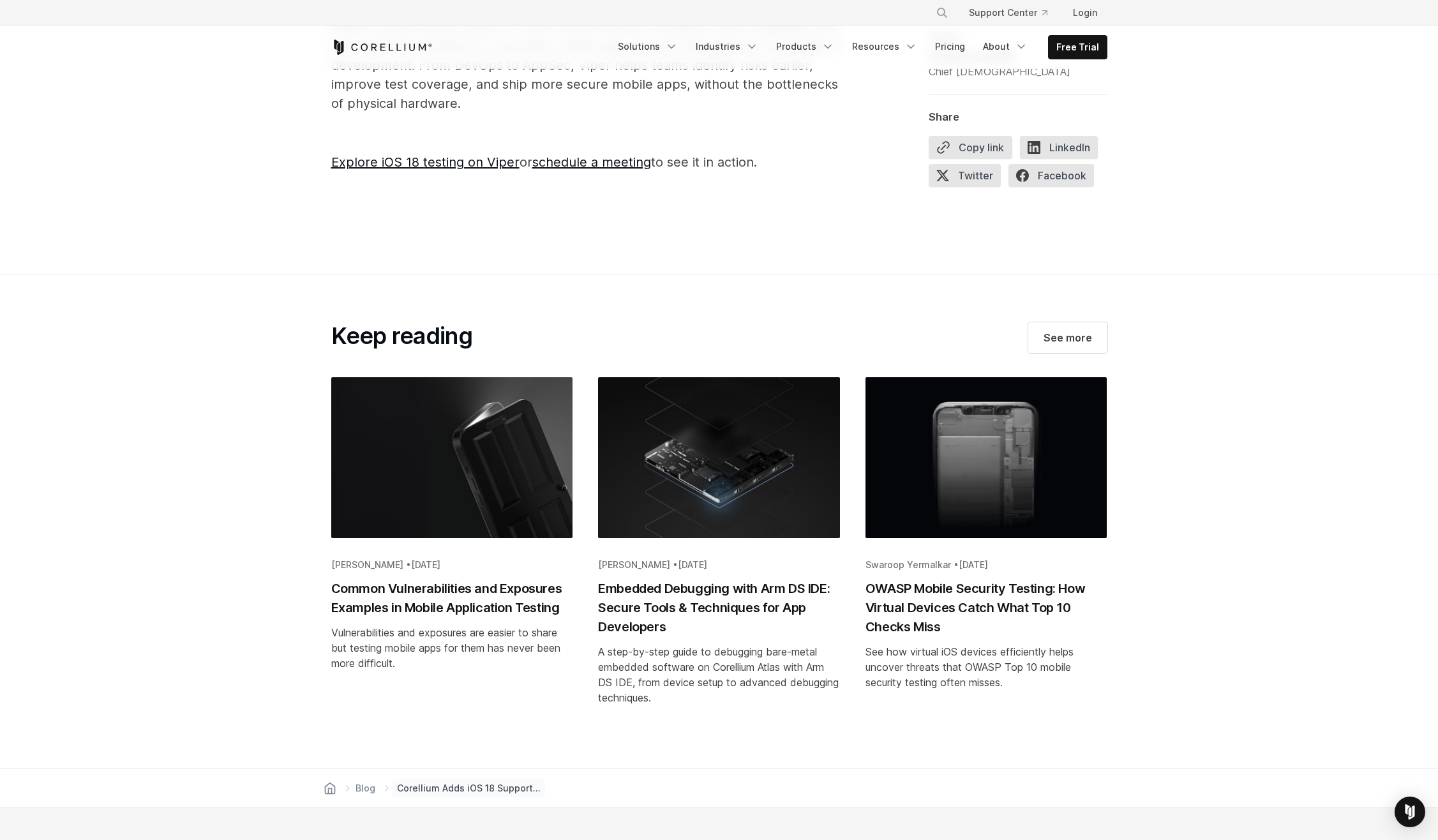
scroll to position [2425, 0]
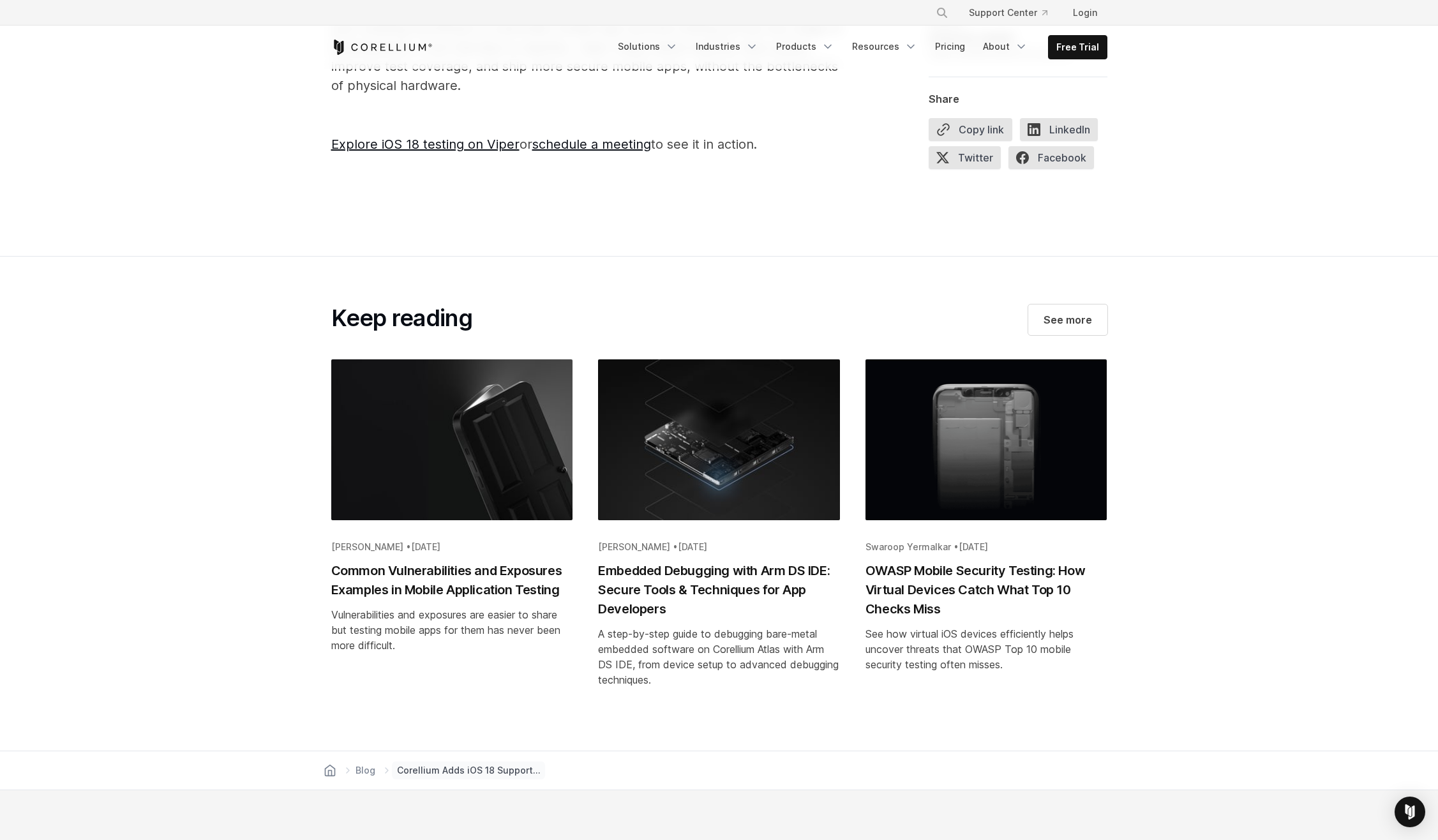
click at [419, 380] on img "Blog post summary: Common Vulnerabilities and Exposures Examples in Mobile Appl…" at bounding box center [452, 456] width 242 height 194
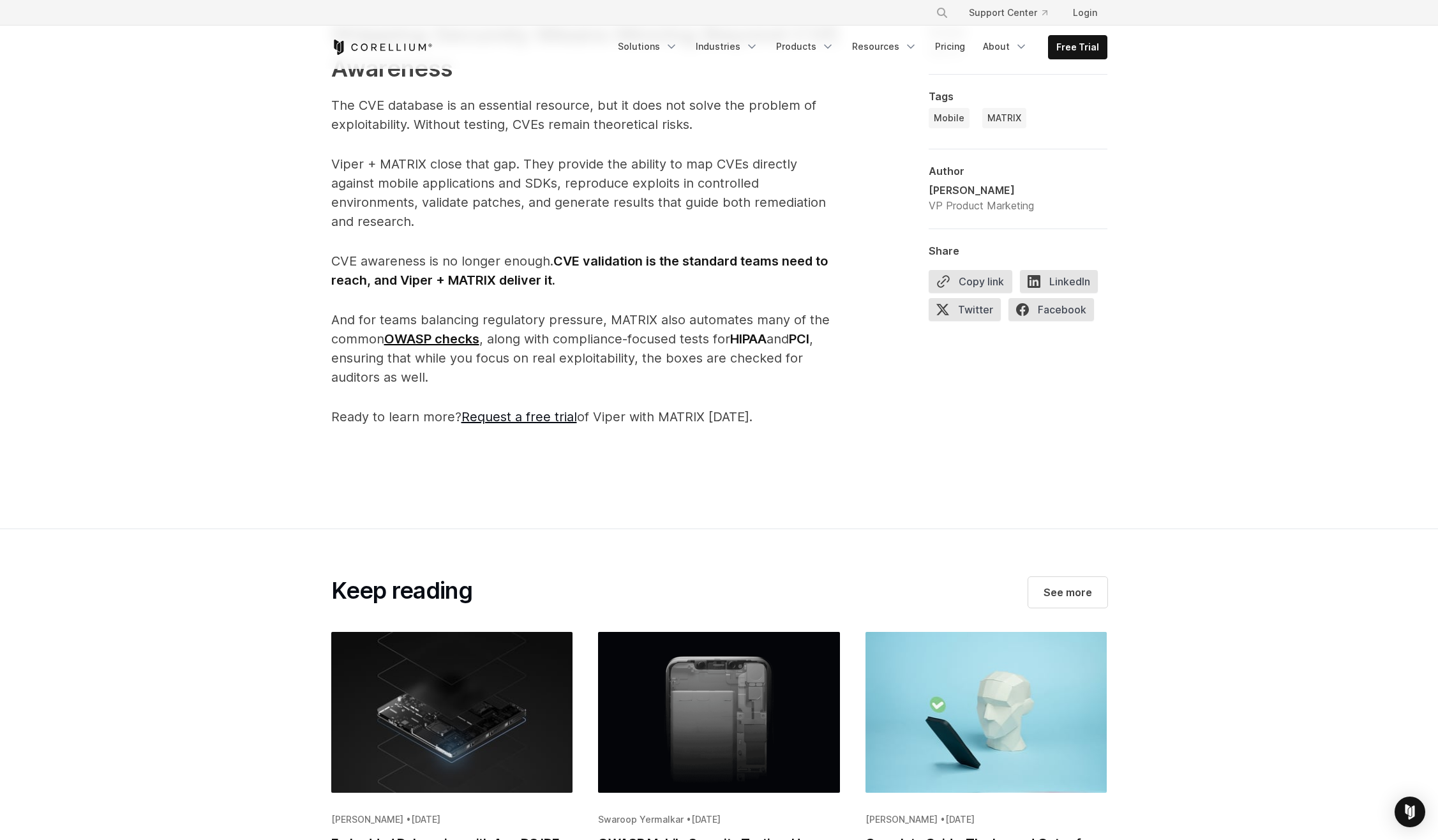
scroll to position [4659, 0]
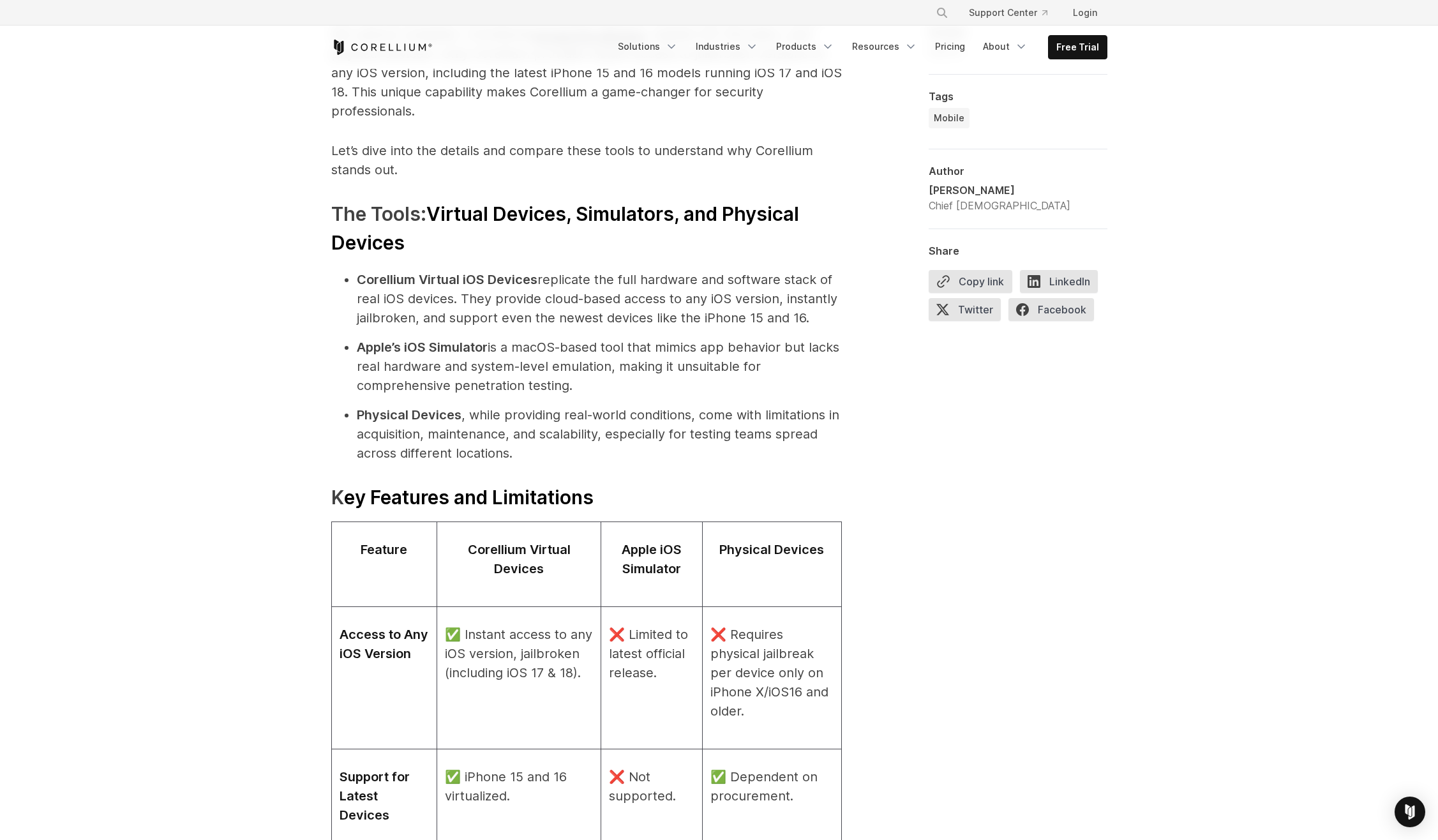
scroll to position [1149, 0]
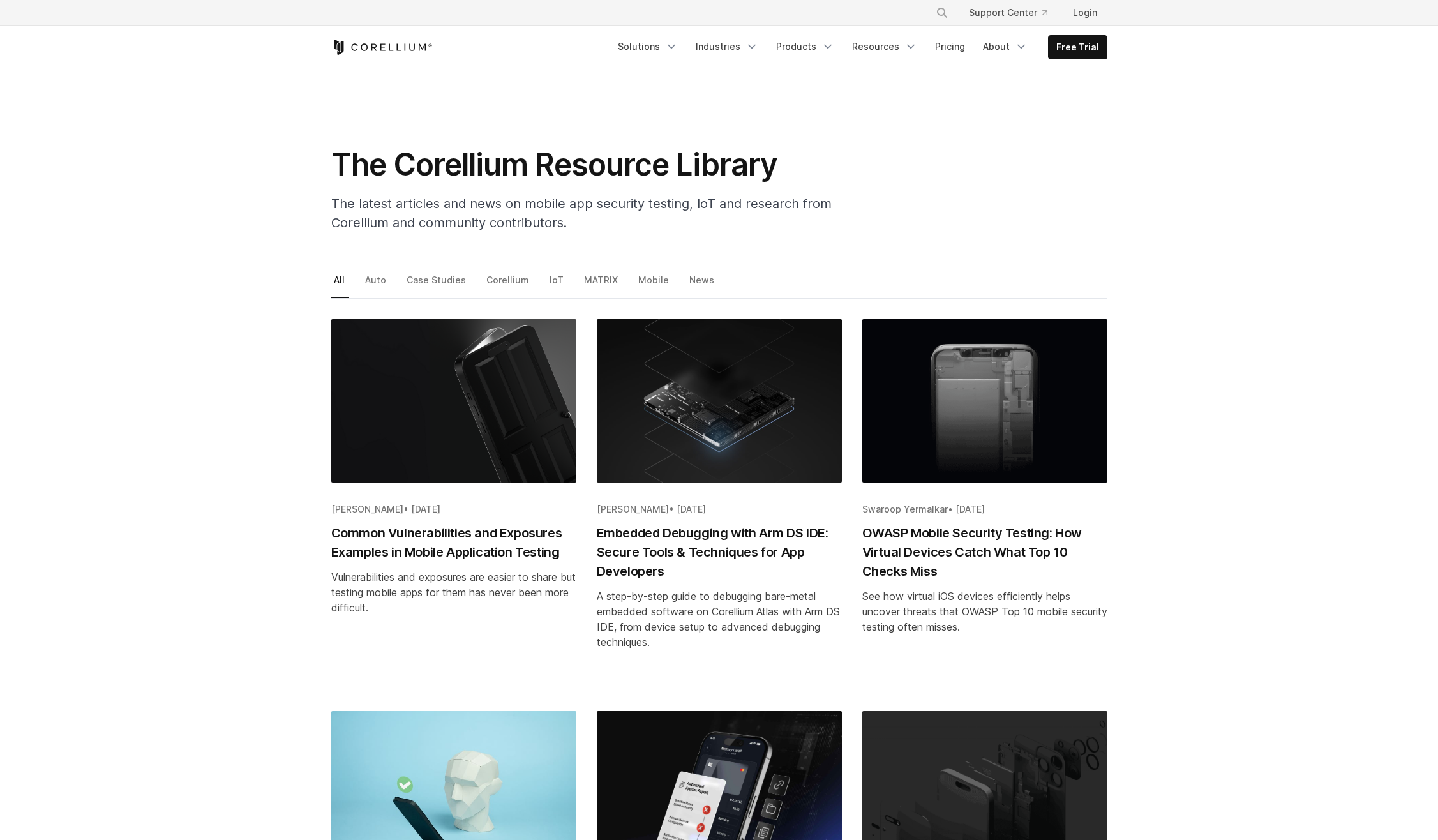
scroll to position [1341, 0]
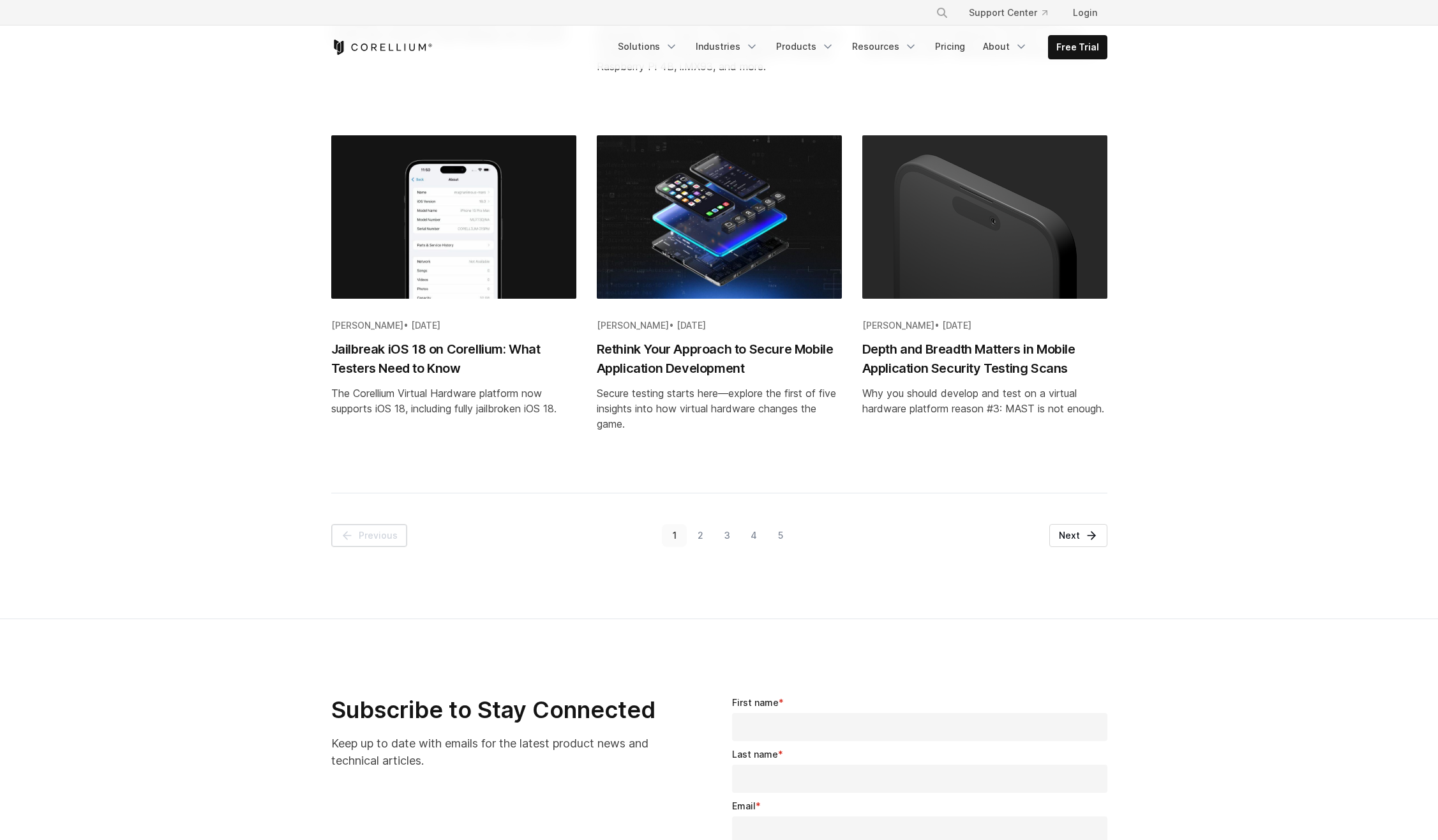
click at [360, 53] on icon "Corellium Home" at bounding box center [382, 47] width 102 height 15
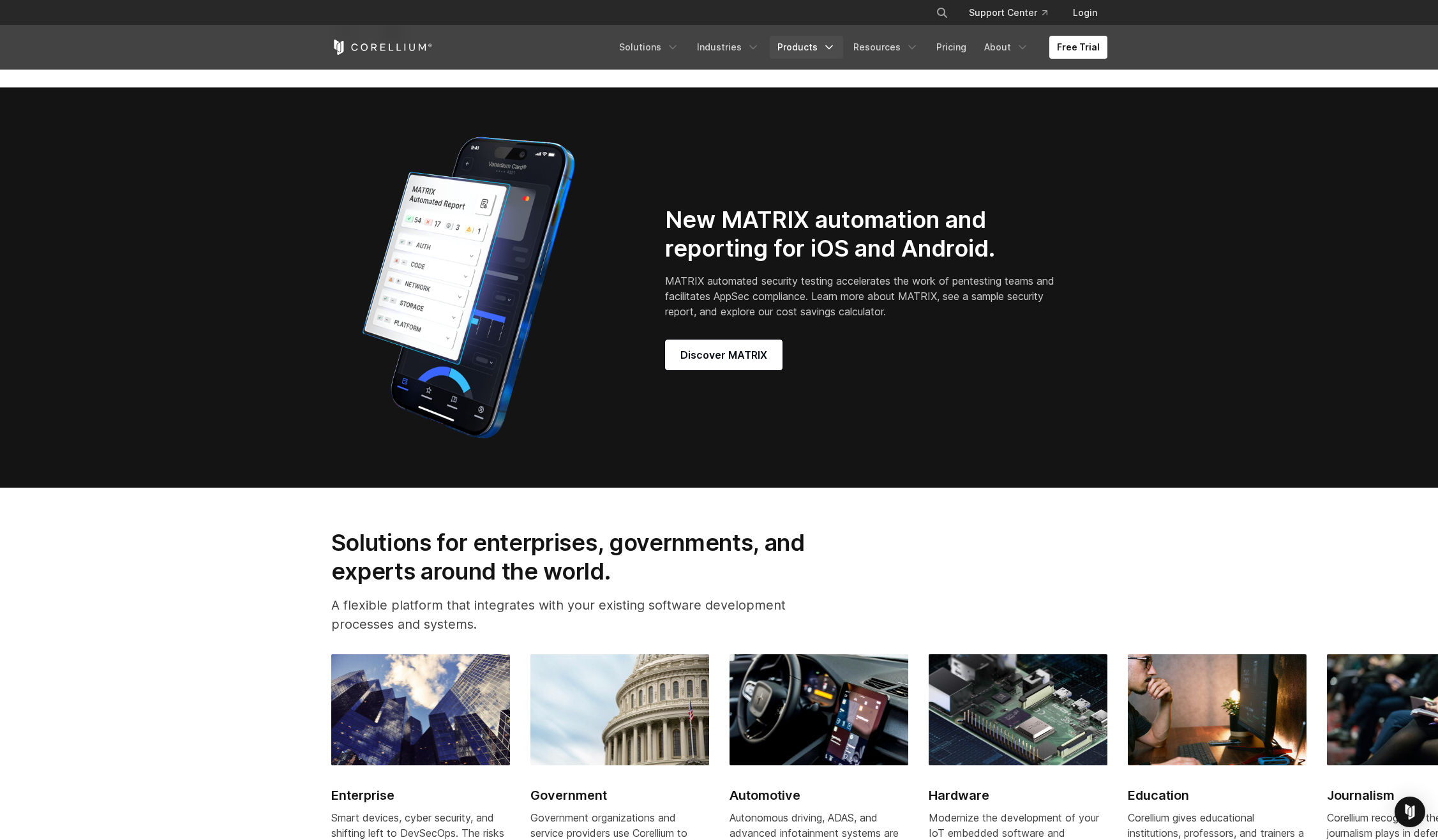
scroll to position [1177, 0]
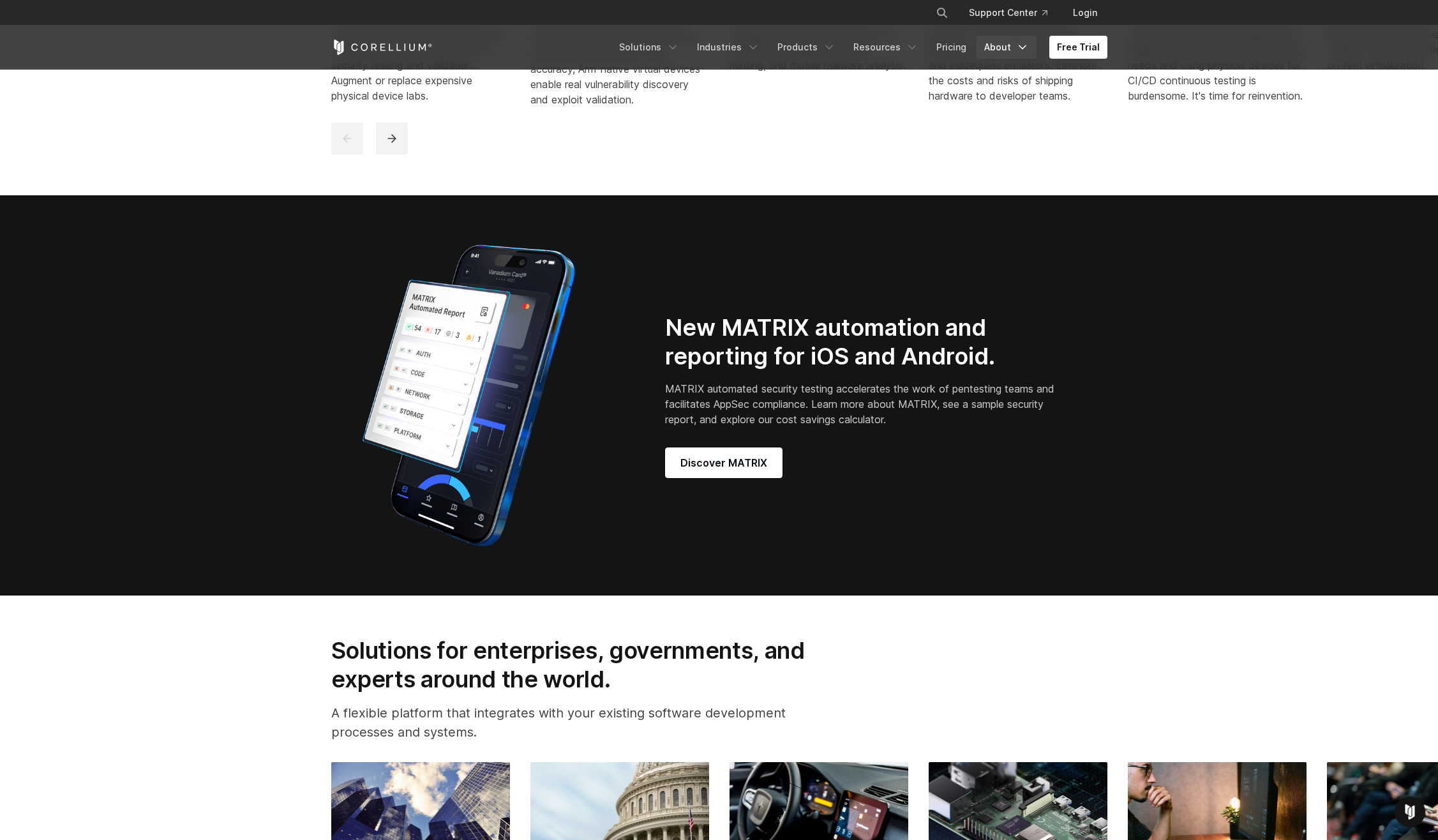
click at [1003, 40] on link "About" at bounding box center [1006, 47] width 60 height 23
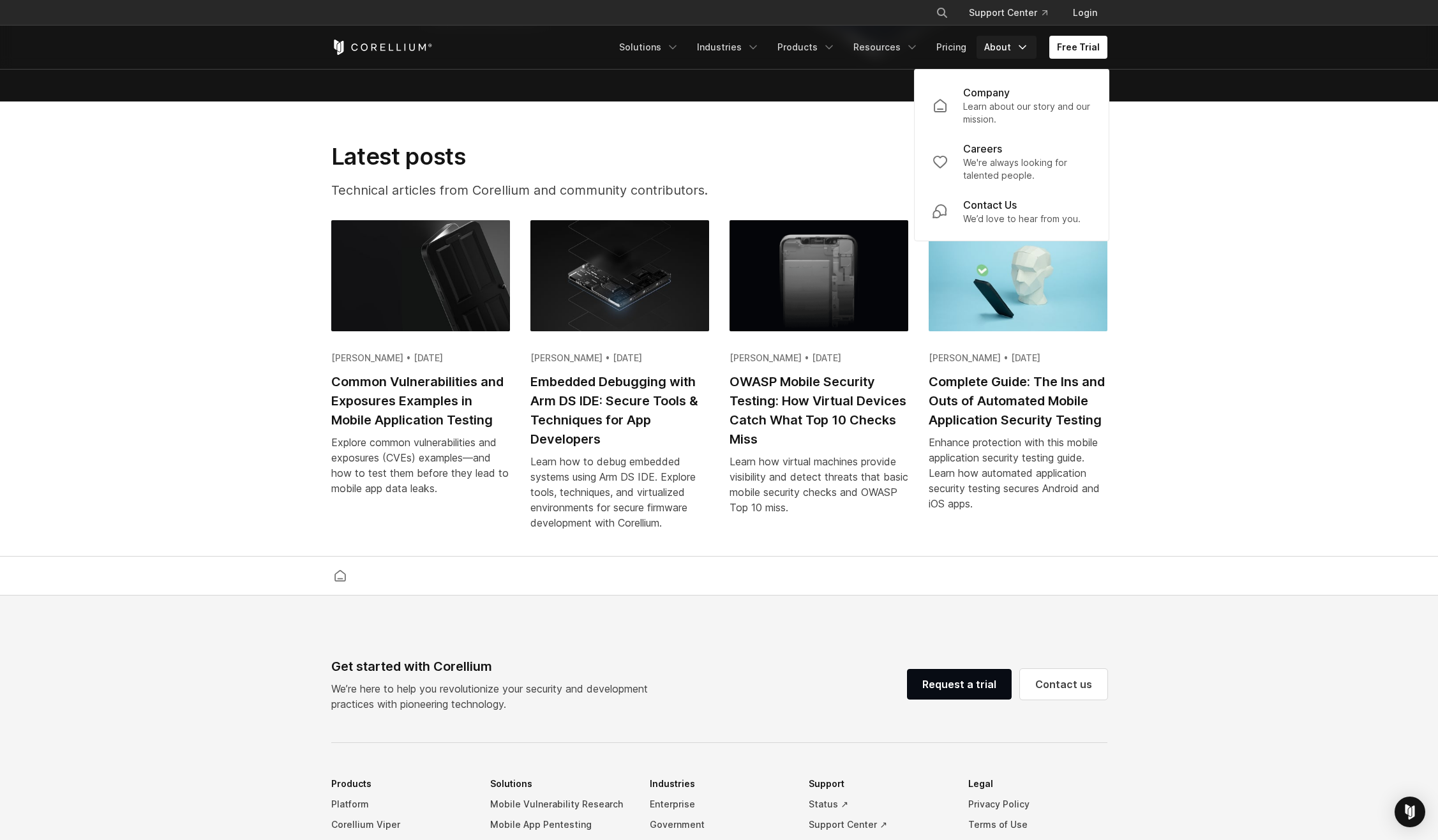
scroll to position [2965, 0]
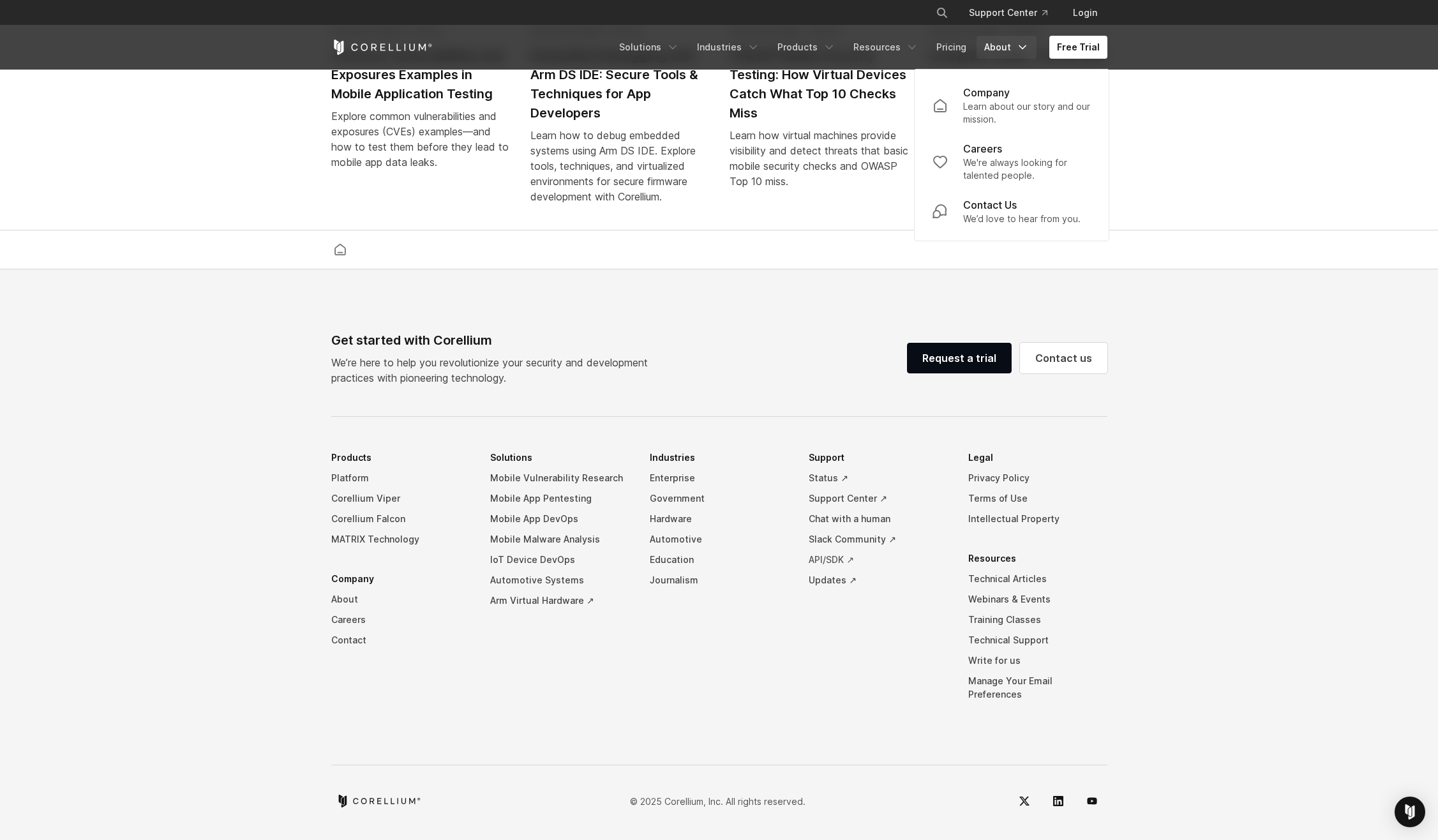
click at [846, 570] on link "API/SDK ↗" at bounding box center [878, 560] width 139 height 20
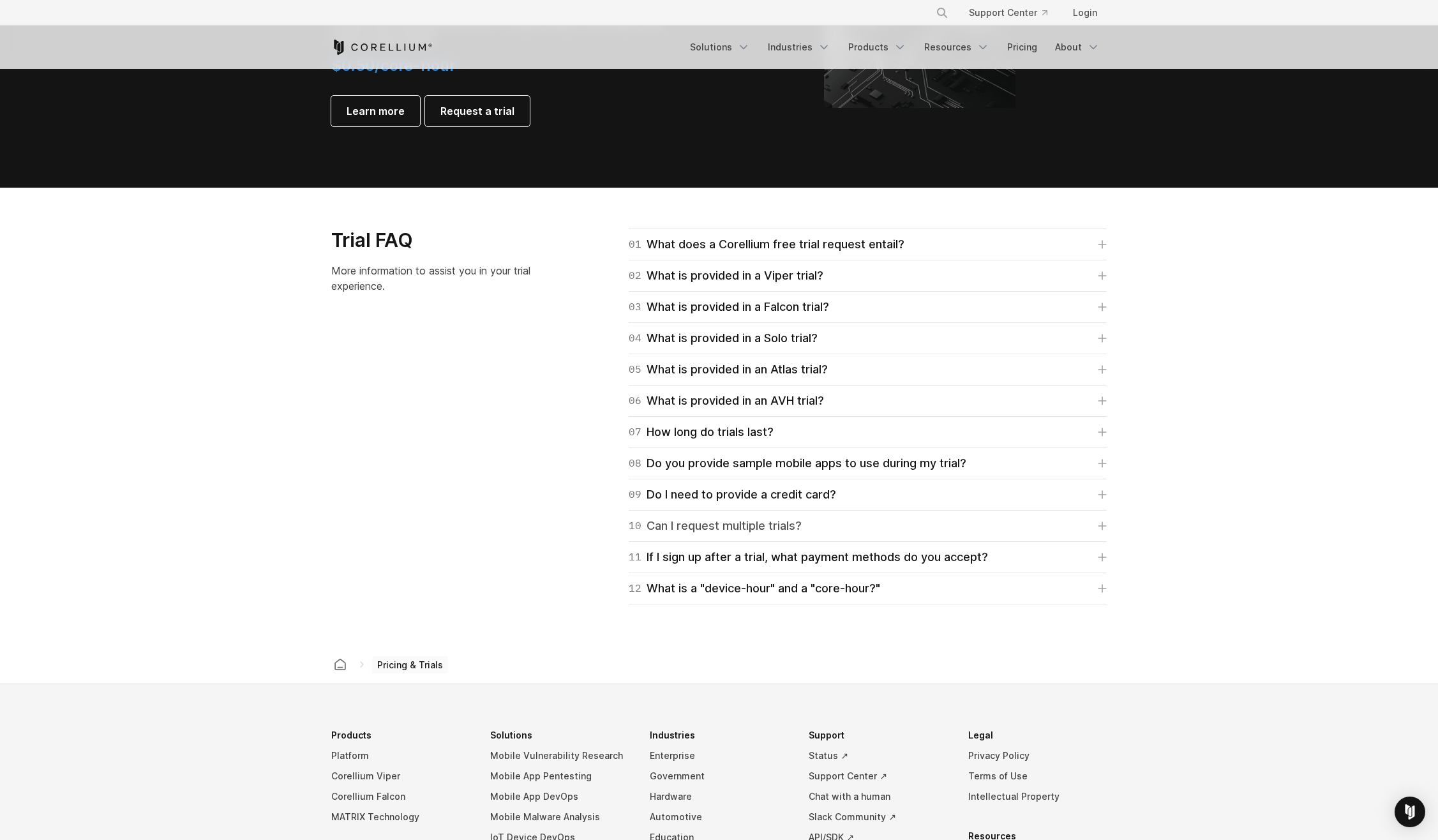
scroll to position [1660, 0]
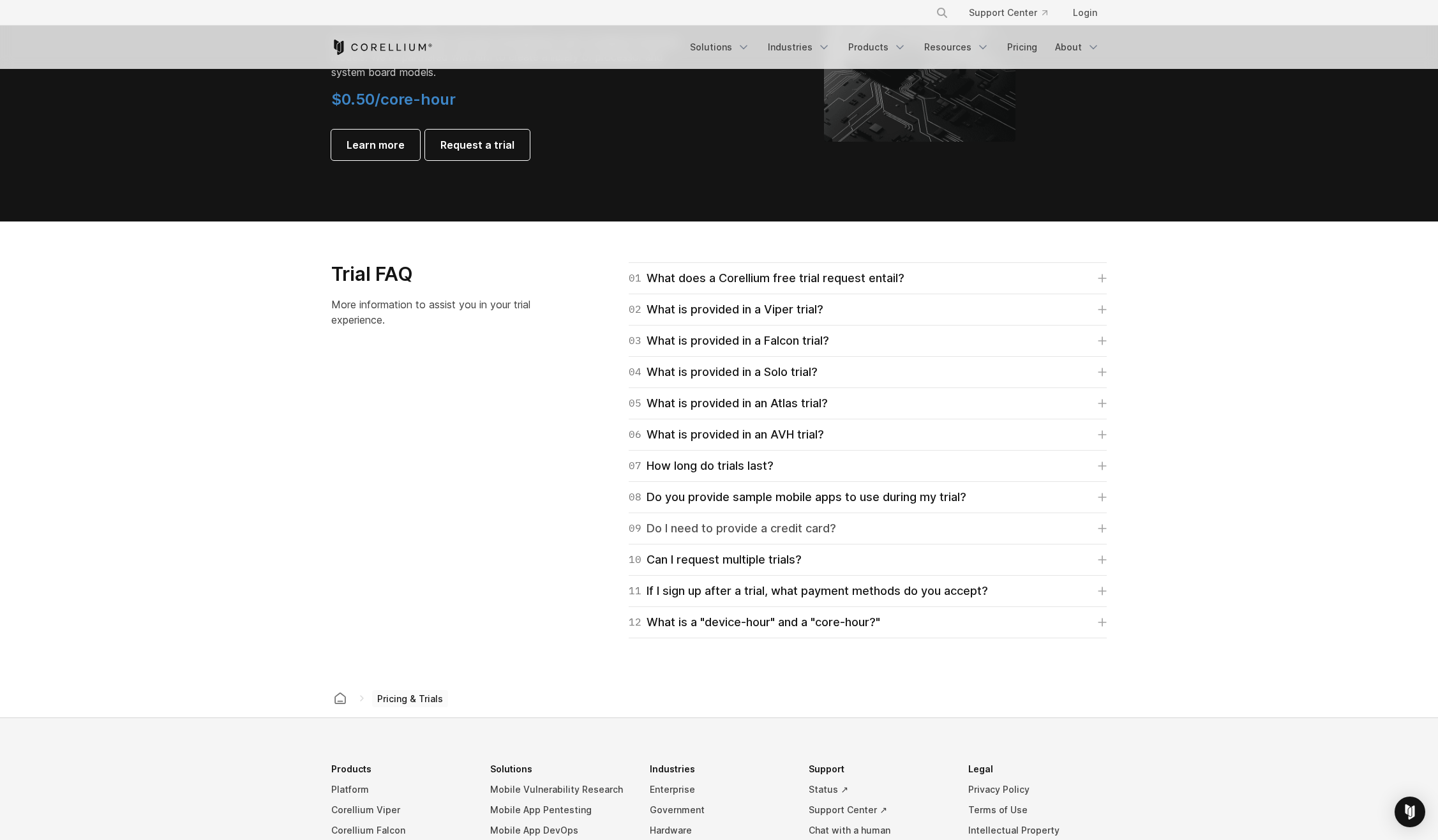
click at [797, 532] on div "09 Do I need to provide a credit card?" at bounding box center [732, 528] width 207 height 18
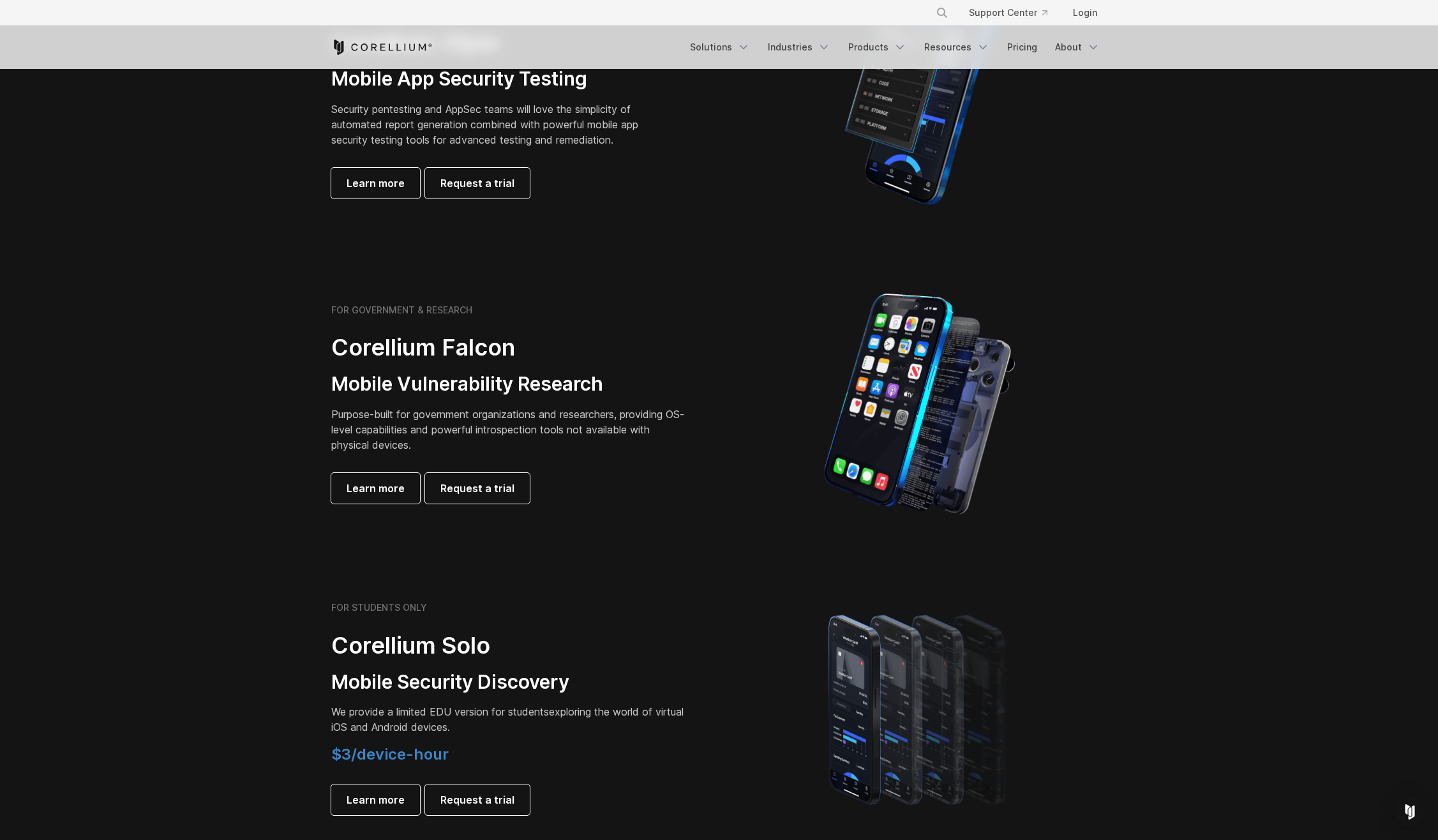
scroll to position [0, 0]
